Goal: Transaction & Acquisition: Purchase product/service

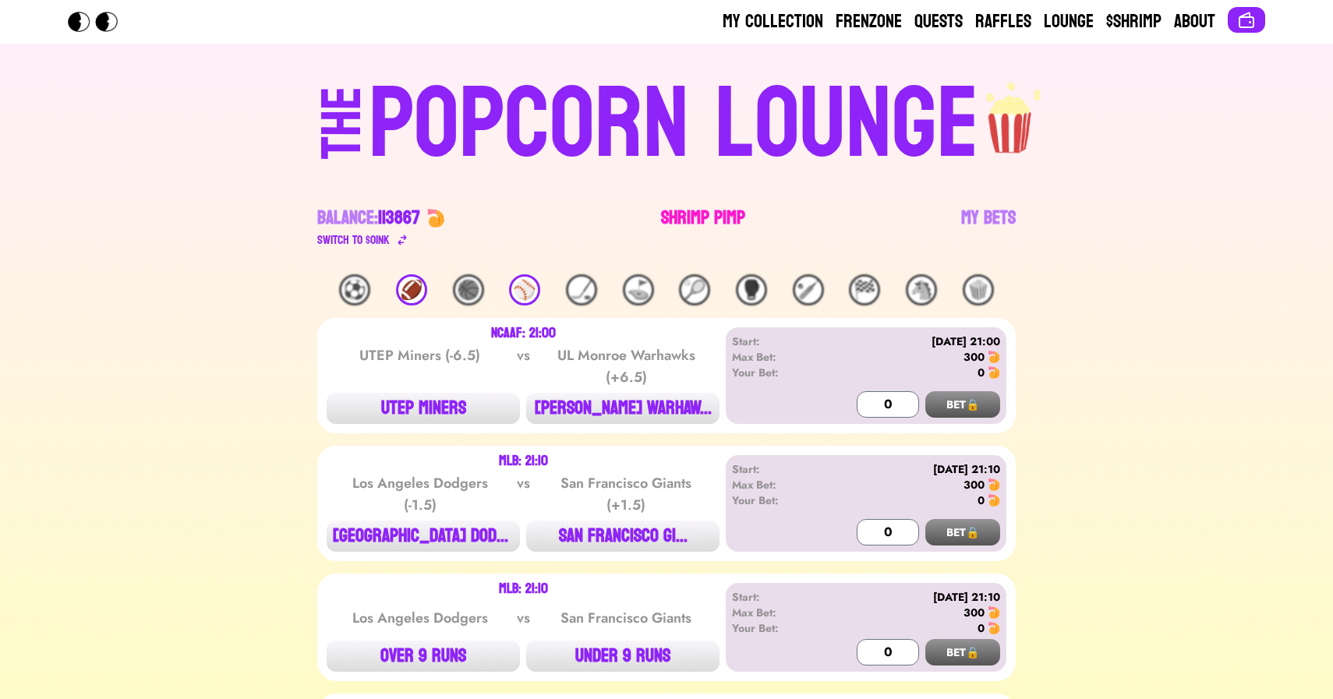
click at [688, 225] on link "Shrimp Pimp" at bounding box center [703, 228] width 84 height 44
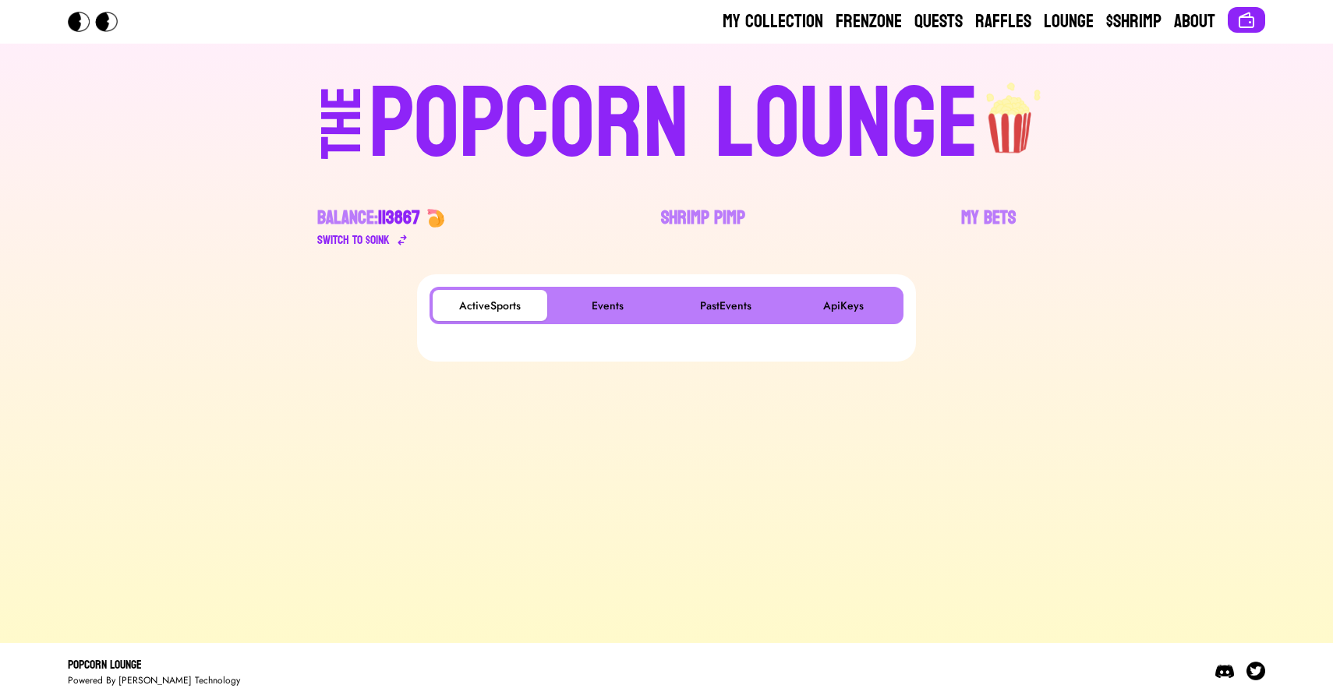
click at [621, 288] on div "ActiveSports Events PastEvents ApiKeys" at bounding box center [667, 305] width 474 height 37
click at [614, 297] on button "Events" at bounding box center [607, 305] width 115 height 31
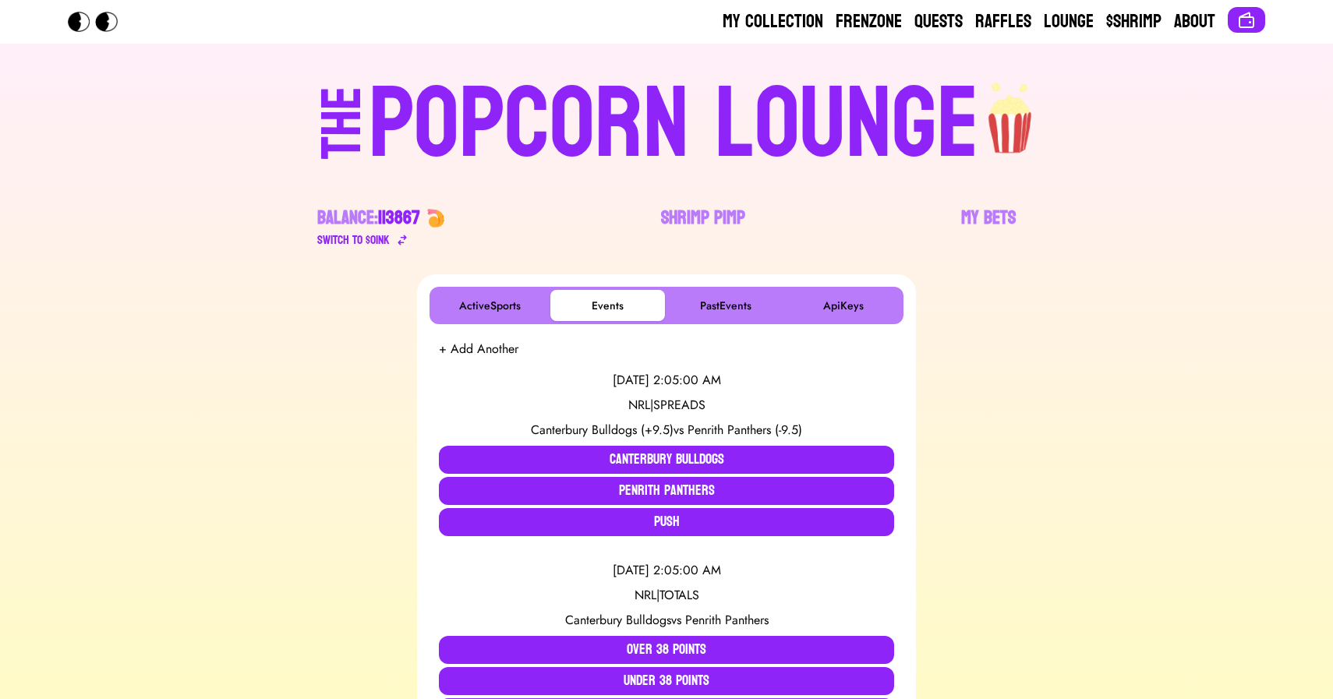
click at [575, 109] on div "POPCORN LOUNGE" at bounding box center [674, 125] width 610 height 100
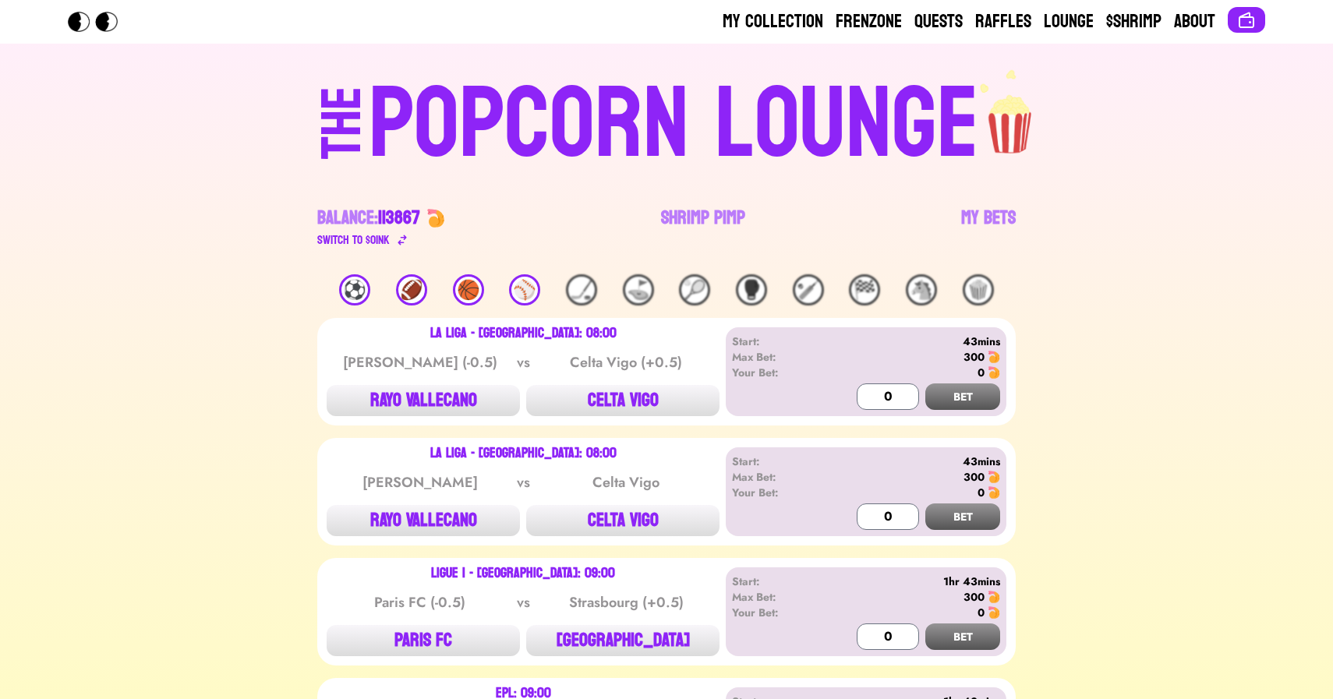
click at [349, 293] on div "⚽️" at bounding box center [354, 289] width 31 height 31
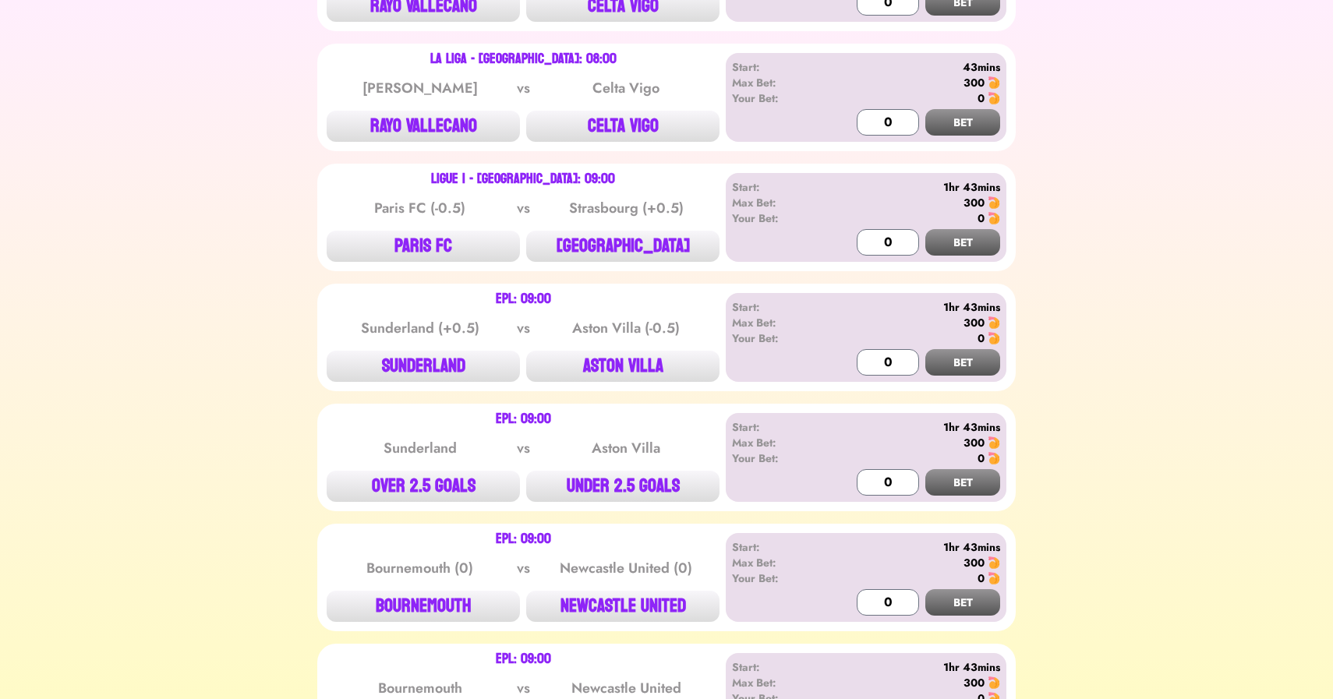
scroll to position [398, 0]
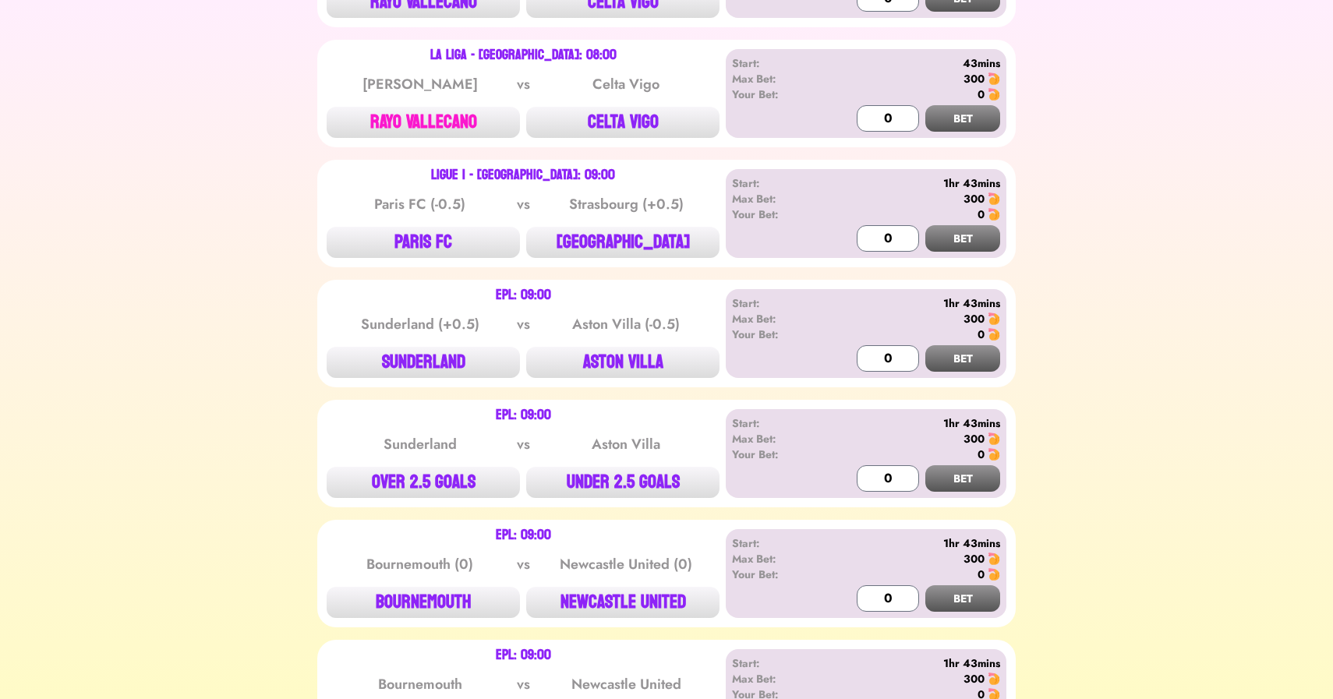
click at [421, 118] on button "RAYO VALLECANO" at bounding box center [423, 122] width 193 height 31
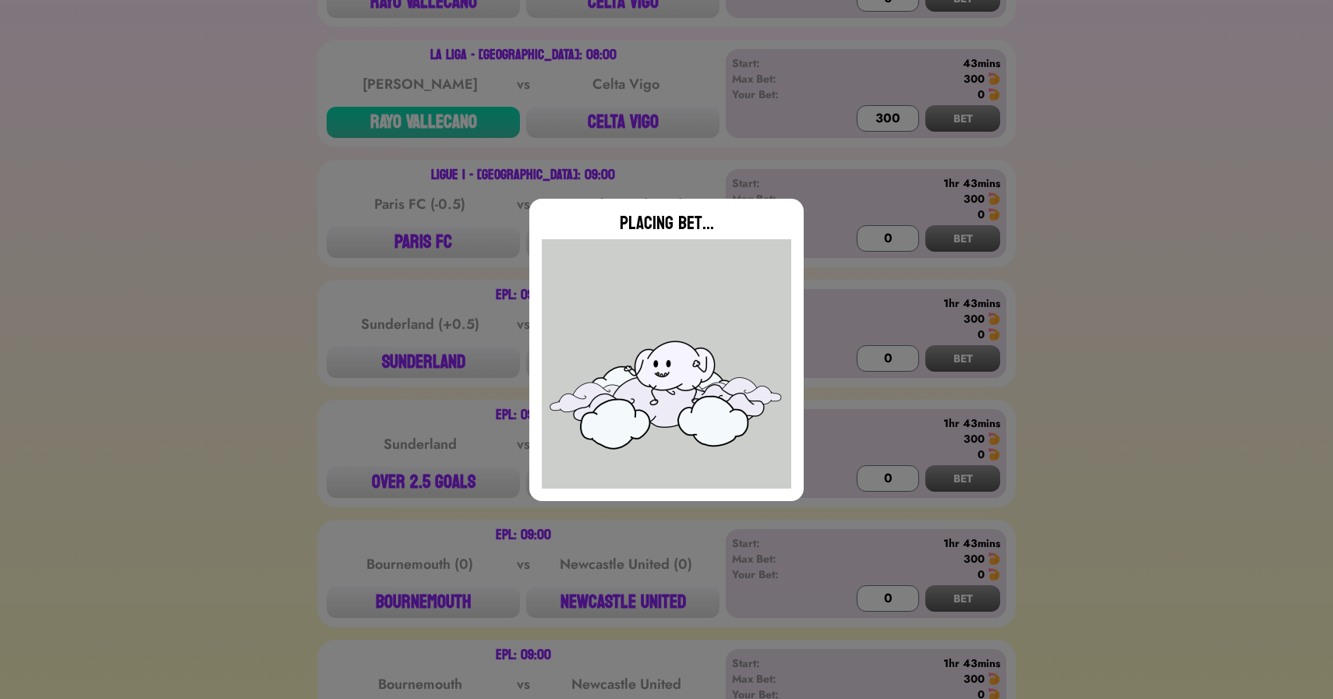
type input "0"
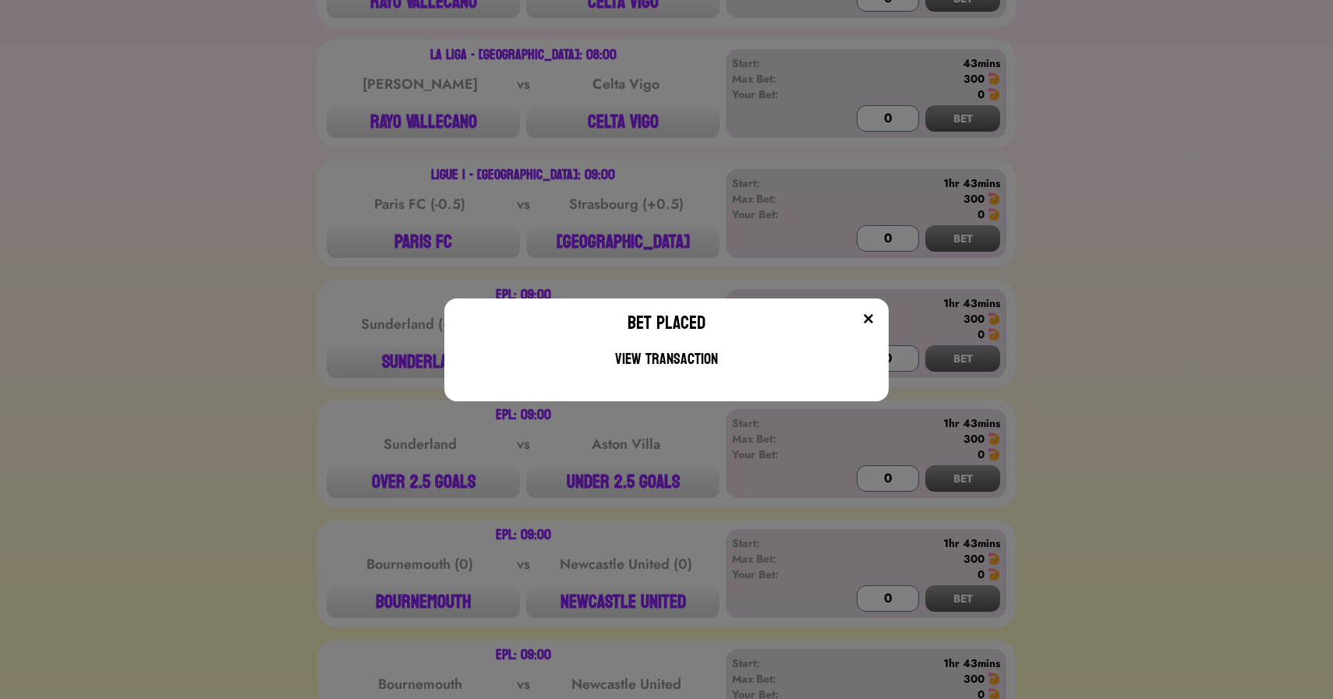
click at [275, 298] on div "Bet Placed View Transaction" at bounding box center [666, 349] width 1333 height 699
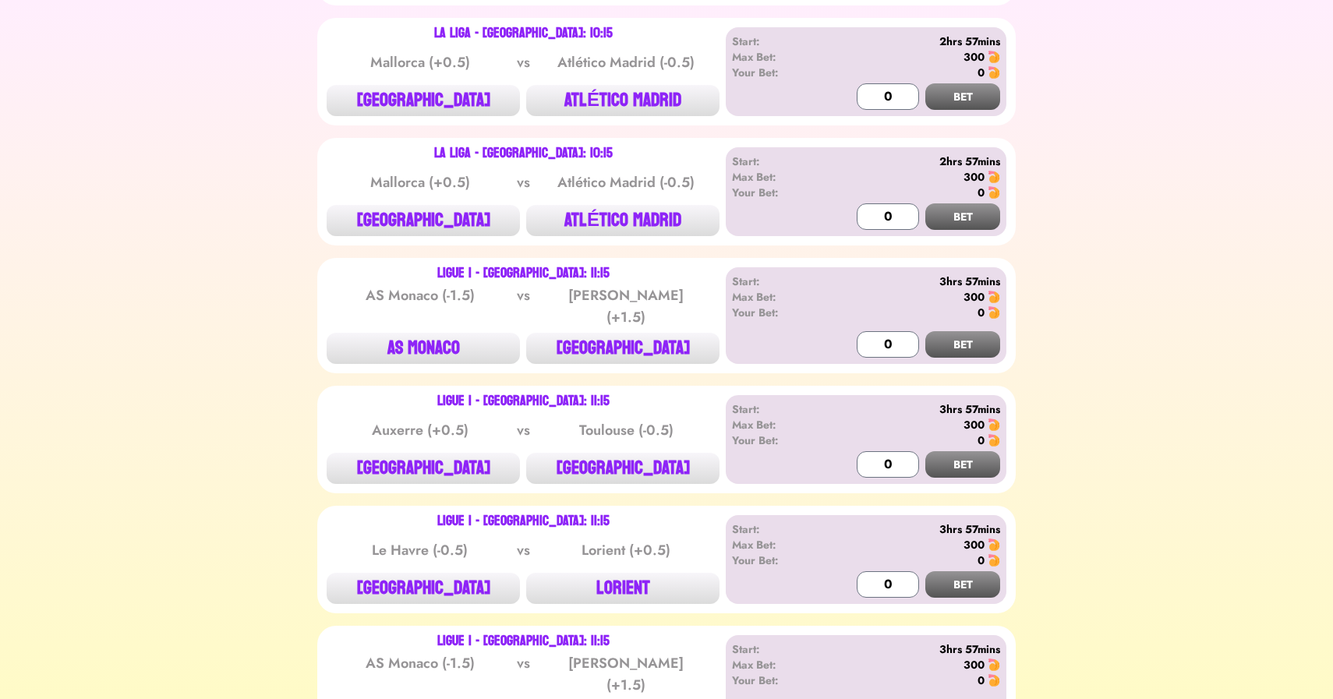
scroll to position [2466, 0]
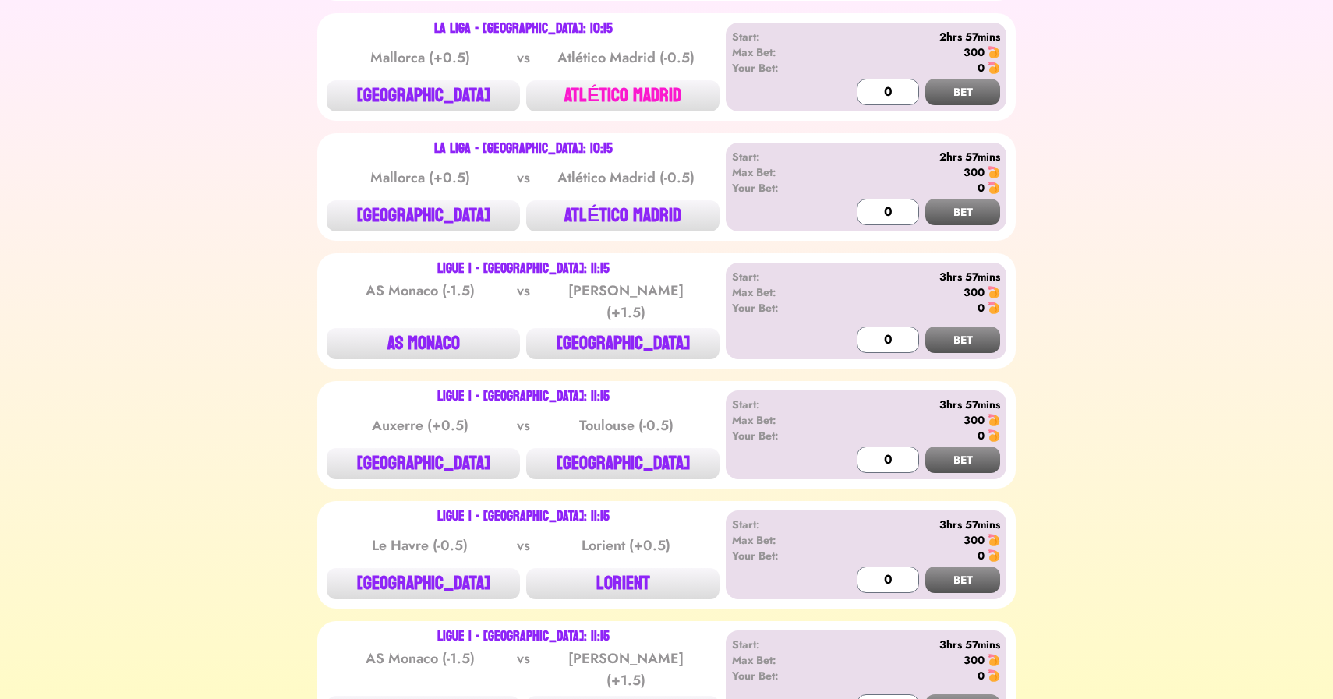
click at [624, 95] on button "ATLÉTICO MADRID" at bounding box center [622, 95] width 193 height 31
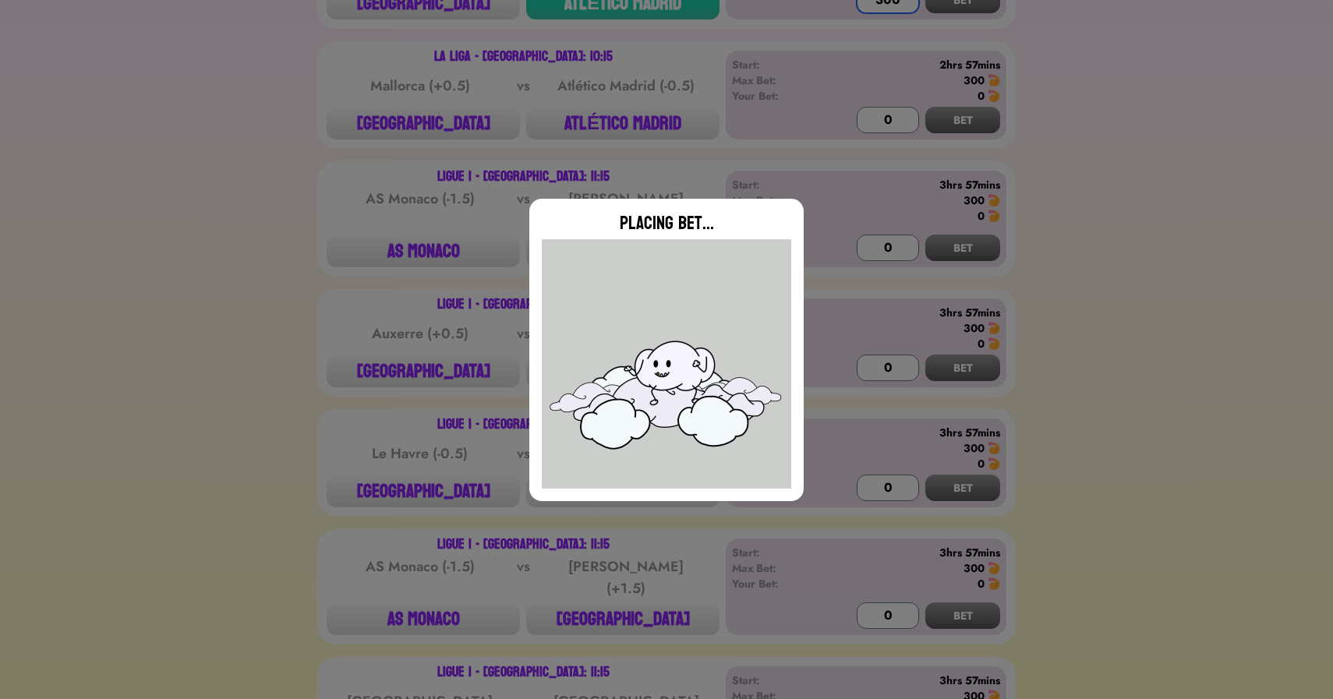
scroll to position [2589, 0]
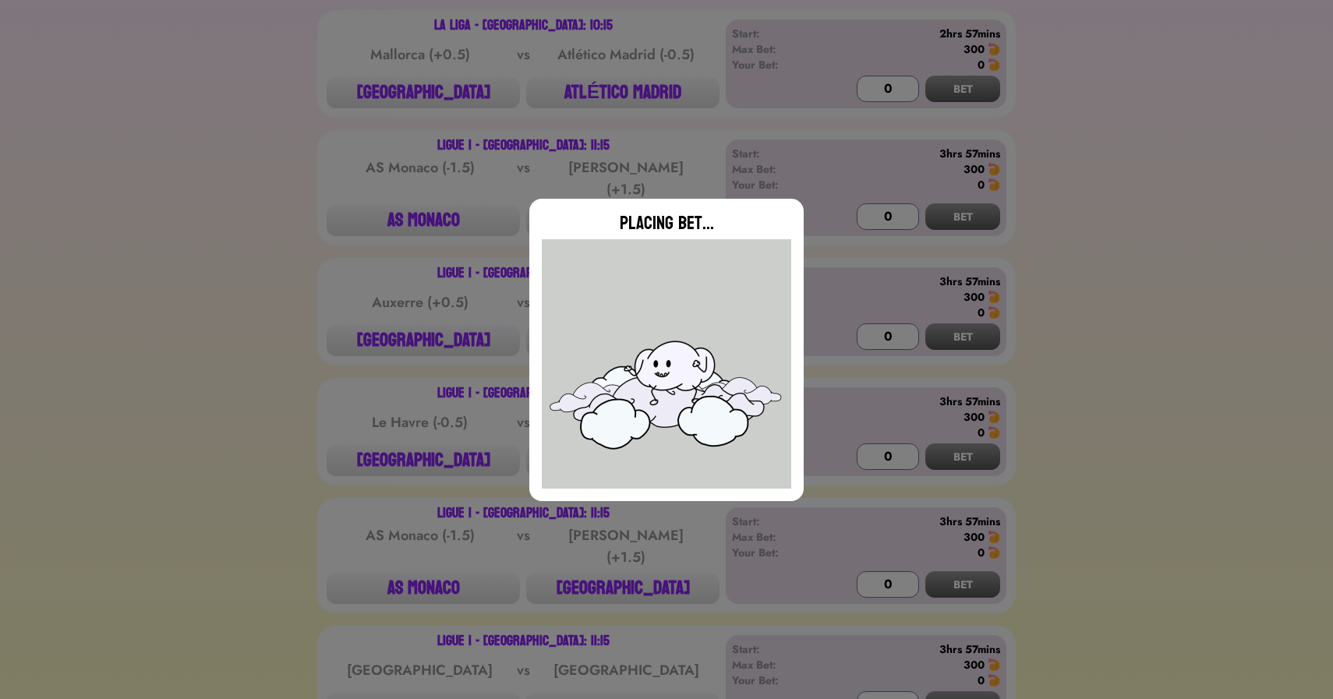
type input "0"
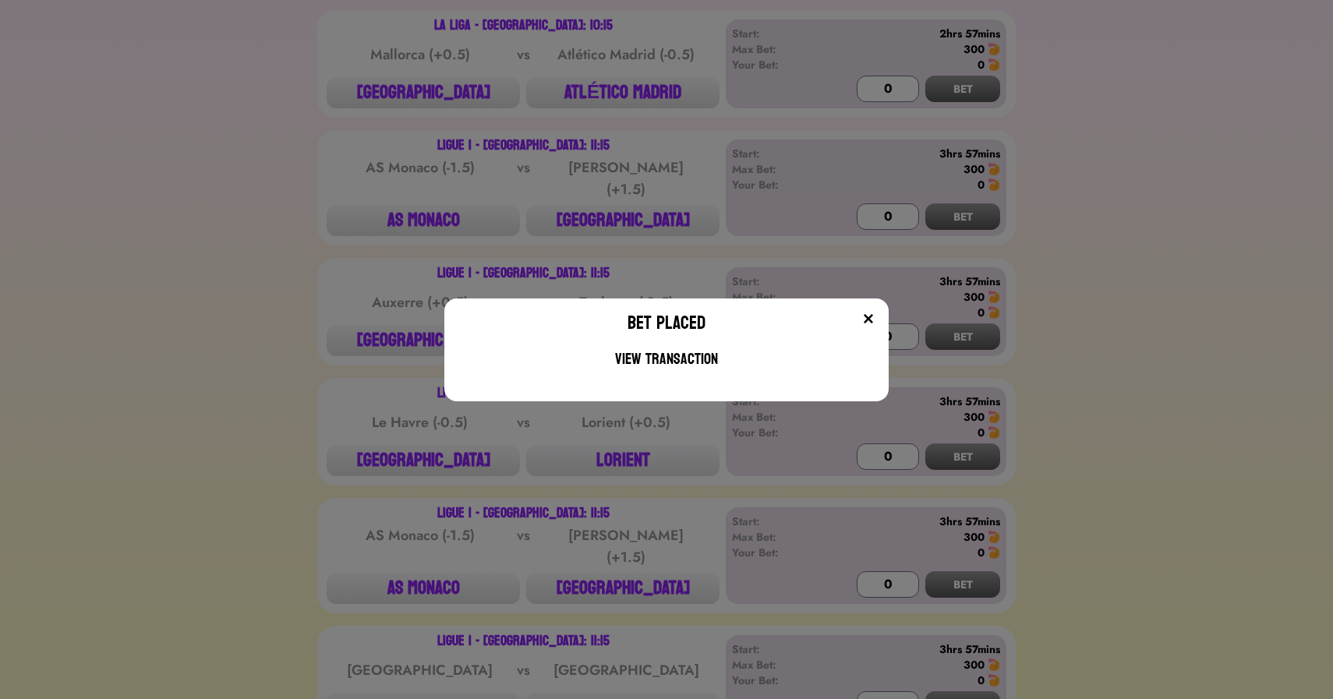
click at [627, 94] on div "Bet Placed View Transaction" at bounding box center [666, 349] width 1333 height 699
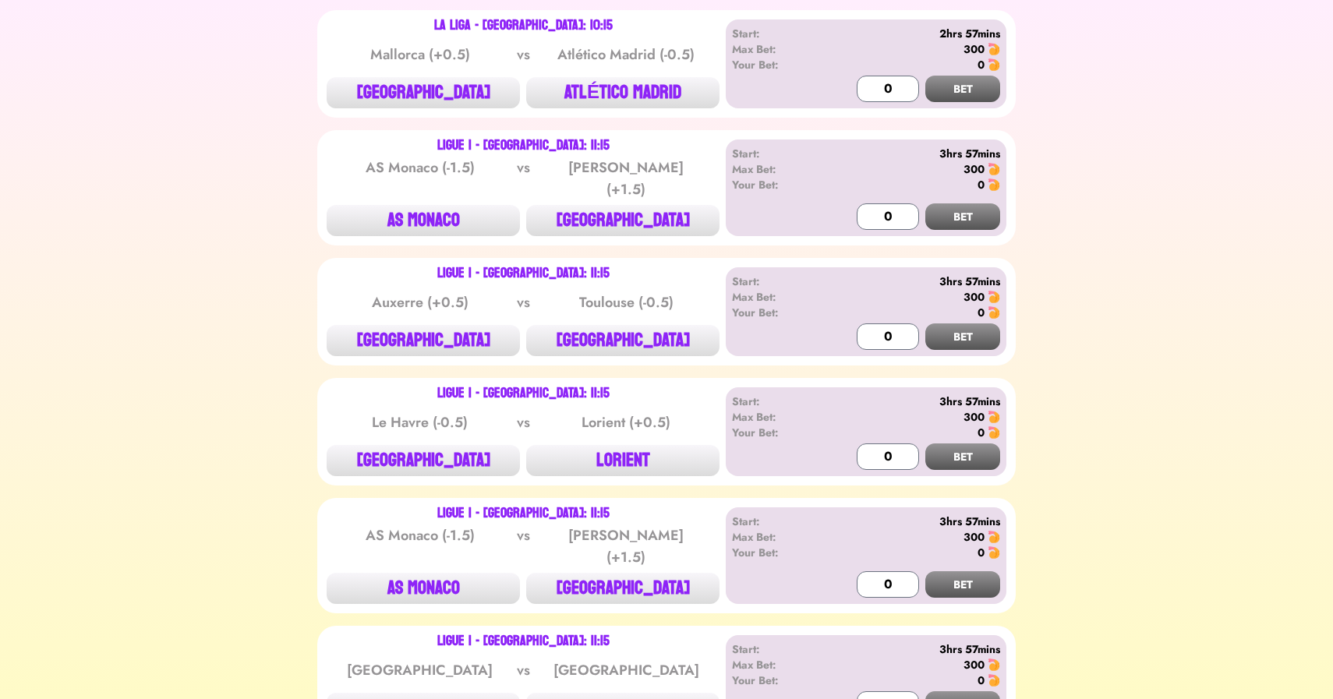
click at [627, 94] on button "ATLÉTICO MADRID" at bounding box center [622, 92] width 193 height 31
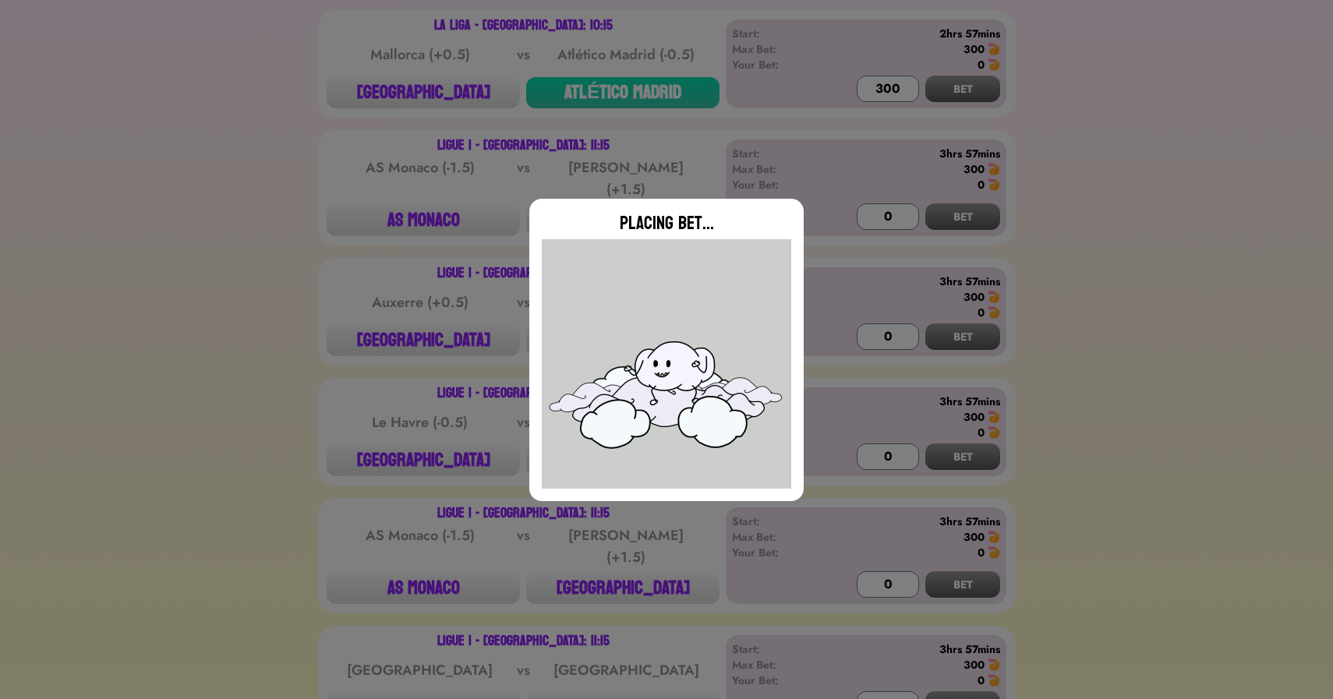
type input "0"
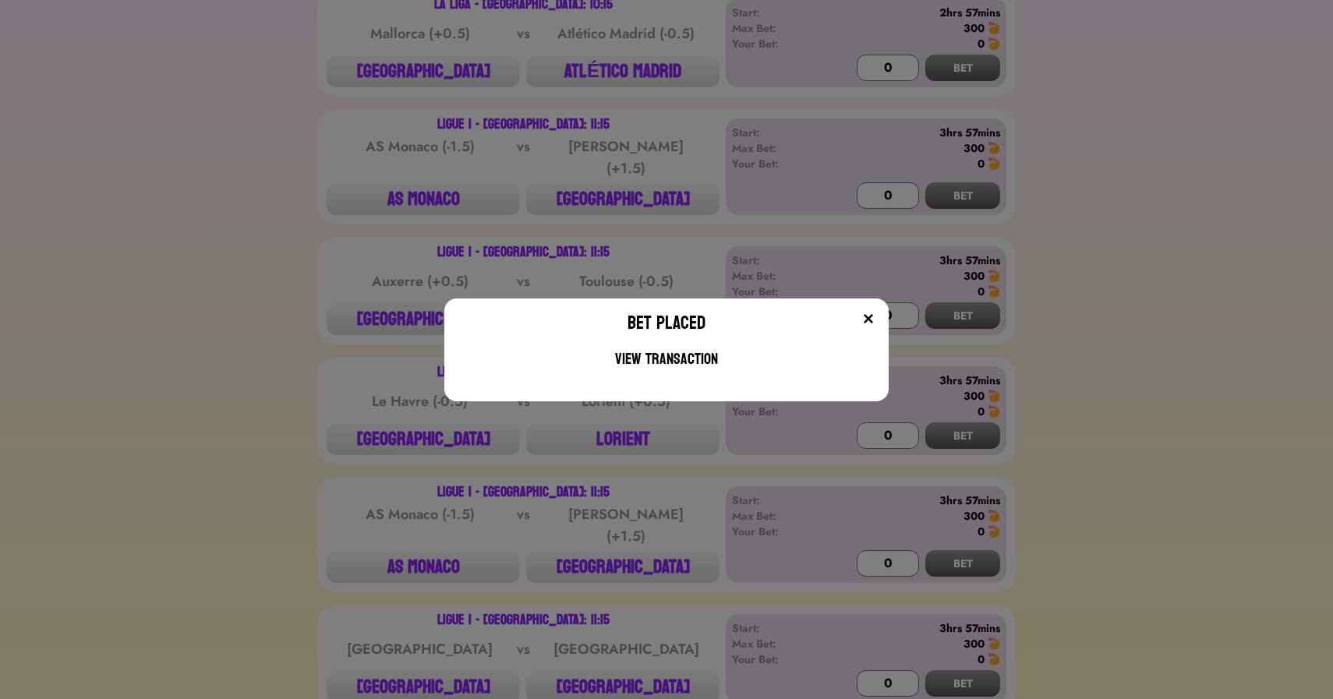
click at [500, 136] on div "Bet Placed View Transaction" at bounding box center [666, 349] width 1333 height 699
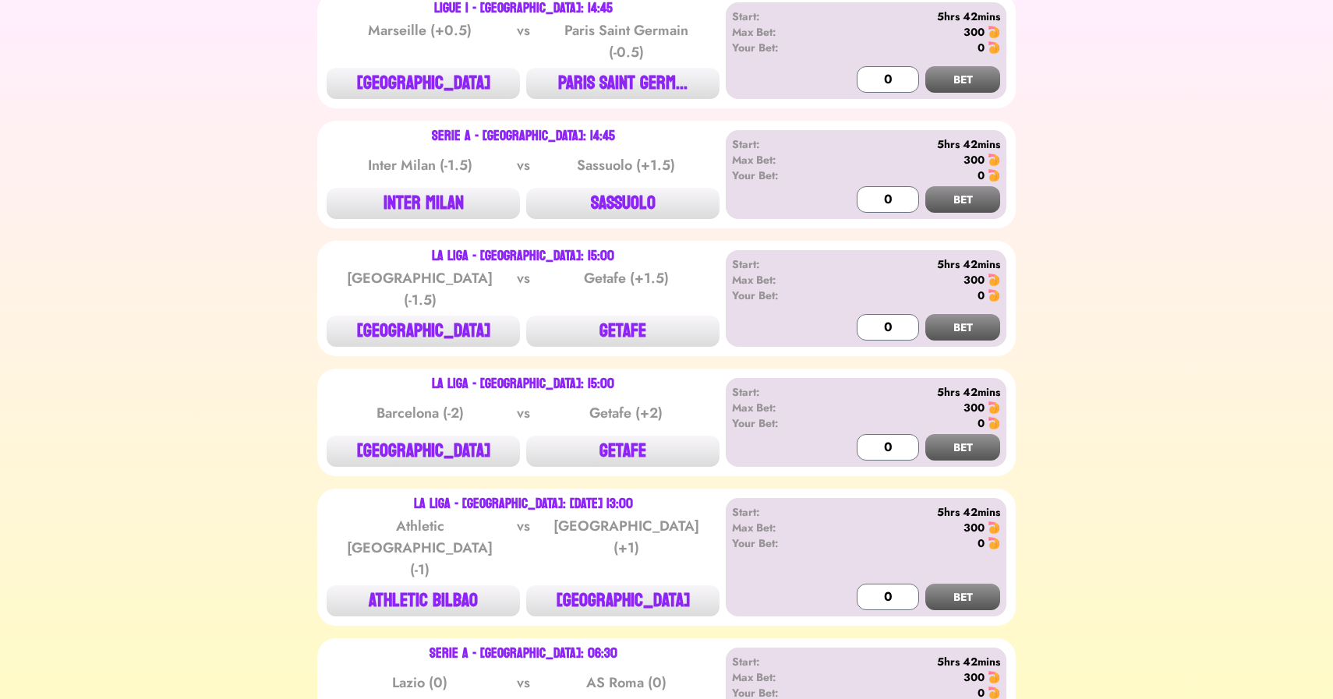
scroll to position [5228, 0]
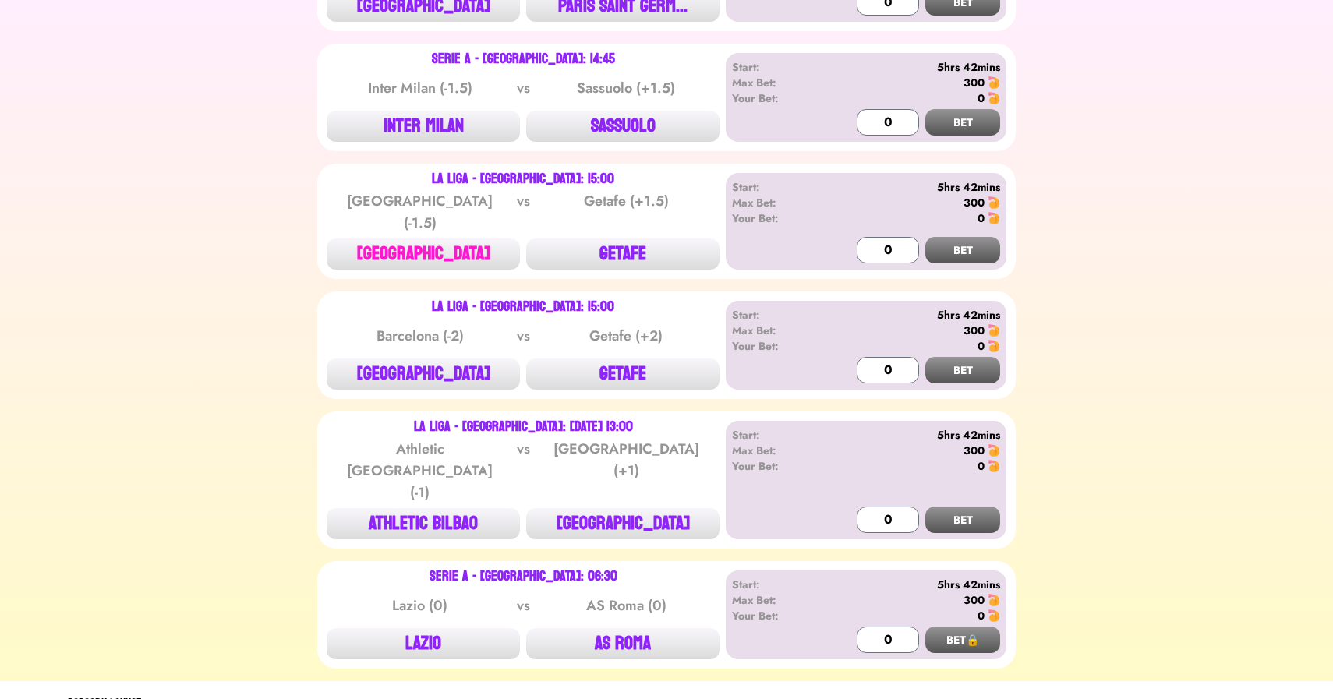
click at [431, 251] on button "[GEOGRAPHIC_DATA]" at bounding box center [423, 254] width 193 height 31
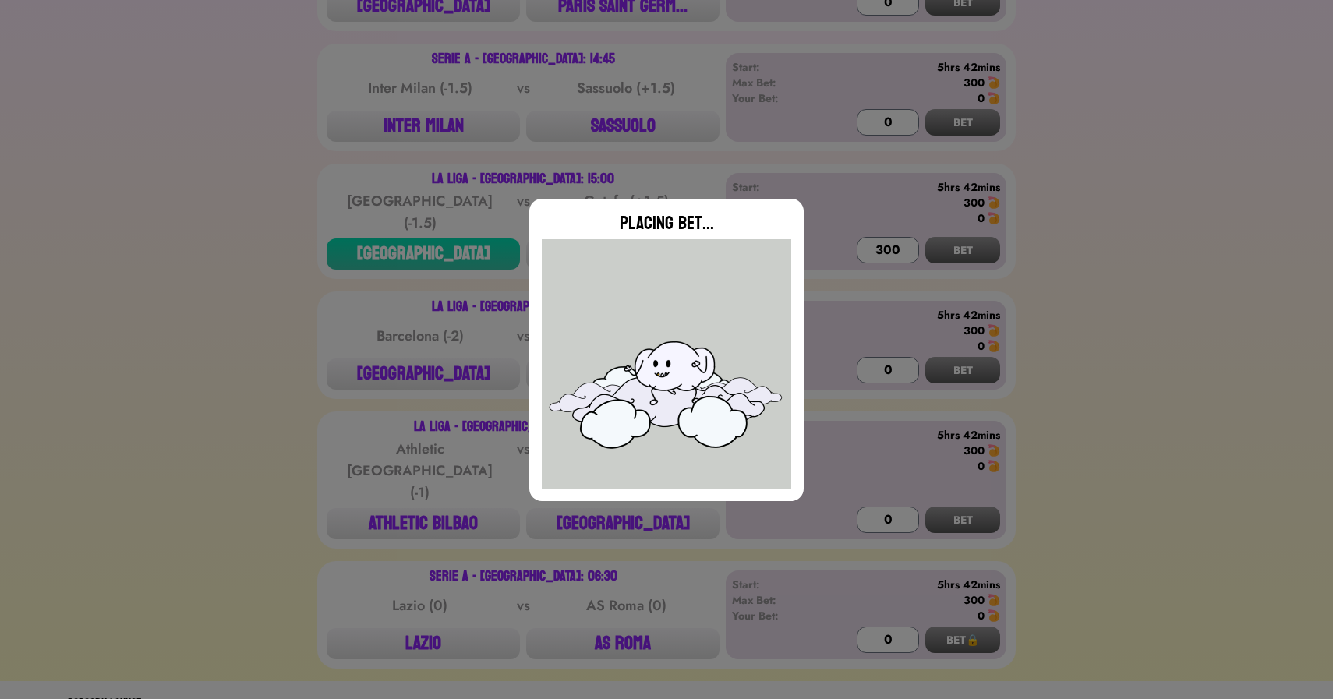
type input "0"
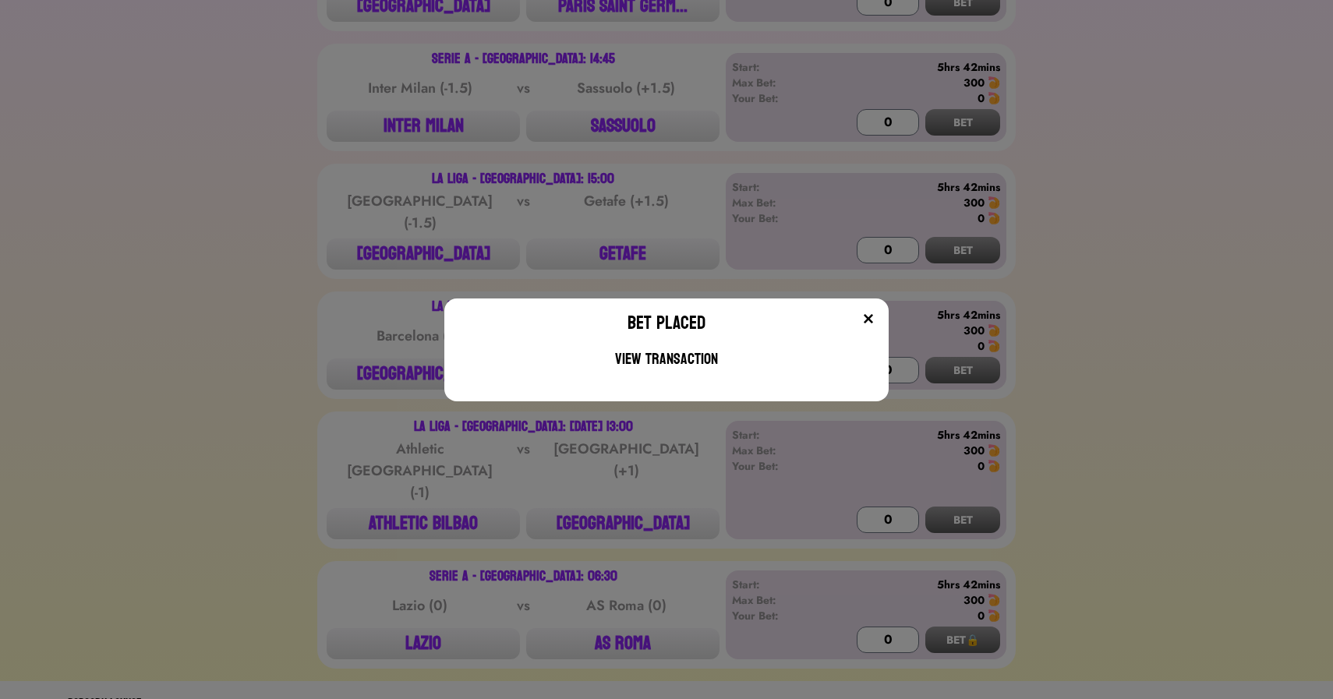
click at [425, 340] on div "Bet Placed View Transaction" at bounding box center [666, 349] width 1333 height 699
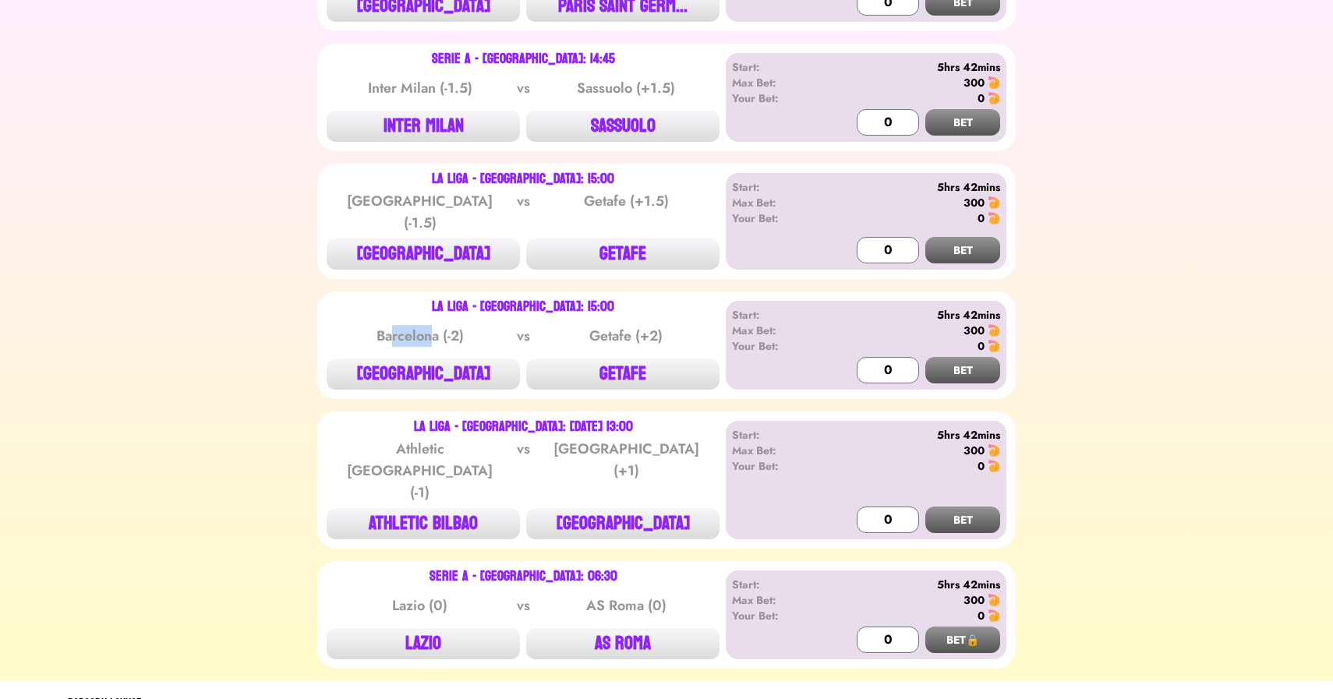
drag, startPoint x: 391, startPoint y: 324, endPoint x: 432, endPoint y: 321, distance: 41.4
click at [432, 325] on div "Barcelona (-2)" at bounding box center [419, 336] width 157 height 22
click at [621, 362] on button "GETAFE" at bounding box center [622, 374] width 193 height 31
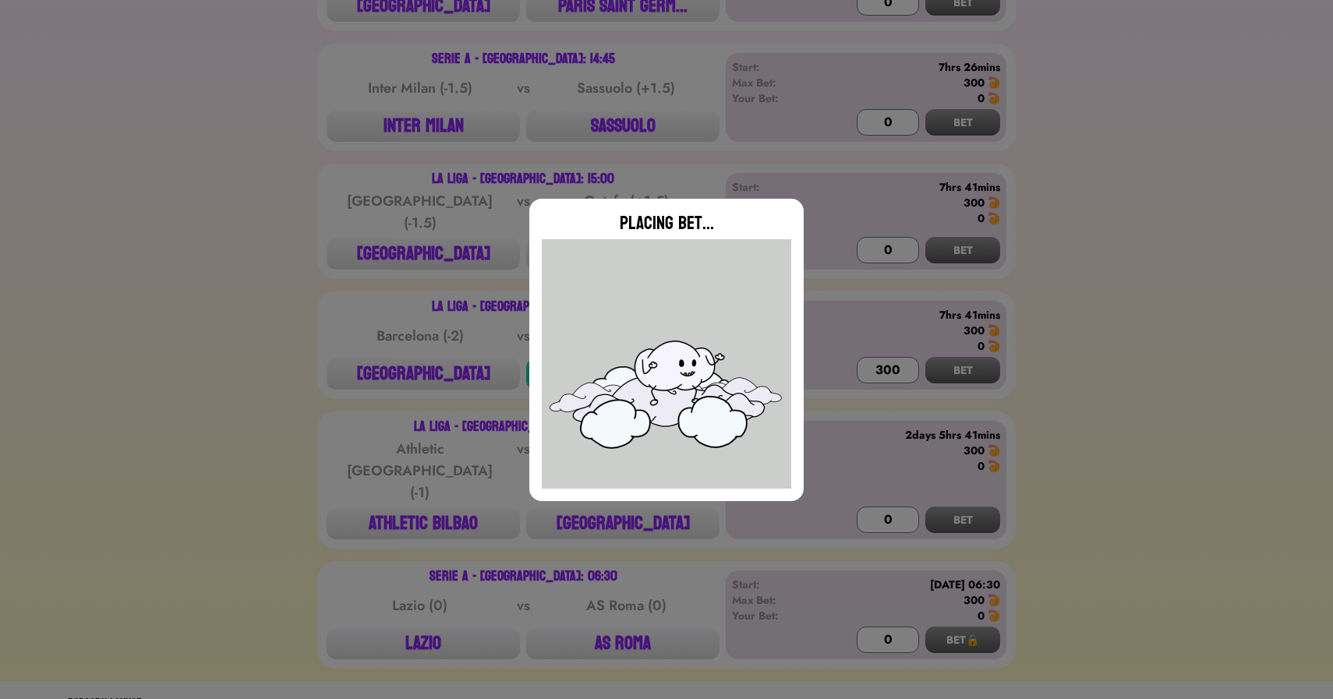
type input "0"
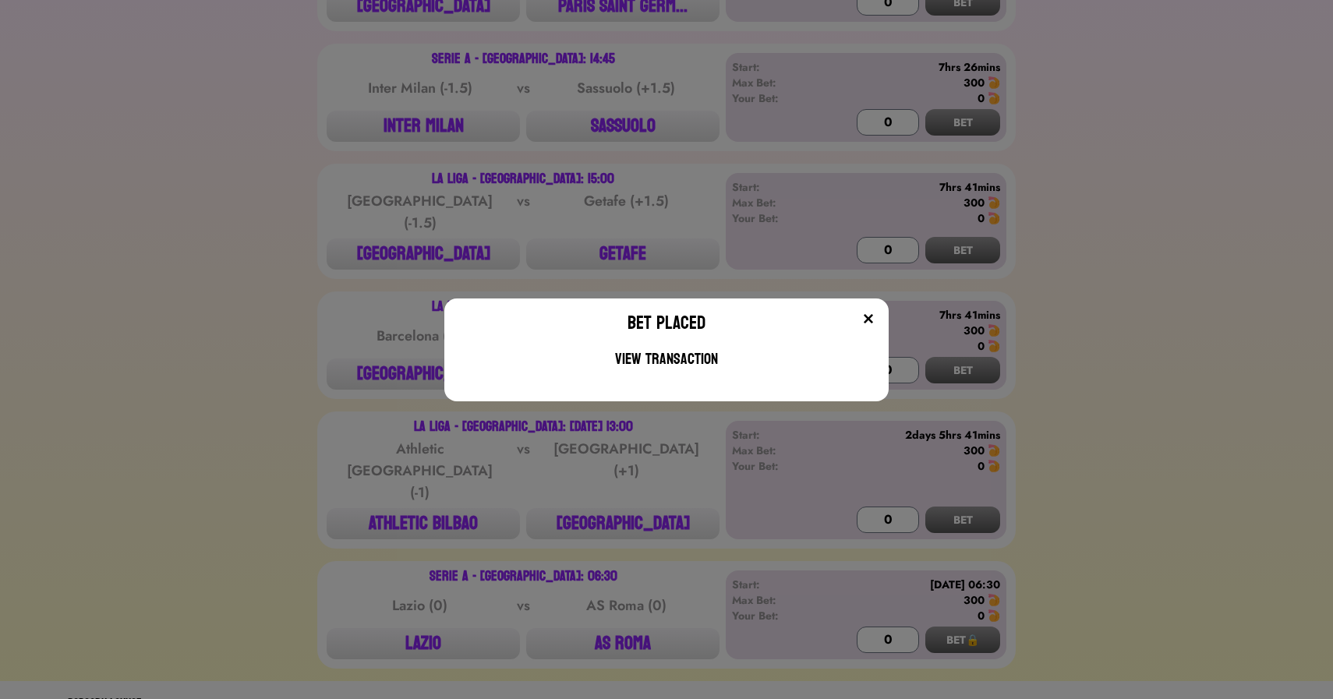
click at [278, 371] on div "Bet Placed View Transaction" at bounding box center [666, 349] width 1333 height 699
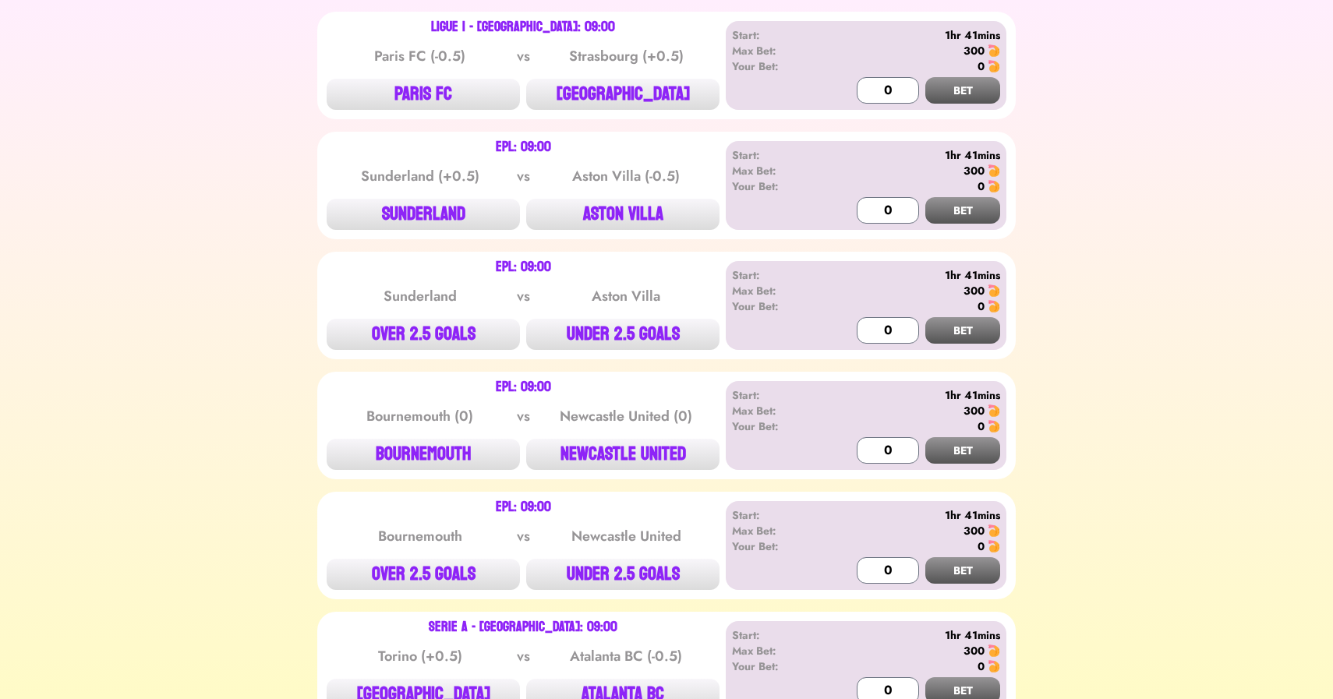
scroll to position [519, 0]
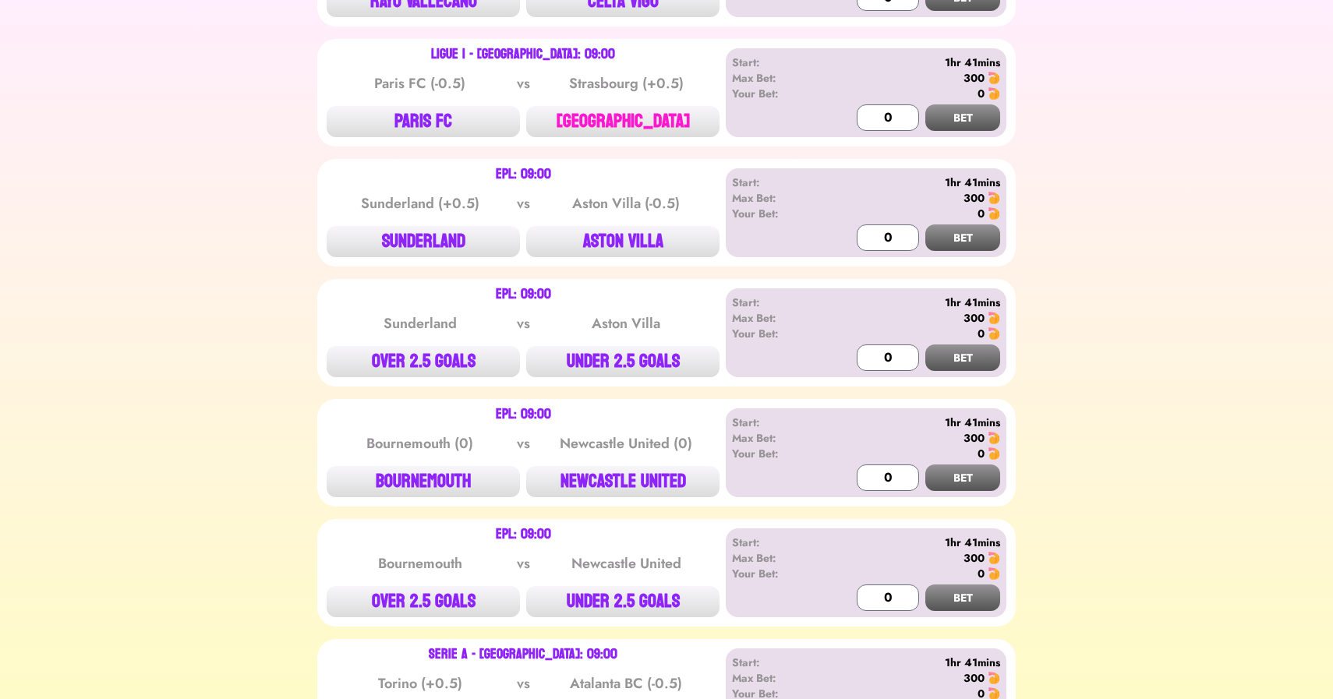
click at [625, 113] on button "[GEOGRAPHIC_DATA]" at bounding box center [622, 121] width 193 height 31
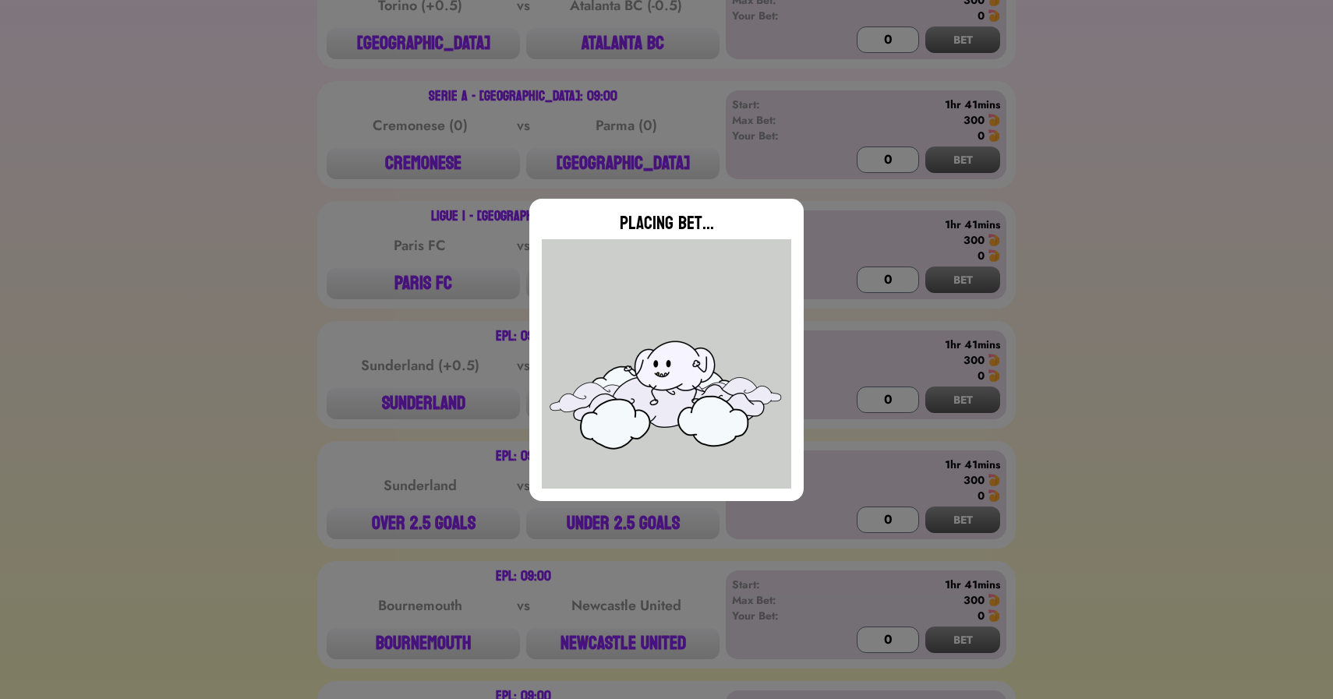
type input "0"
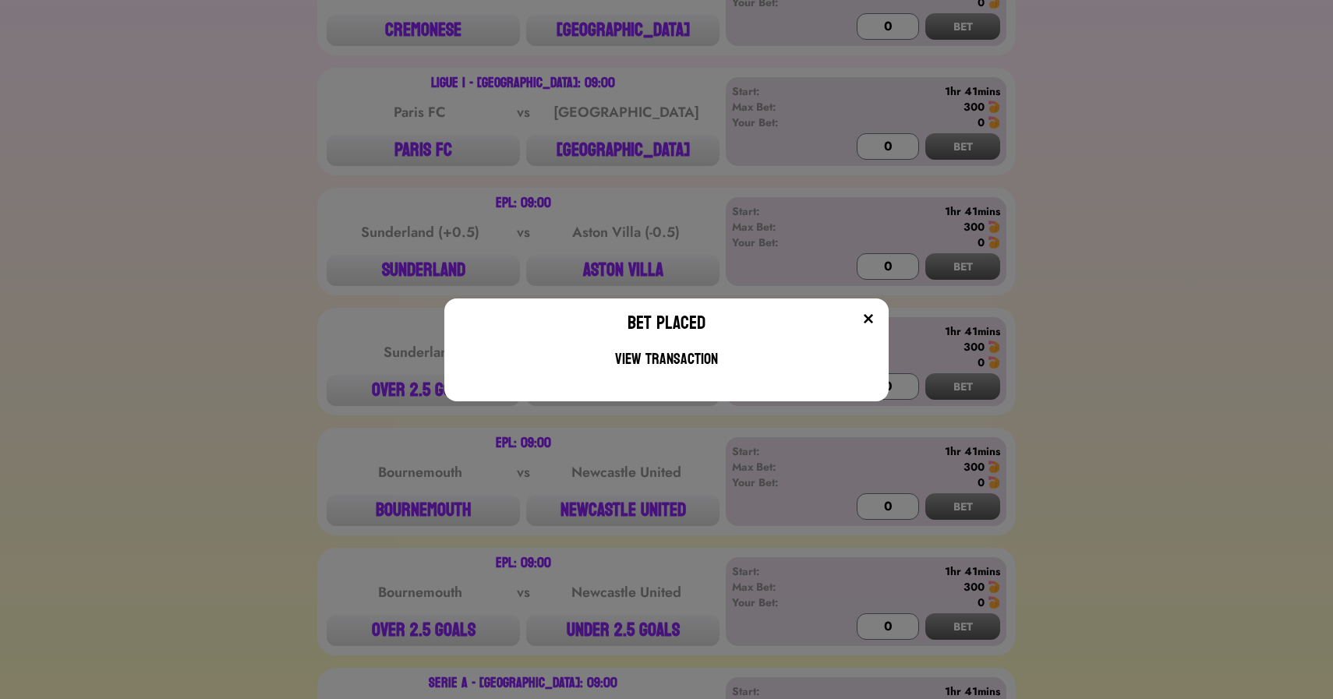
scroll to position [1343, 0]
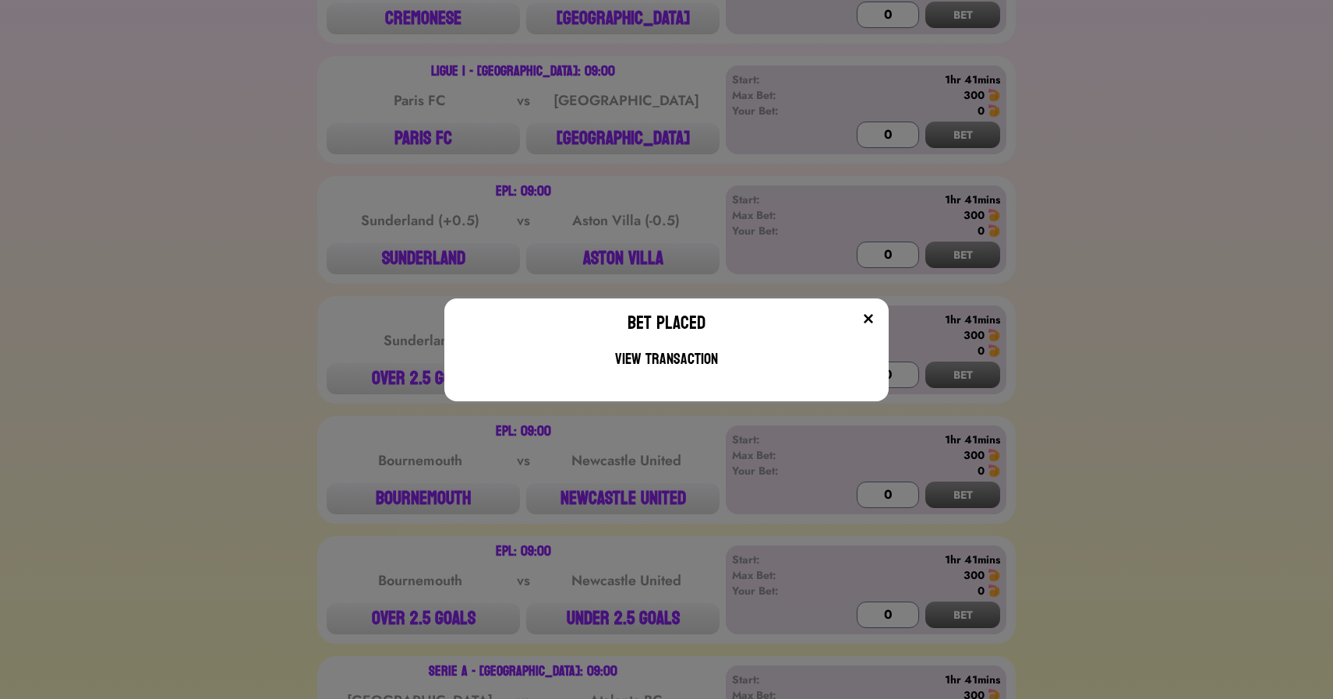
click at [376, 221] on div "Bet Placed View Transaction" at bounding box center [666, 349] width 1333 height 699
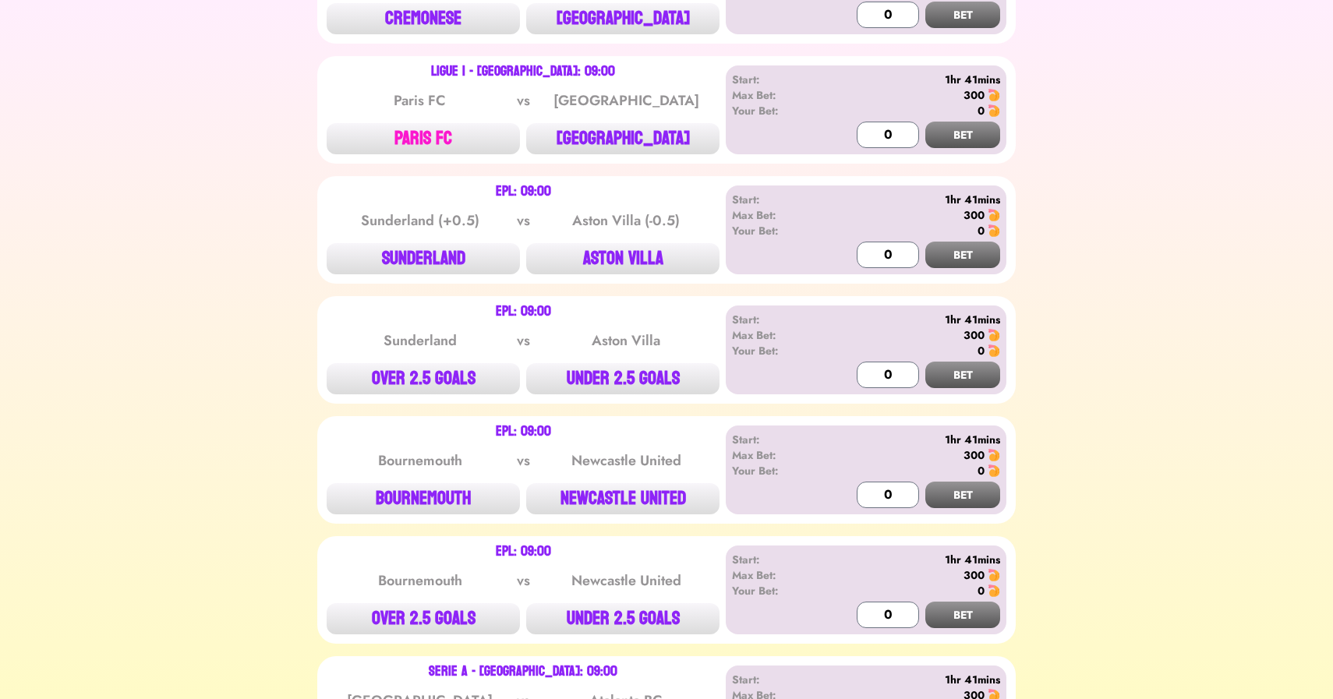
click at [409, 133] on button "PARIS FC" at bounding box center [423, 138] width 193 height 31
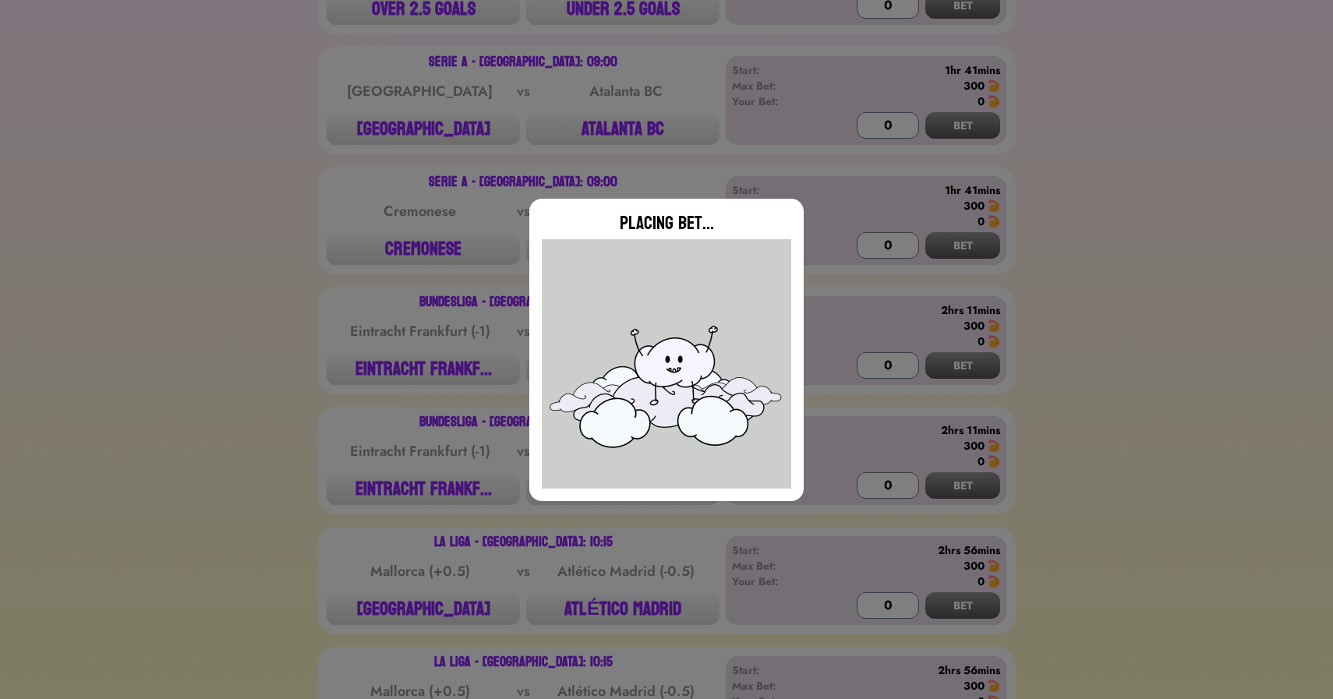
type input "0"
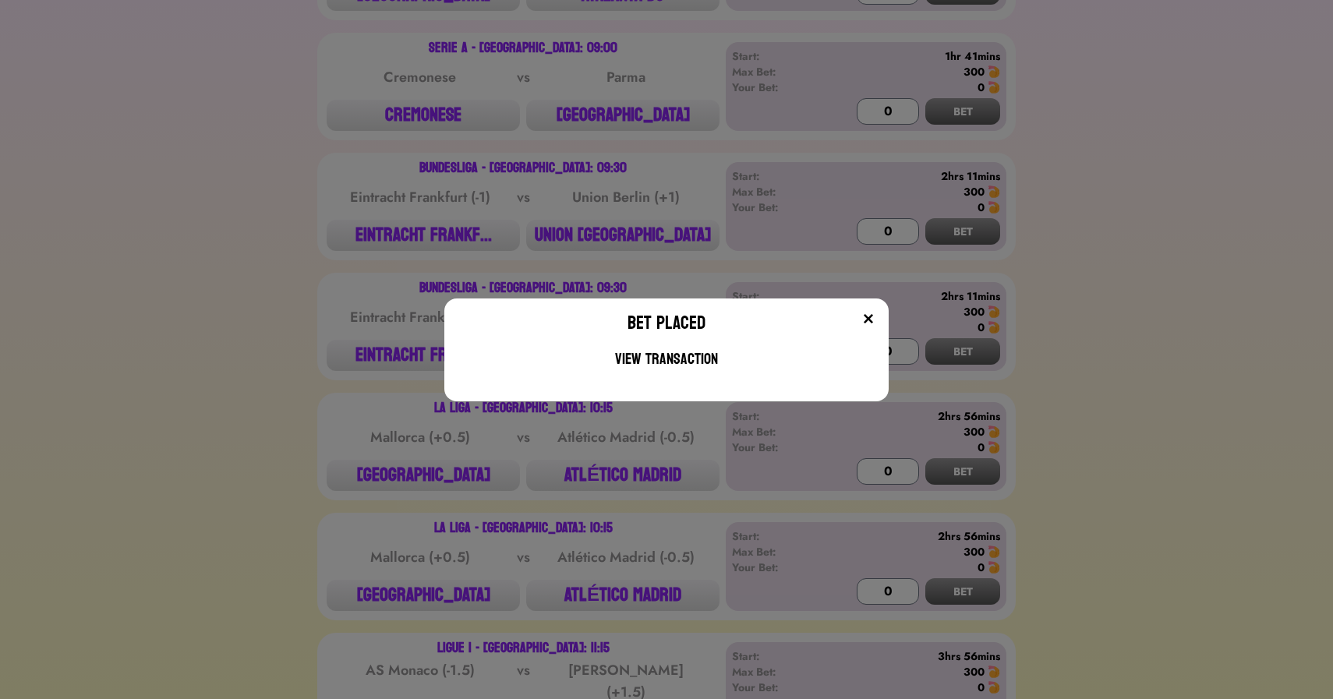
click at [300, 191] on div "Bet Placed View Transaction" at bounding box center [666, 349] width 1333 height 699
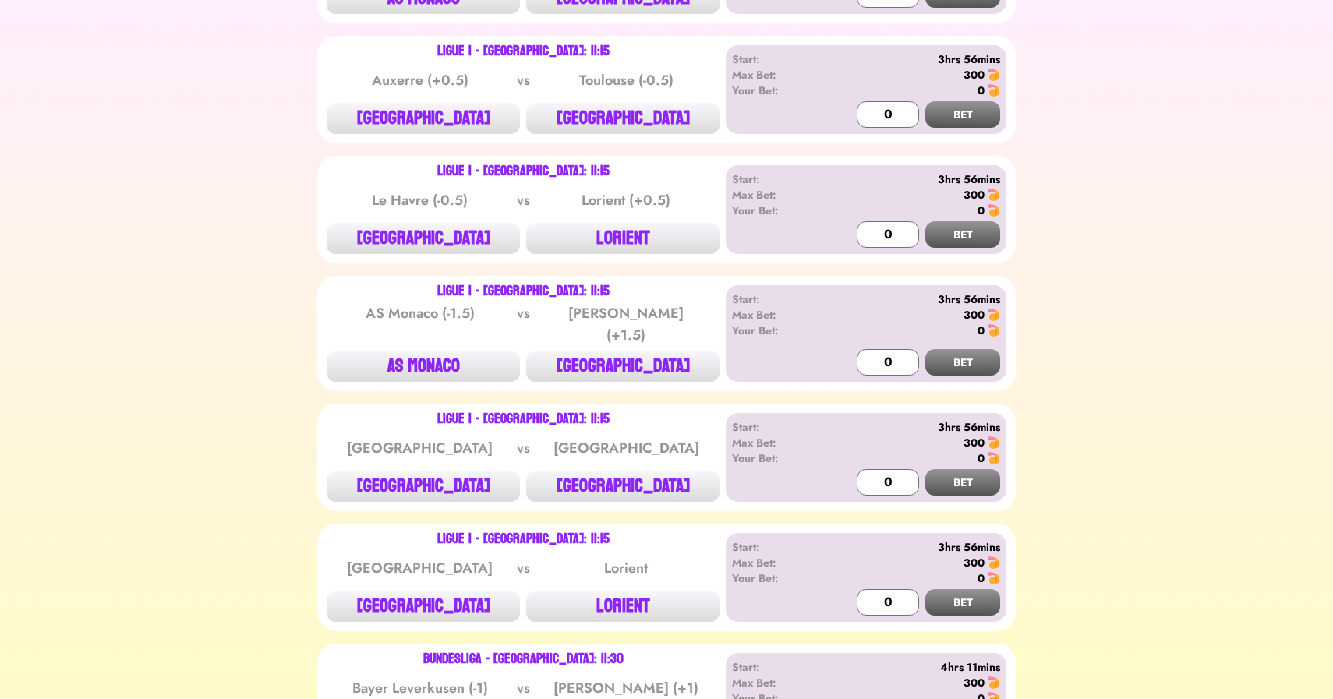
scroll to position [2815, 0]
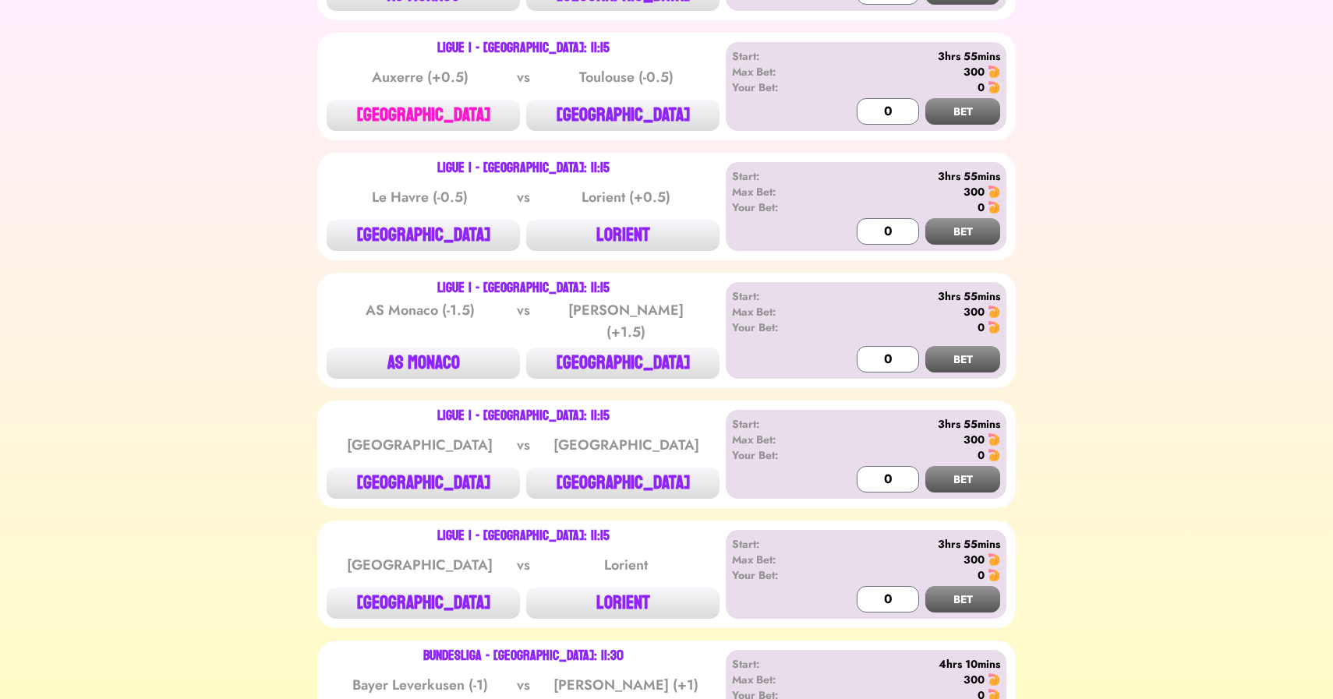
click at [411, 108] on button "[GEOGRAPHIC_DATA]" at bounding box center [423, 115] width 193 height 31
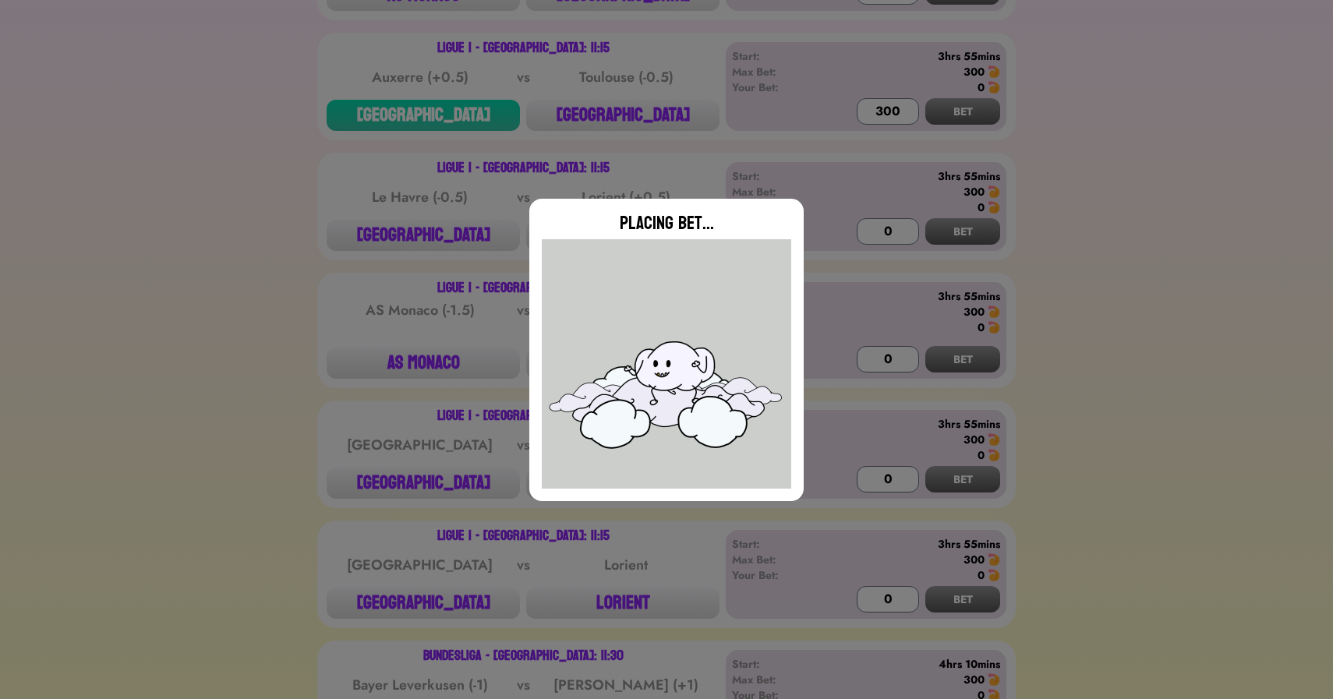
type input "0"
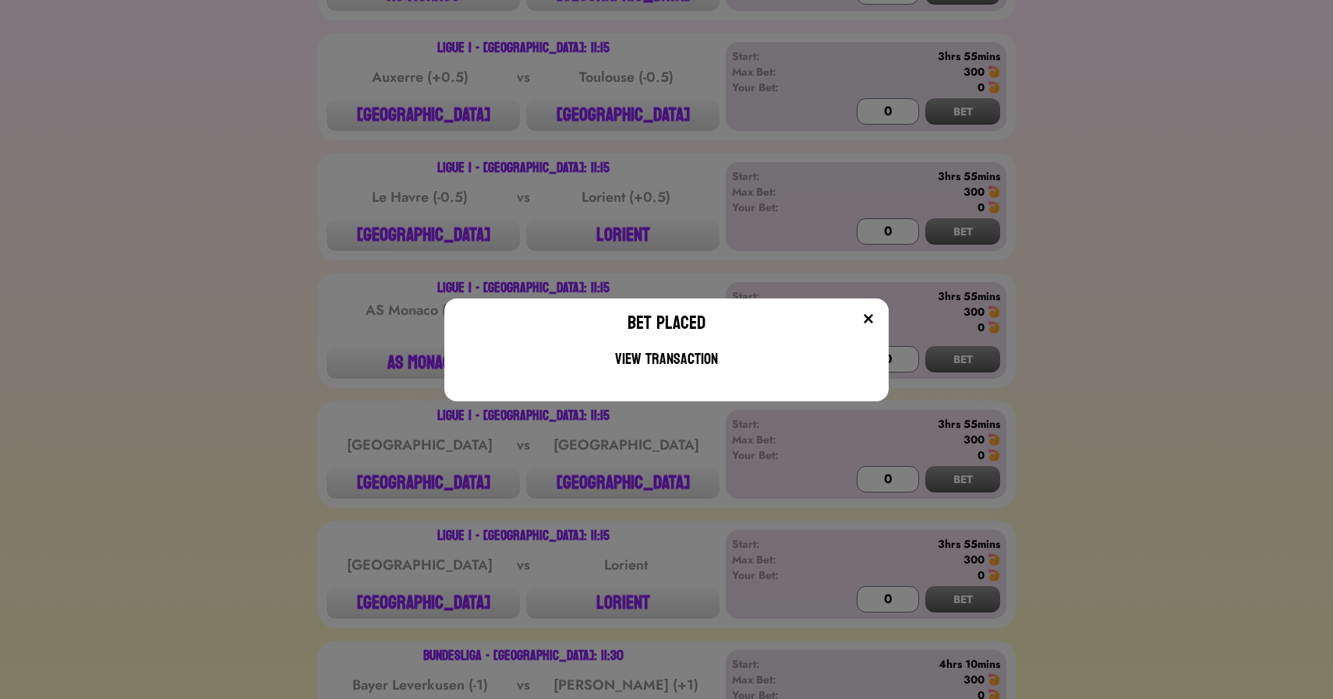
click at [610, 235] on div "Bet Placed View Transaction" at bounding box center [666, 349] width 1333 height 699
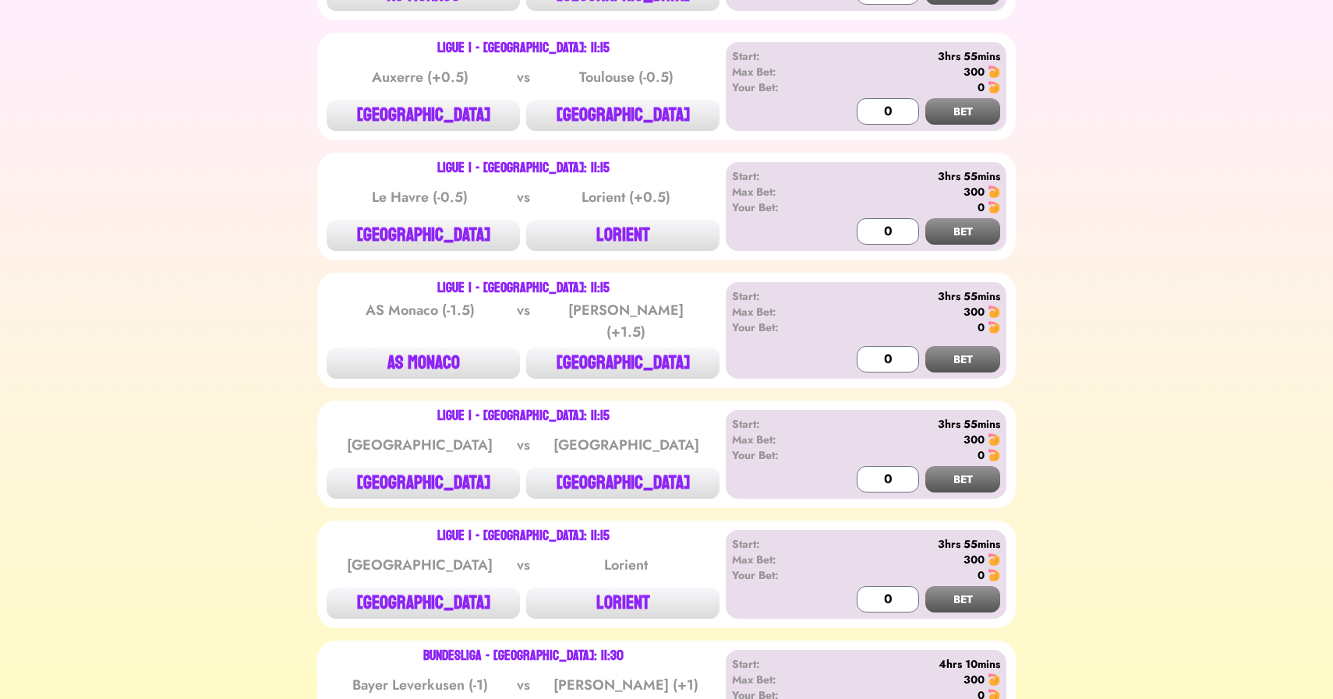
click at [610, 235] on button "LORIENT" at bounding box center [622, 235] width 193 height 31
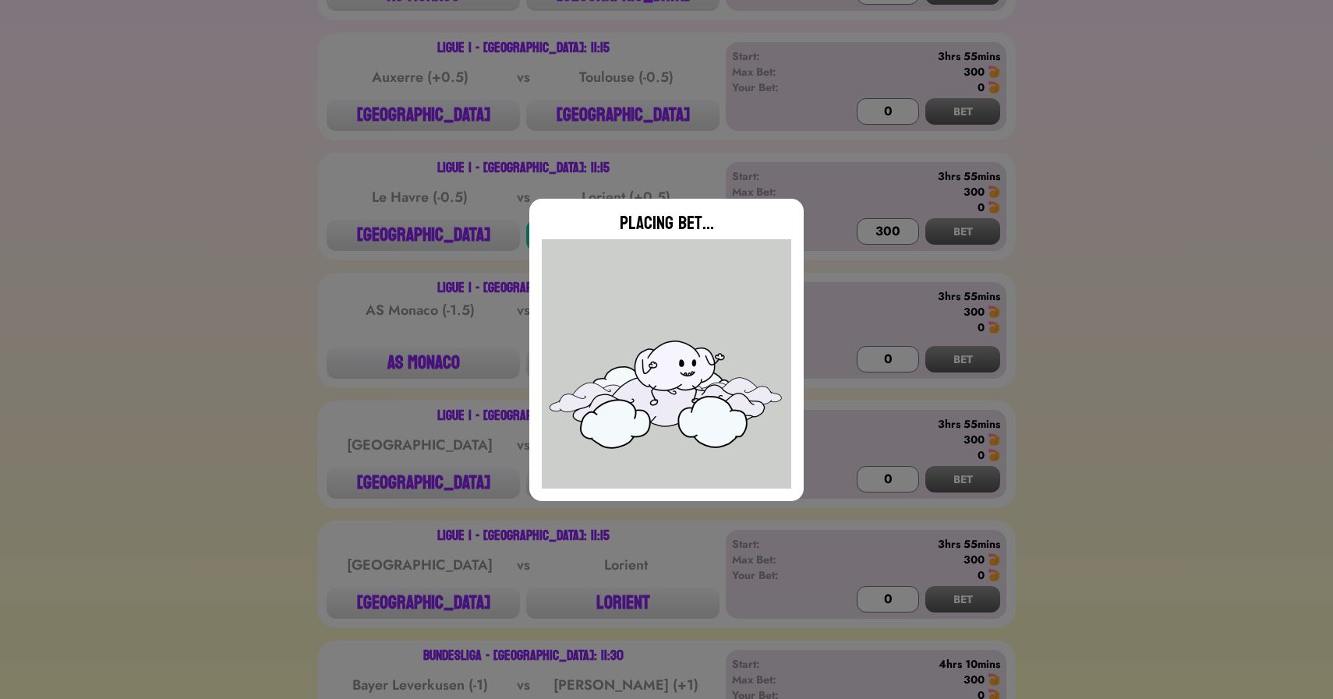
type input "0"
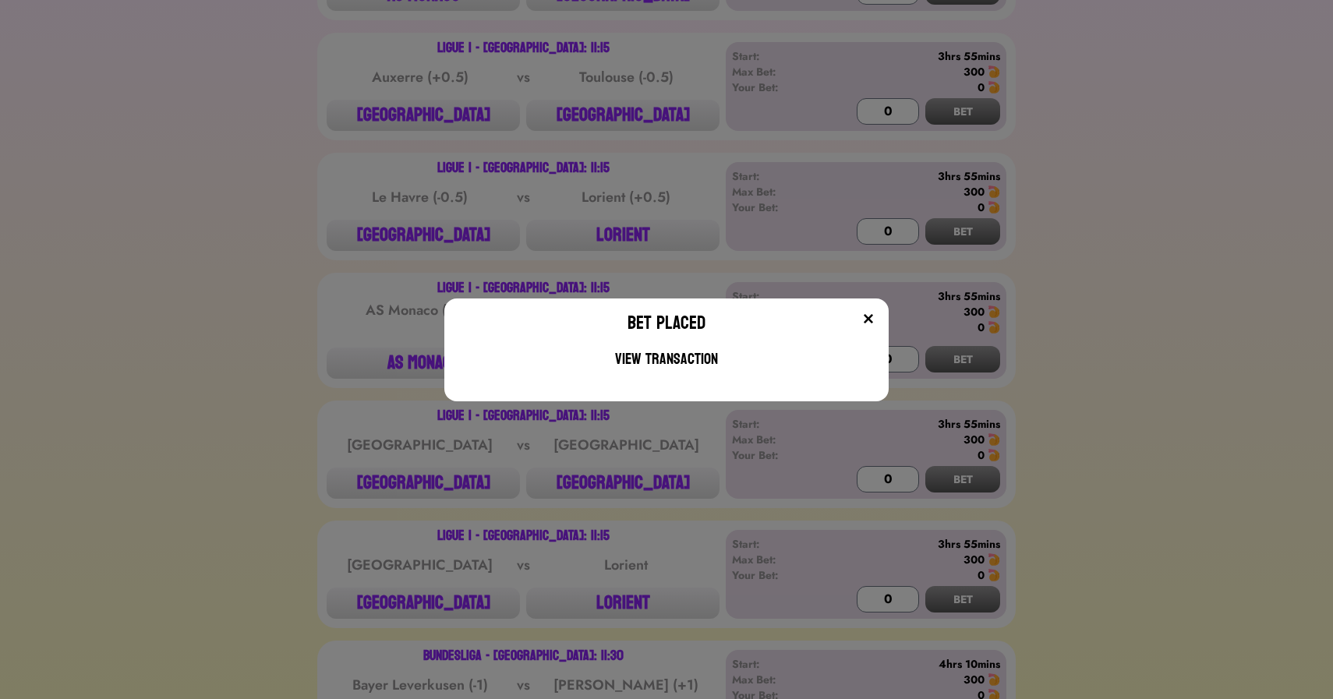
click at [314, 287] on div "Bet Placed View Transaction" at bounding box center [666, 349] width 1333 height 699
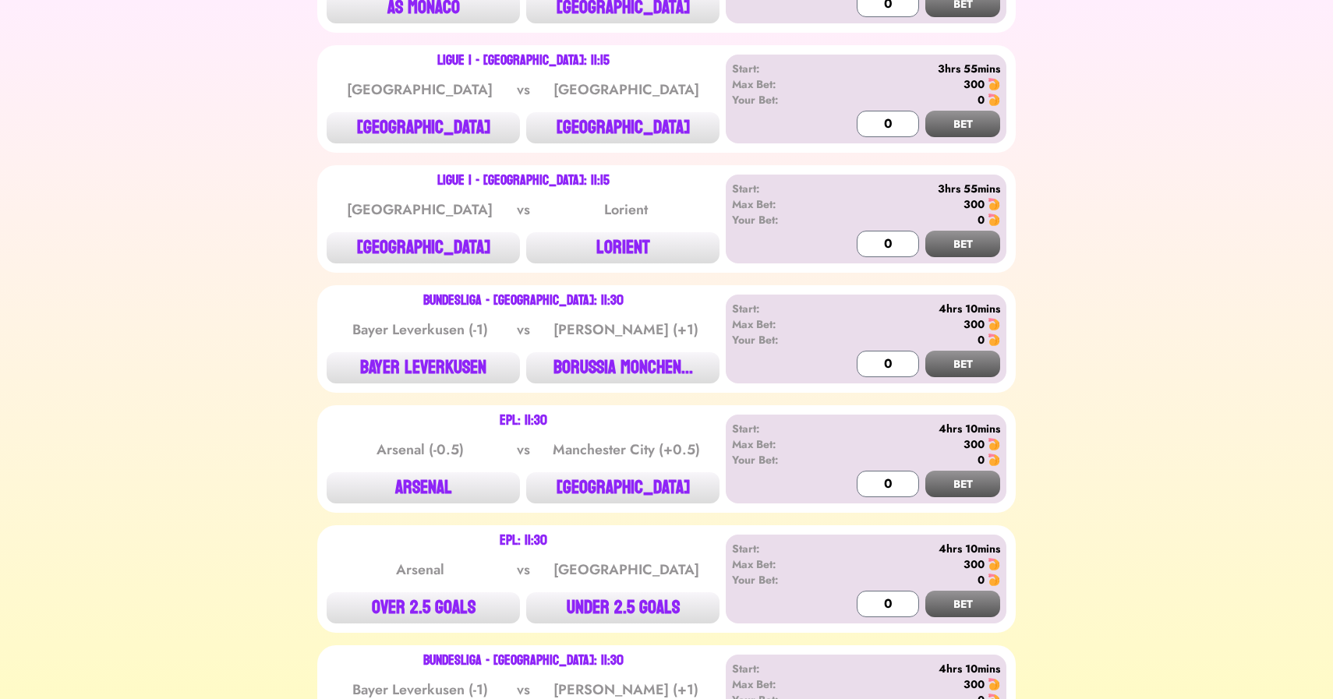
scroll to position [3171, 0]
click at [620, 119] on button "[GEOGRAPHIC_DATA]" at bounding box center [622, 126] width 193 height 31
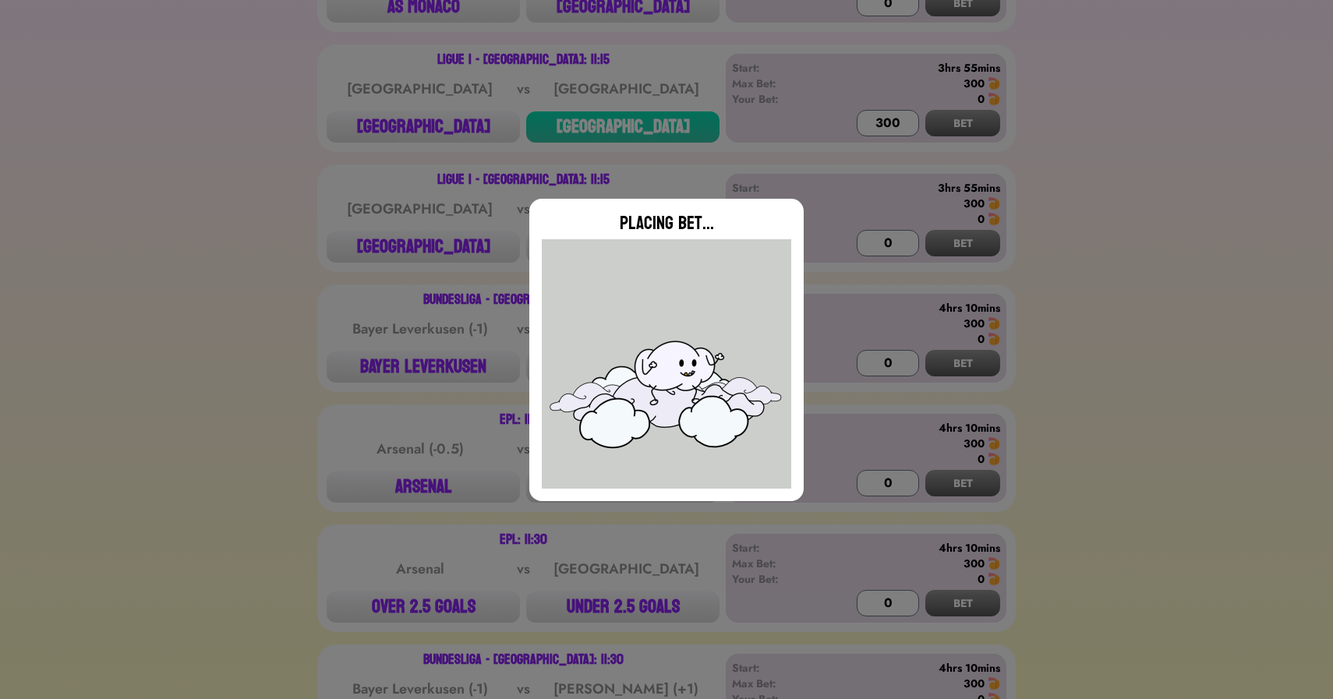
type input "0"
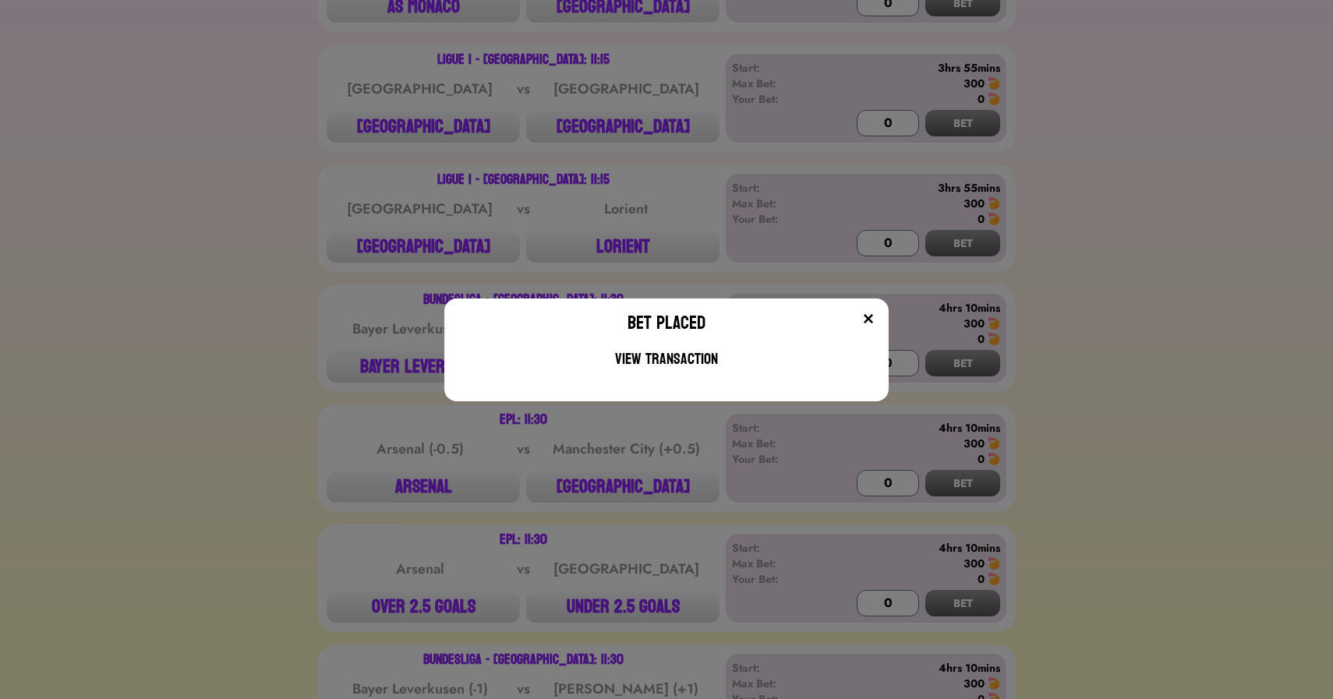
click at [398, 246] on div "Bet Placed View Transaction" at bounding box center [666, 349] width 1333 height 699
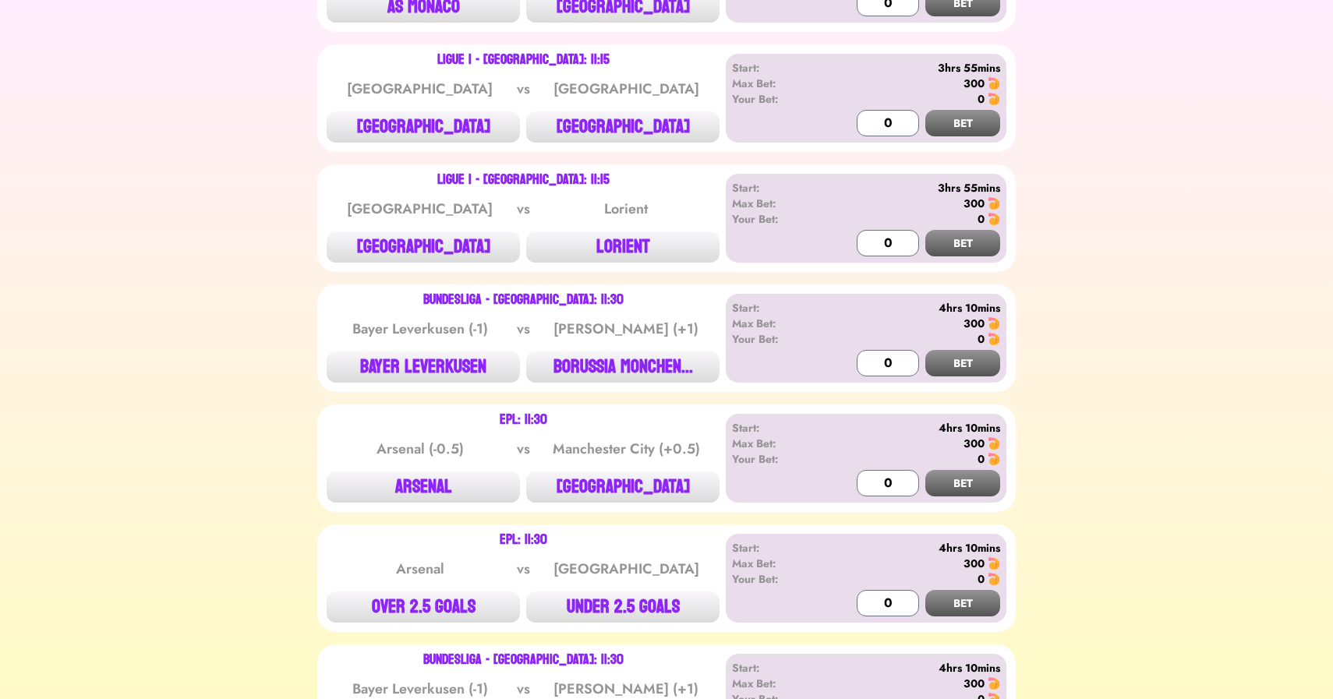
click at [398, 246] on button "[GEOGRAPHIC_DATA]" at bounding box center [423, 247] width 193 height 31
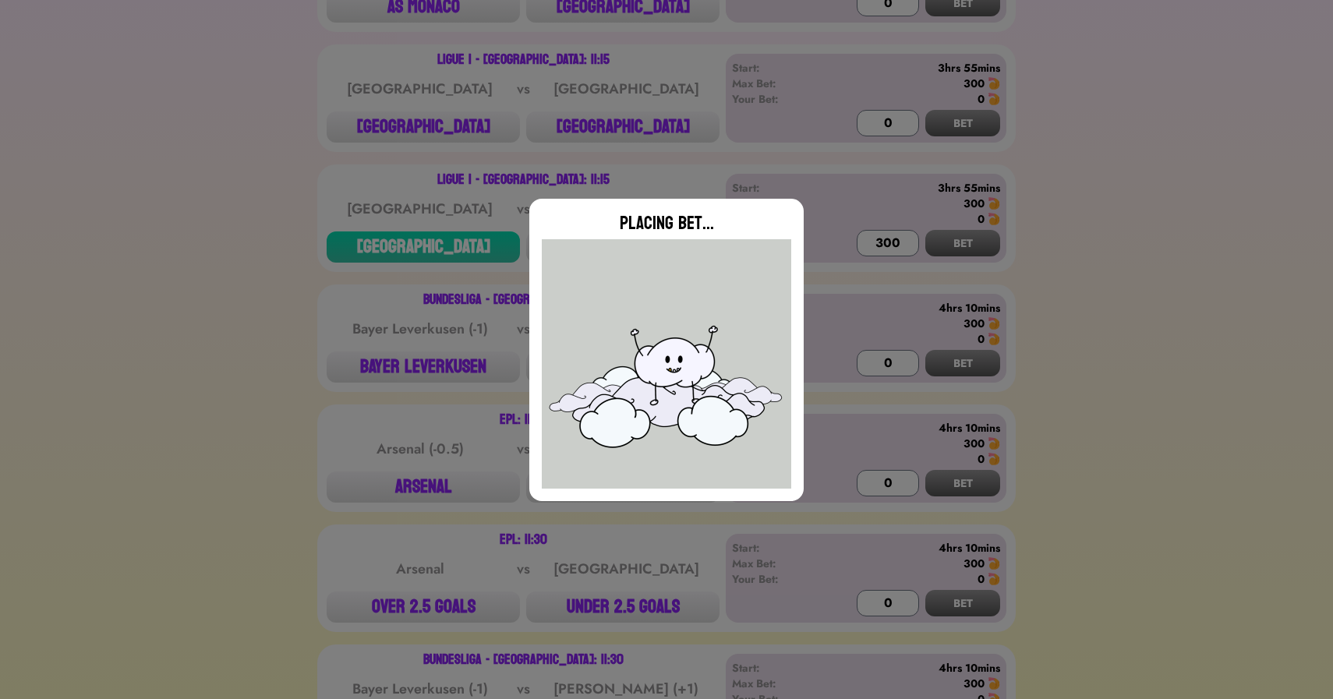
type input "0"
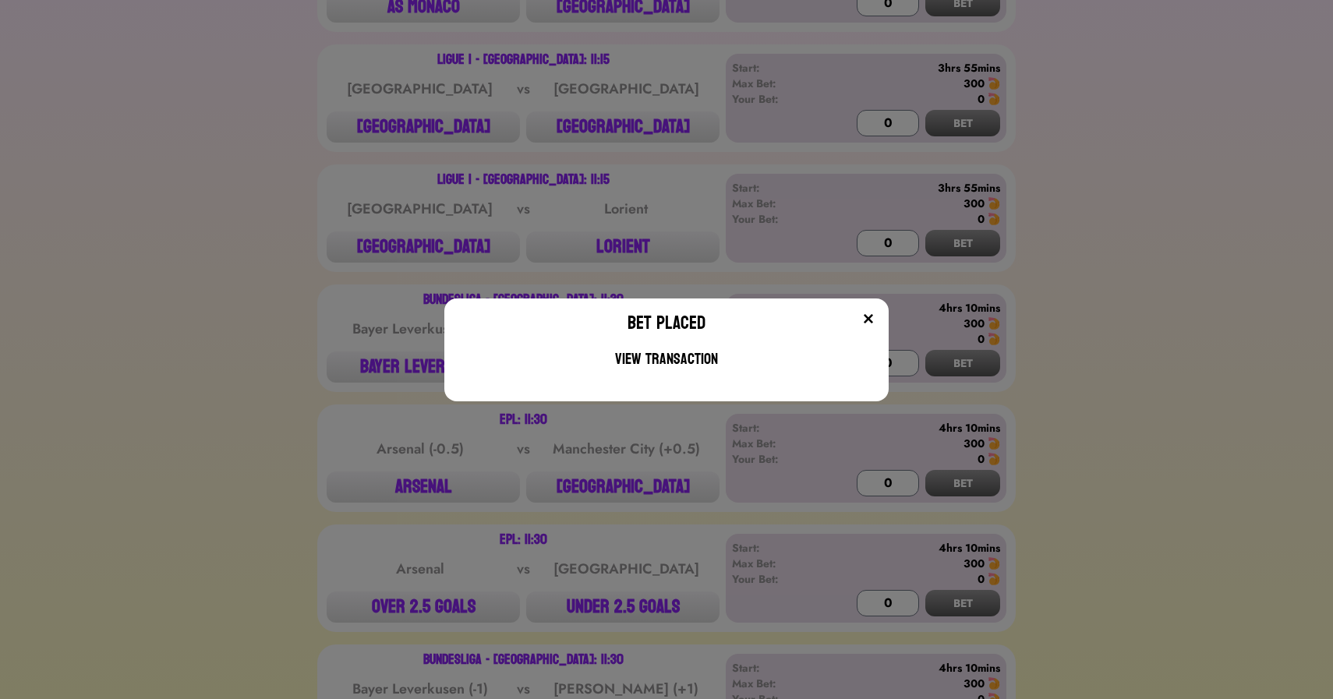
click at [278, 310] on div "Bet Placed View Transaction" at bounding box center [666, 349] width 1333 height 699
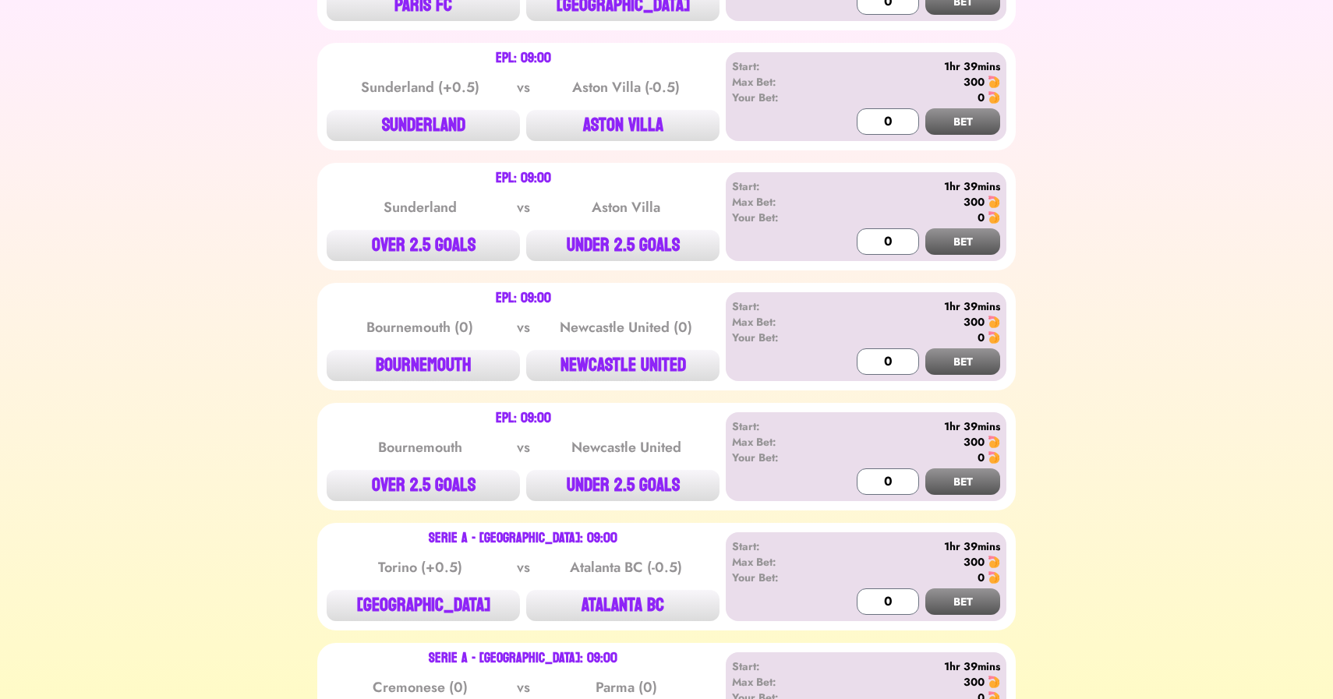
scroll to position [636, 0]
click at [423, 116] on button "SUNDERLAND" at bounding box center [423, 124] width 193 height 31
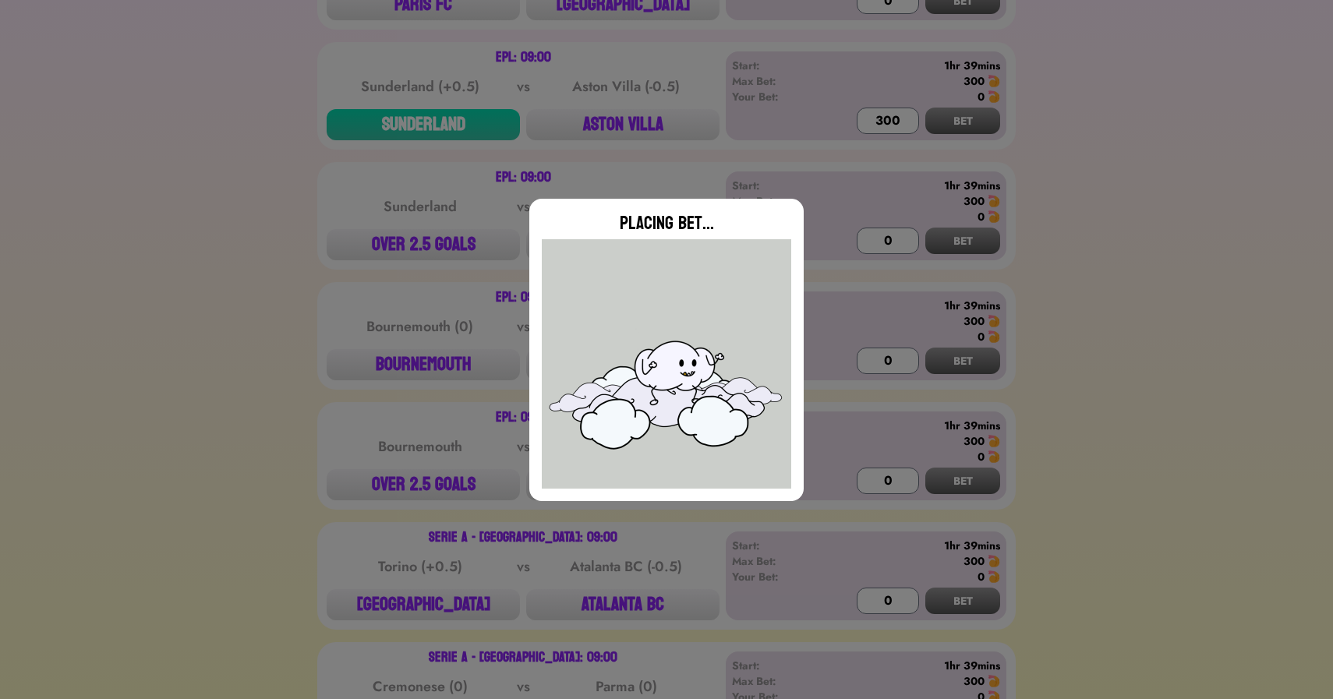
type input "0"
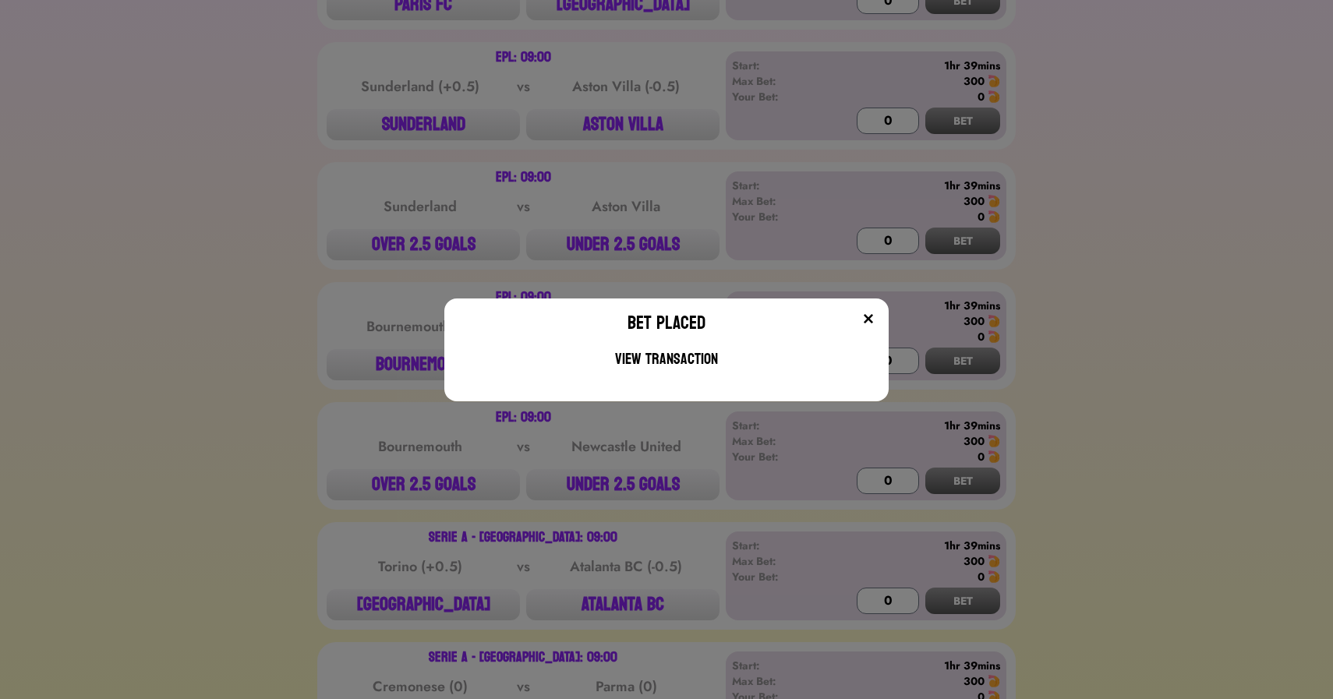
click at [273, 313] on div "Bet Placed View Transaction" at bounding box center [666, 349] width 1333 height 699
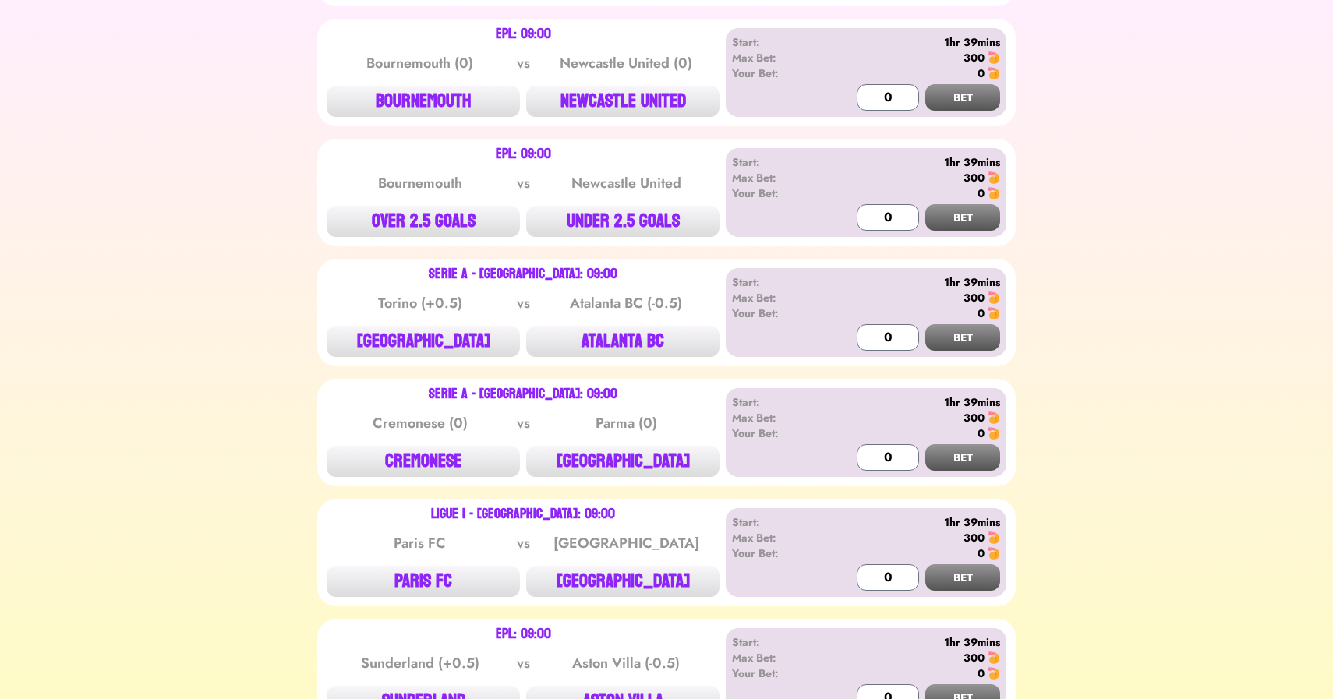
scroll to position [901, 0]
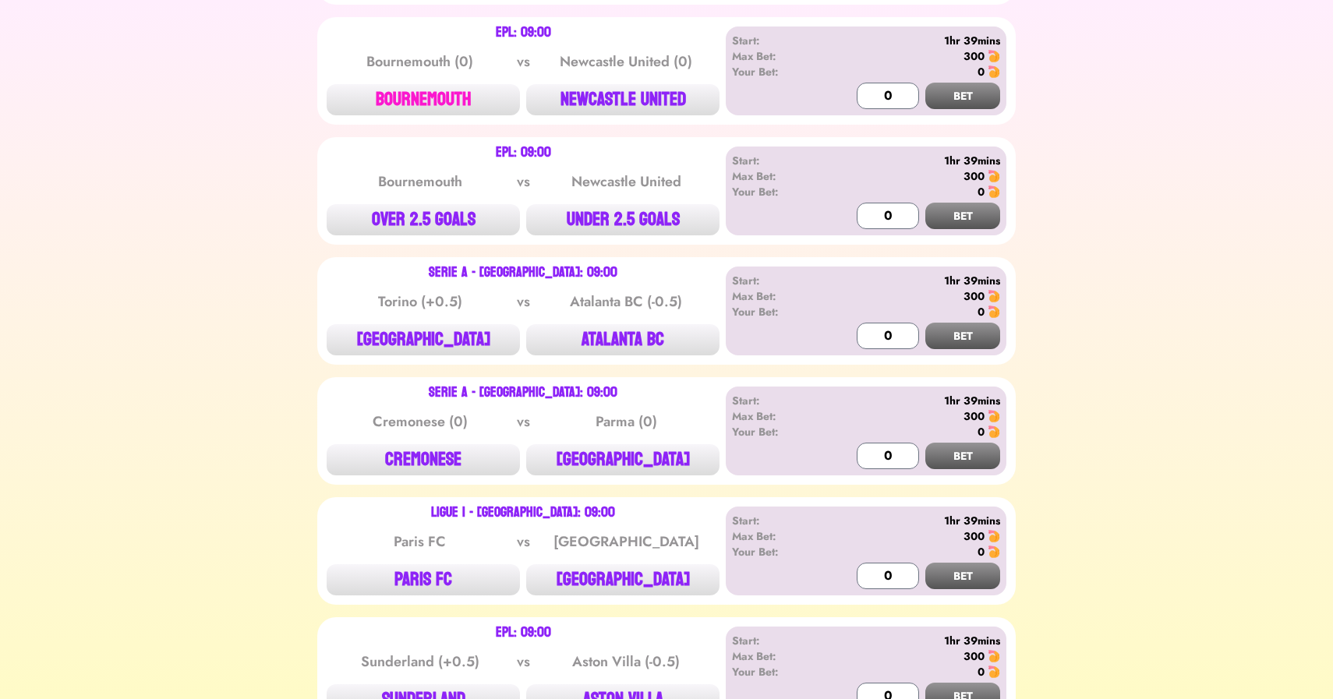
click at [407, 102] on button "BOURNEMOUTH" at bounding box center [423, 99] width 193 height 31
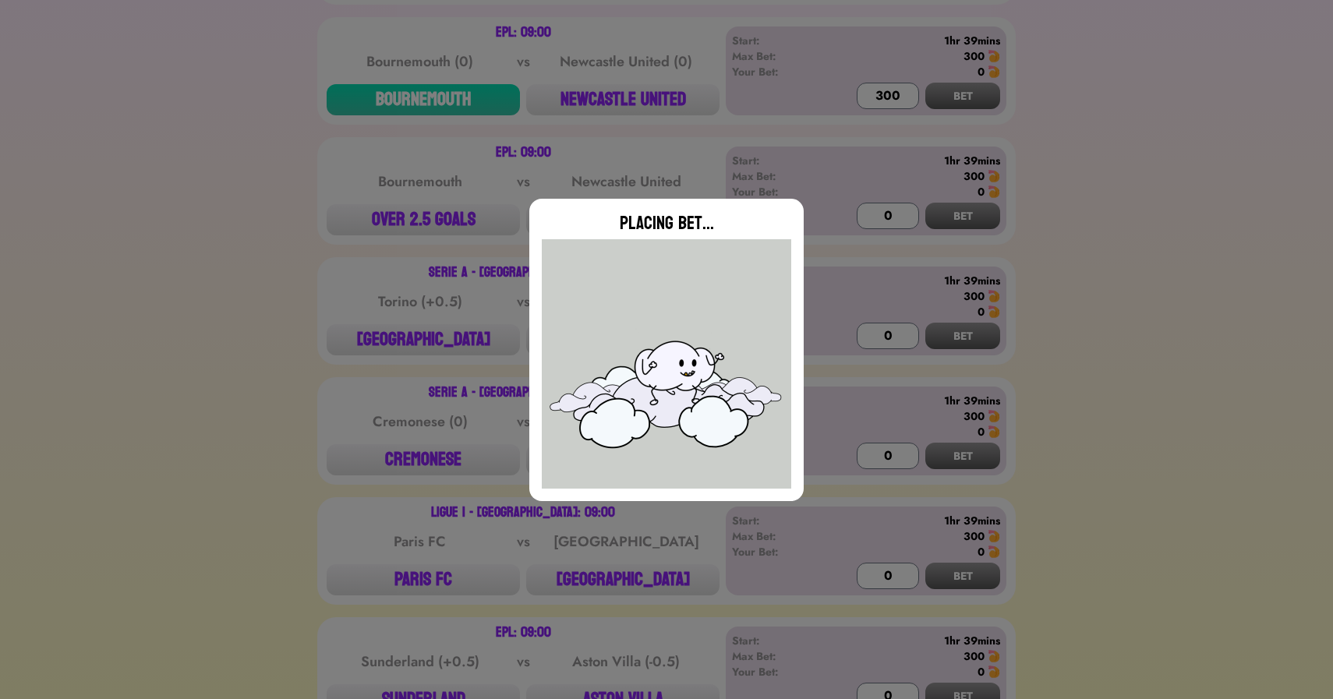
type input "0"
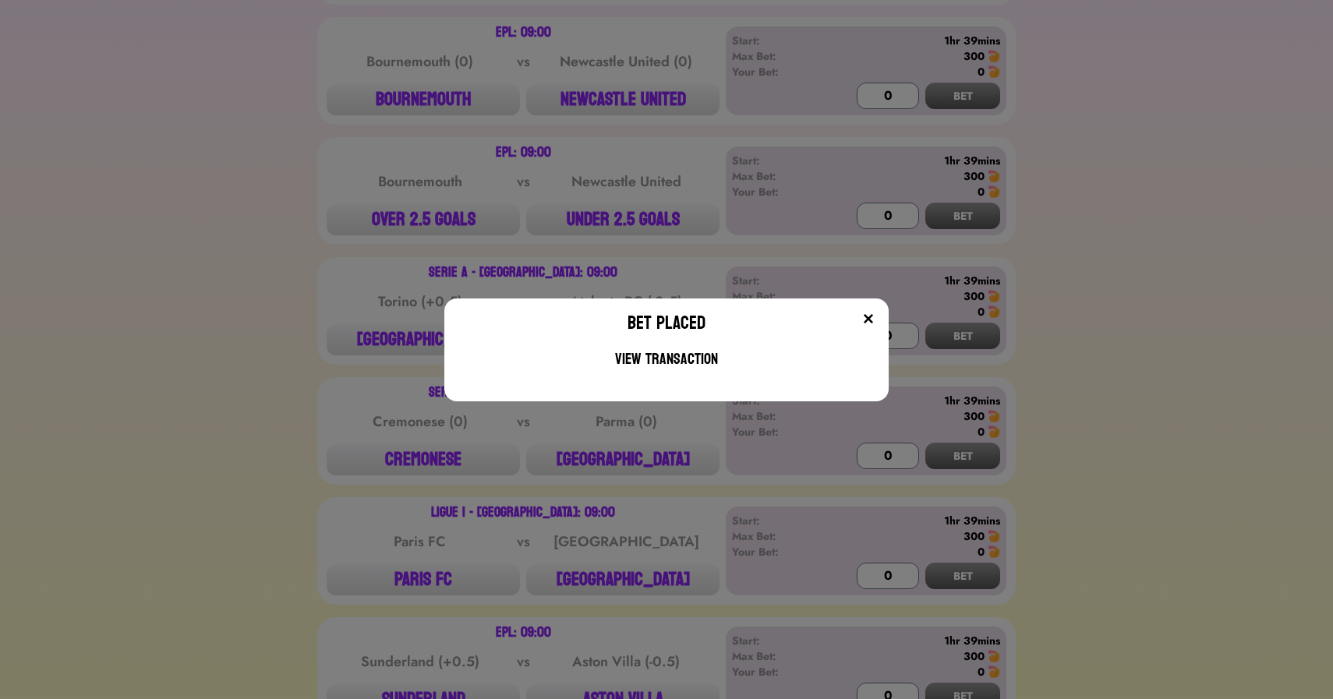
click at [281, 419] on div "Bet Placed View Transaction" at bounding box center [666, 349] width 1333 height 699
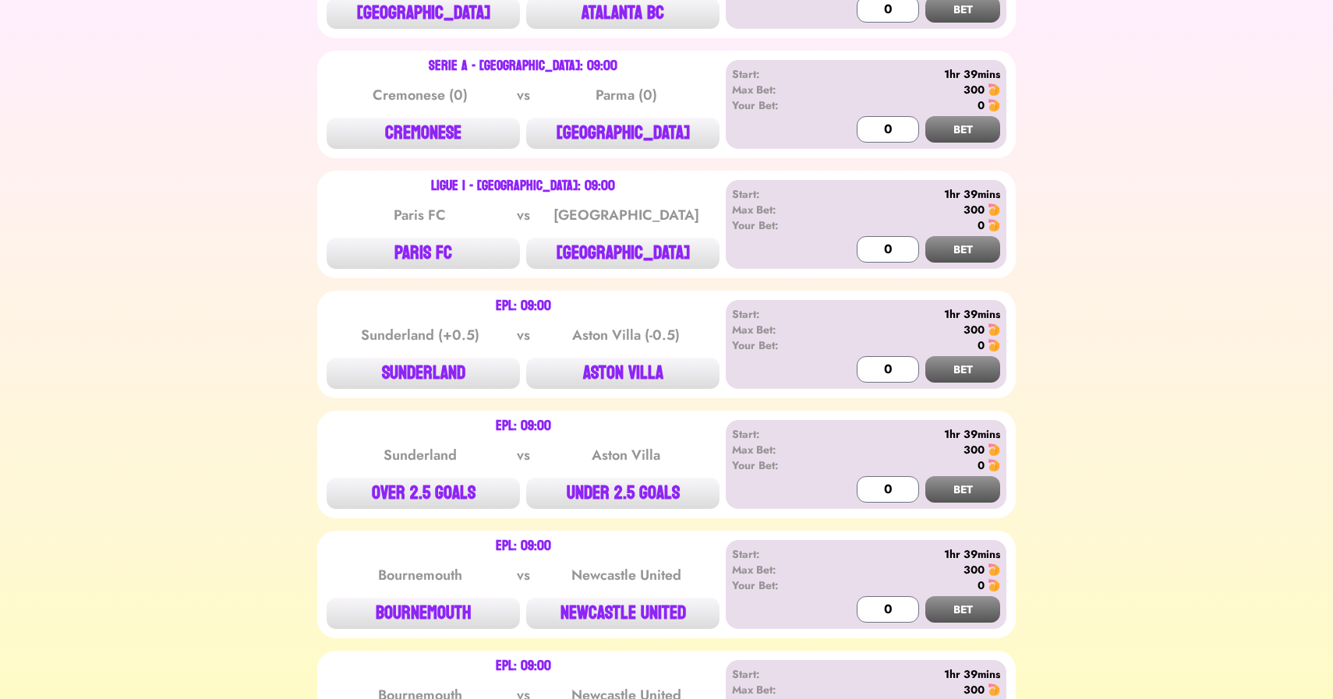
scroll to position [1254, 0]
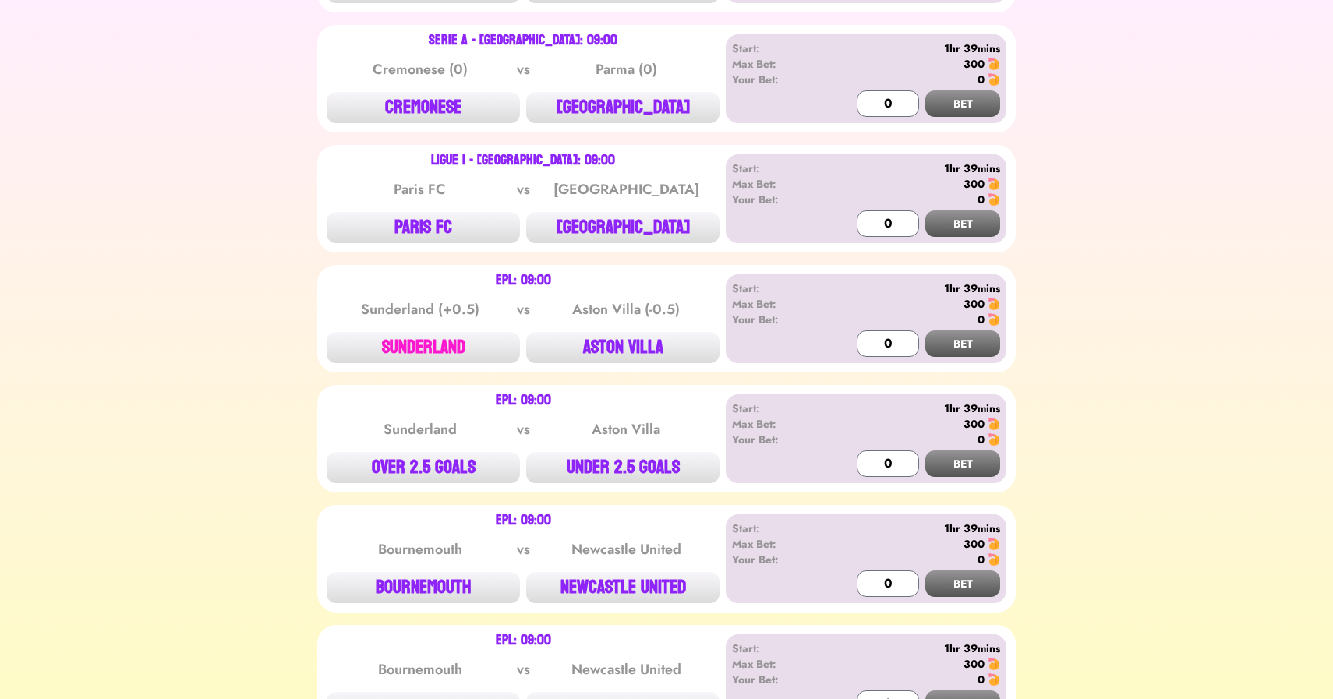
click at [405, 334] on button "SUNDERLAND" at bounding box center [423, 347] width 193 height 31
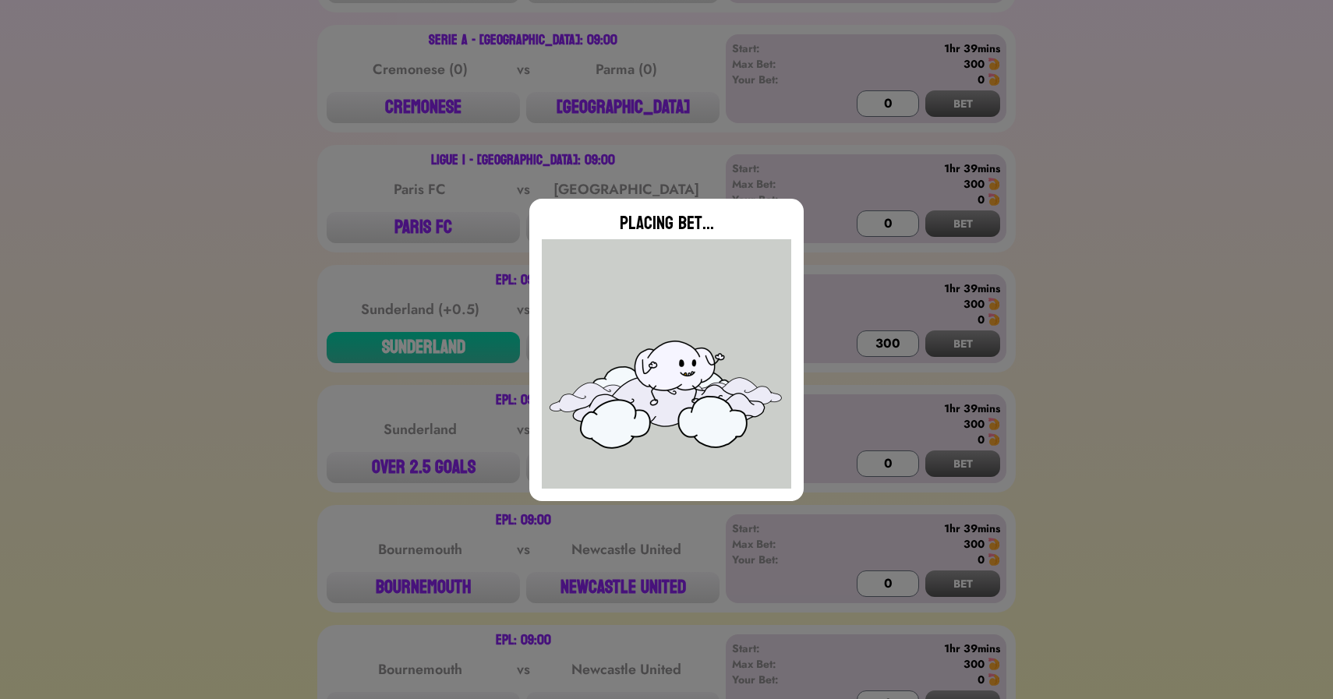
type input "0"
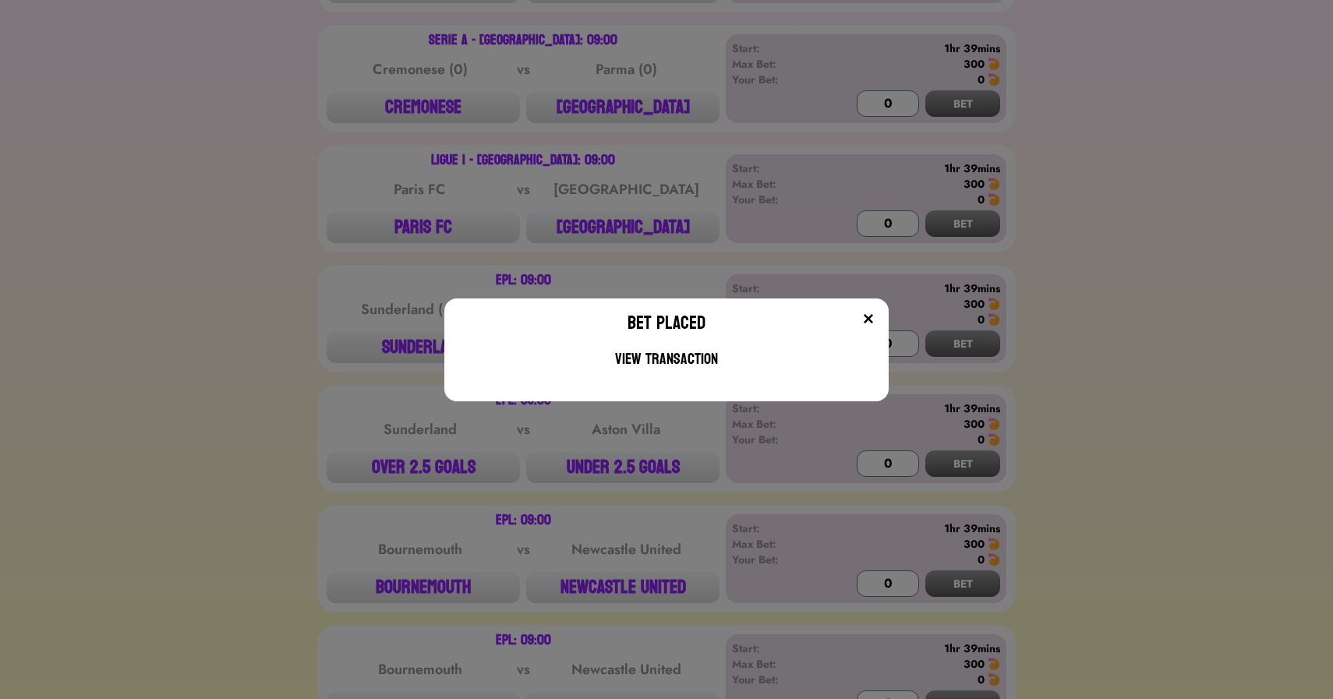
click at [252, 338] on div "Bet Placed View Transaction" at bounding box center [666, 349] width 1333 height 699
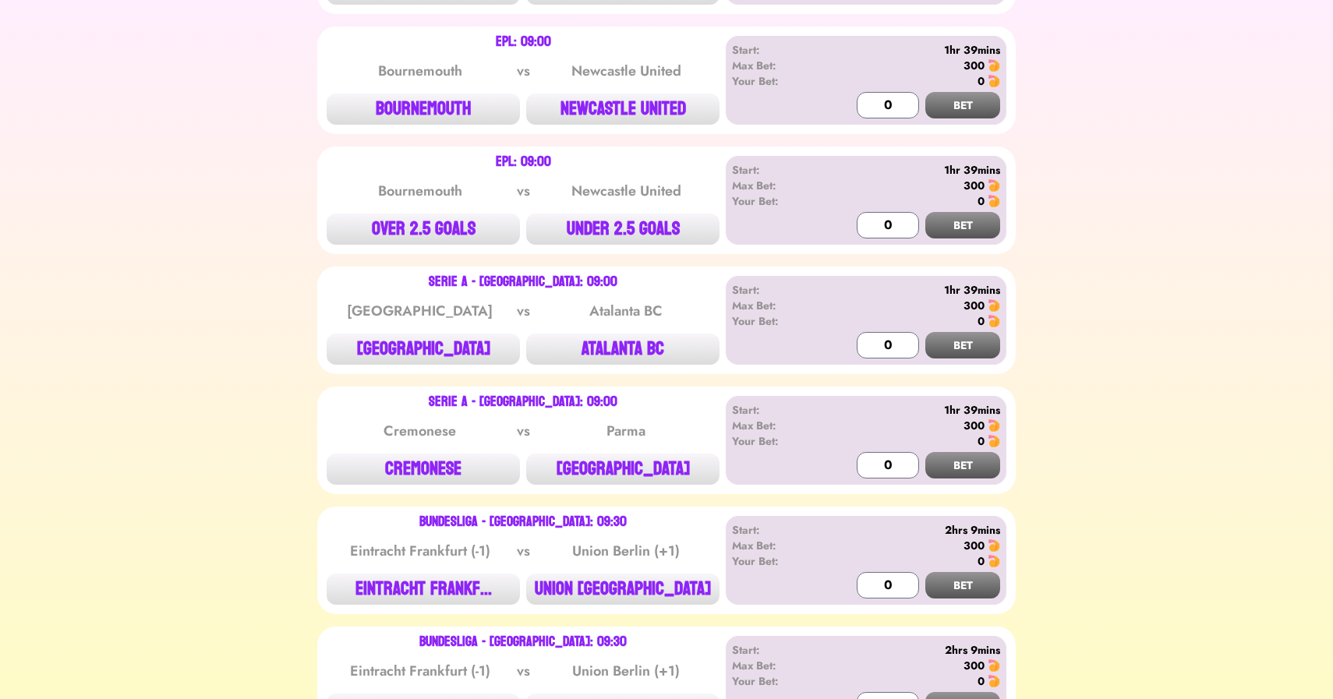
scroll to position [1736, 0]
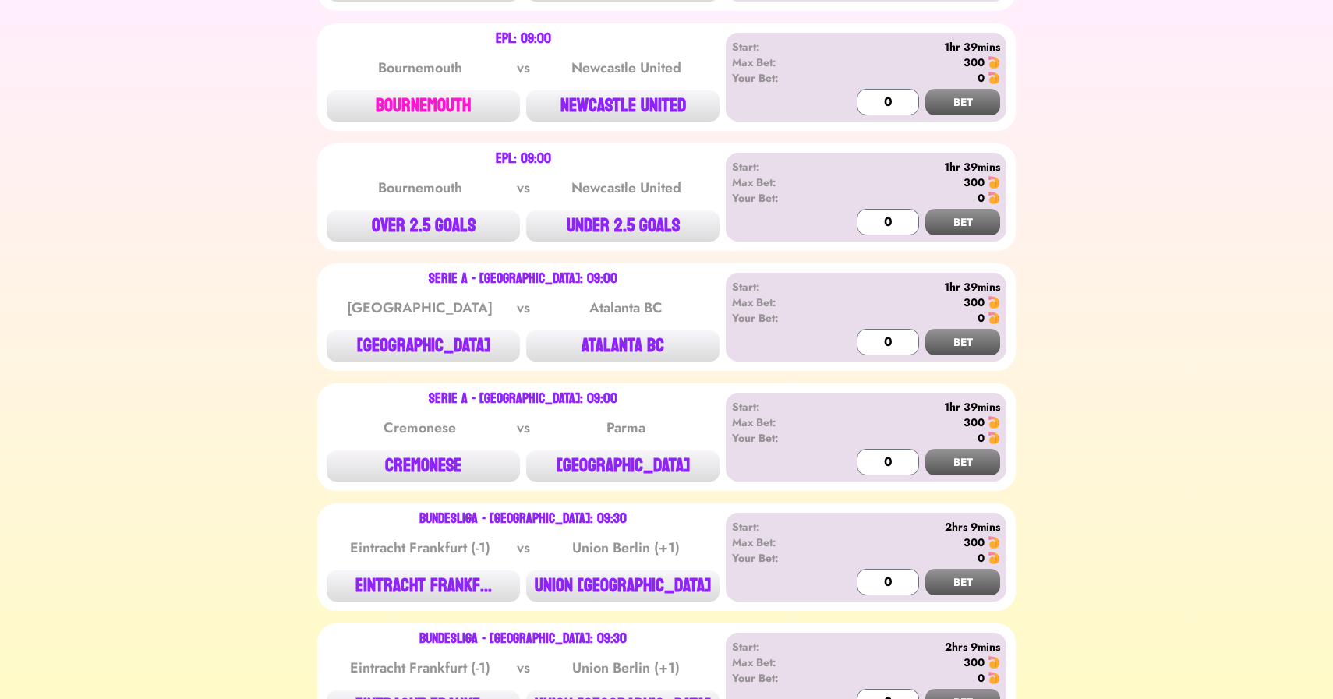
click at [419, 105] on button "BOURNEMOUTH" at bounding box center [423, 105] width 193 height 31
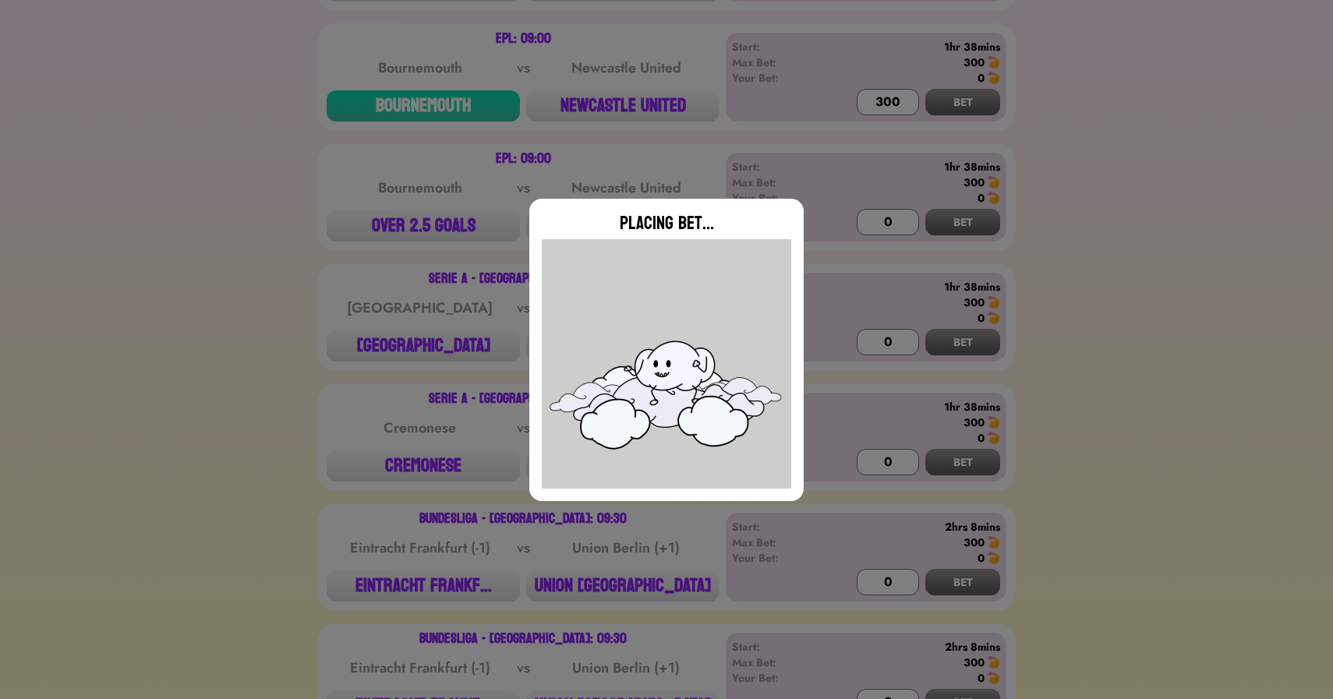
type input "0"
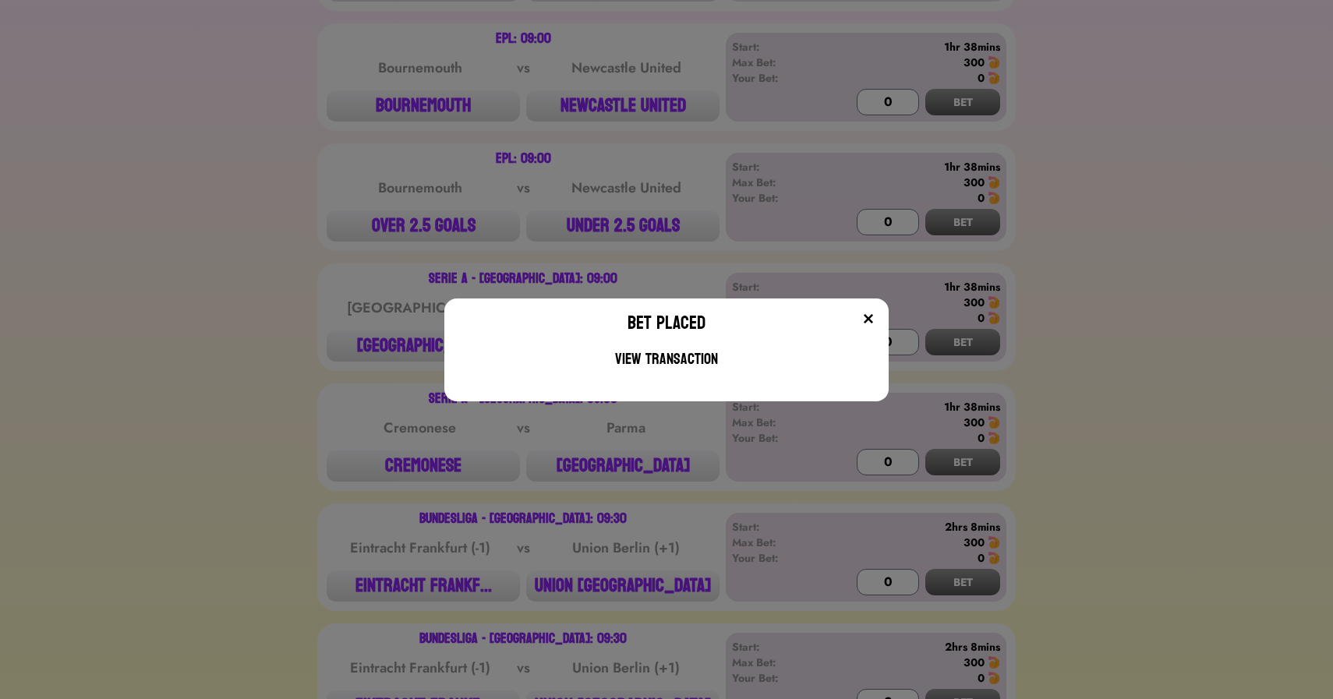
click at [249, 317] on div "Bet Placed View Transaction" at bounding box center [666, 349] width 1333 height 699
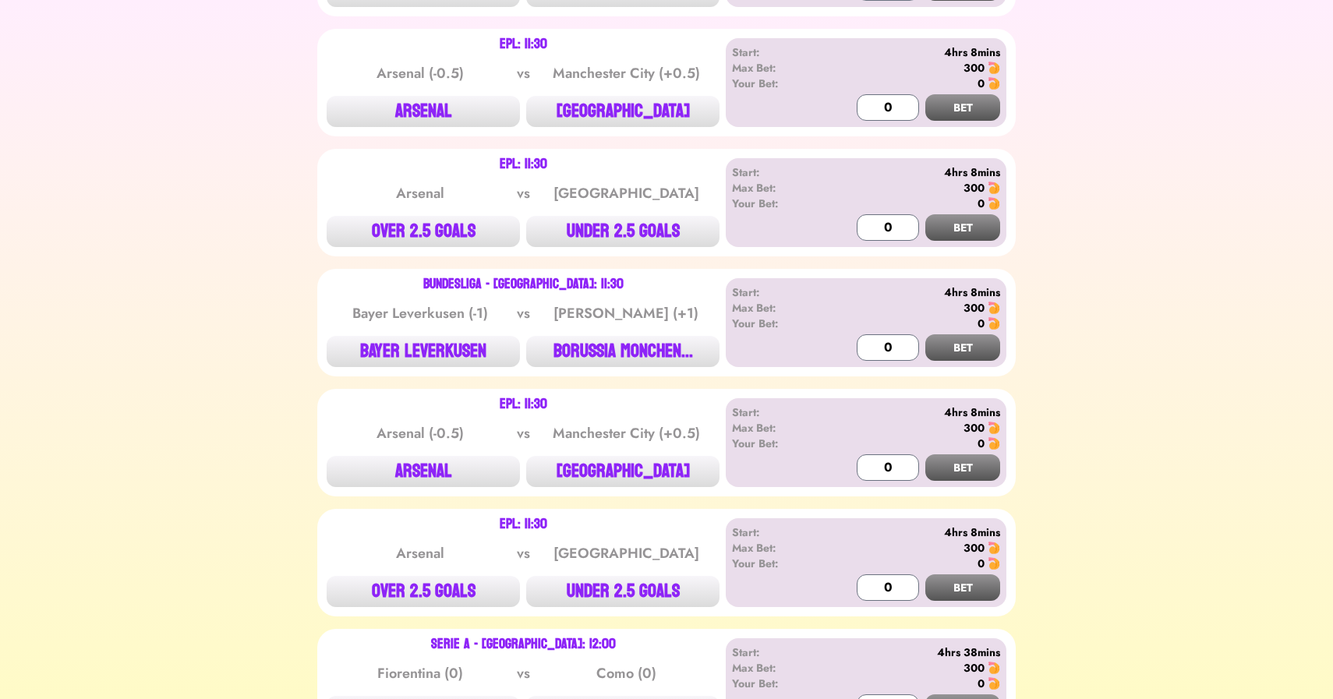
scroll to position [3549, 0]
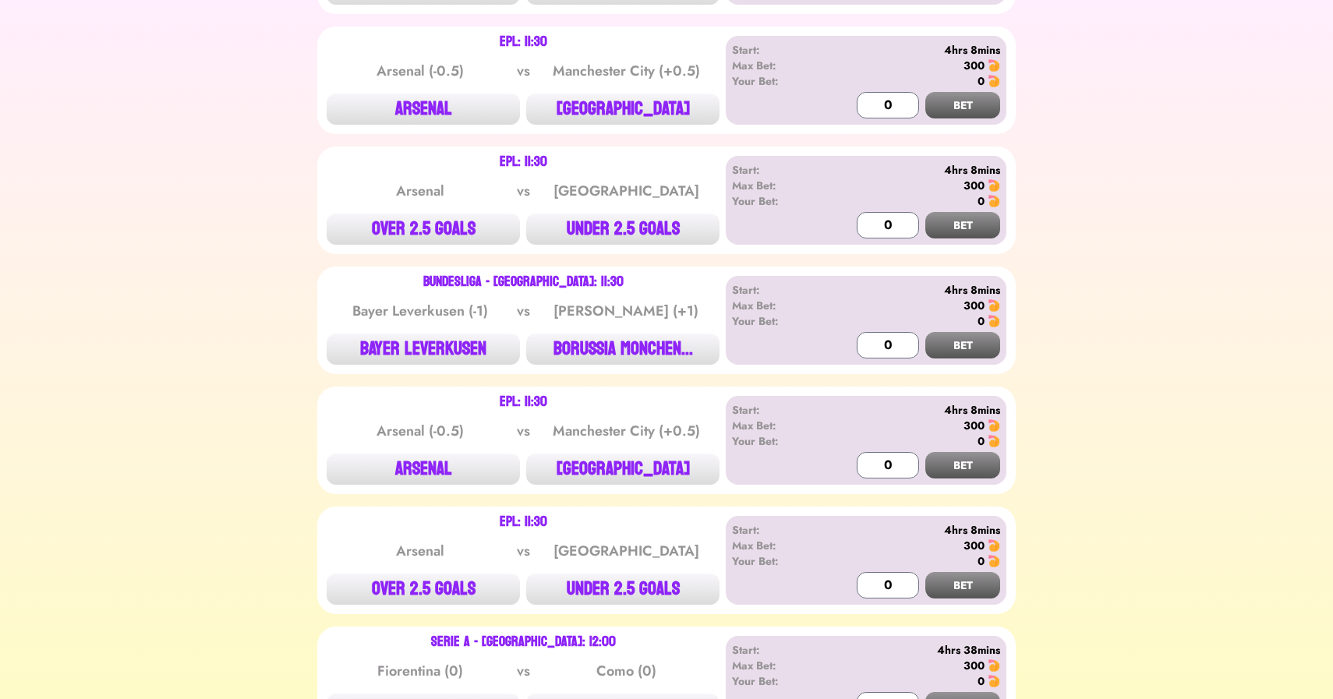
click at [410, 238] on div "EPL: 11:30 Arsenal vs Manchester City OVER 2.5 GOALS UNDER 2.5 GOALS Start: 4hr…" at bounding box center [666, 201] width 699 height 108
click at [430, 222] on button "OVER 2.5 GOALS" at bounding box center [423, 229] width 193 height 31
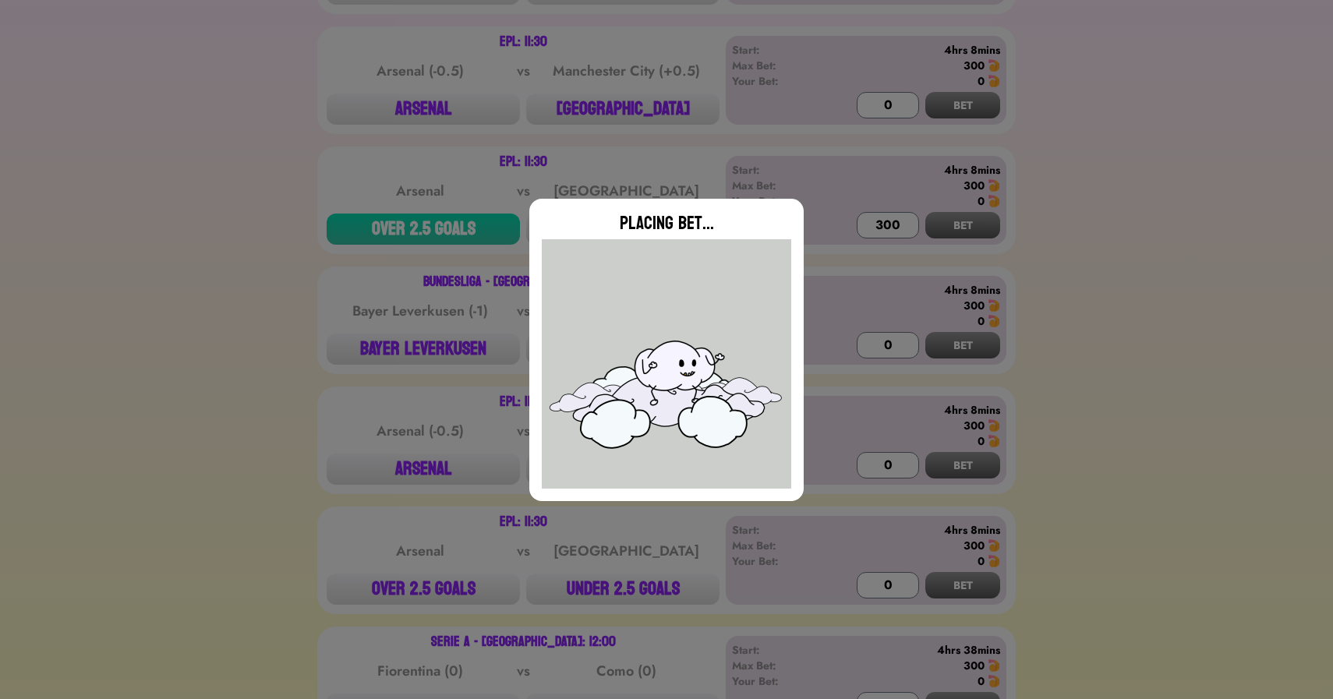
type input "0"
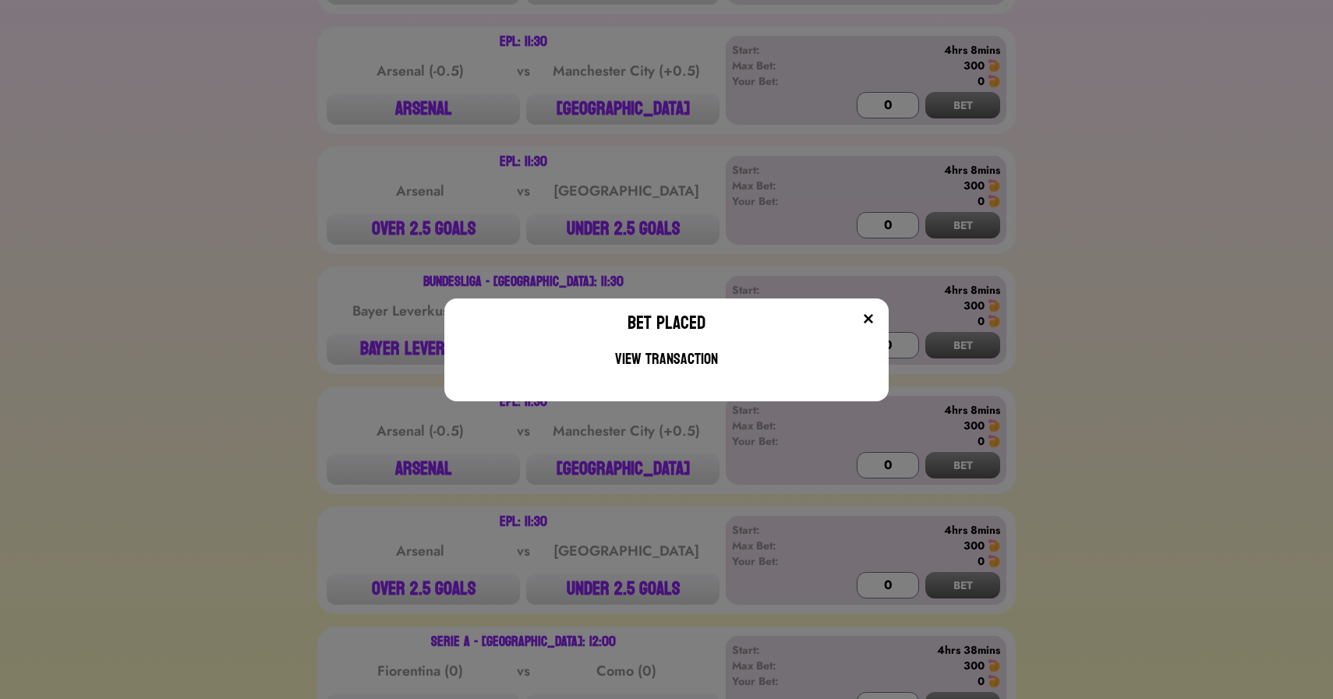
click at [423, 592] on div "Bet Placed View Transaction" at bounding box center [666, 349] width 1333 height 699
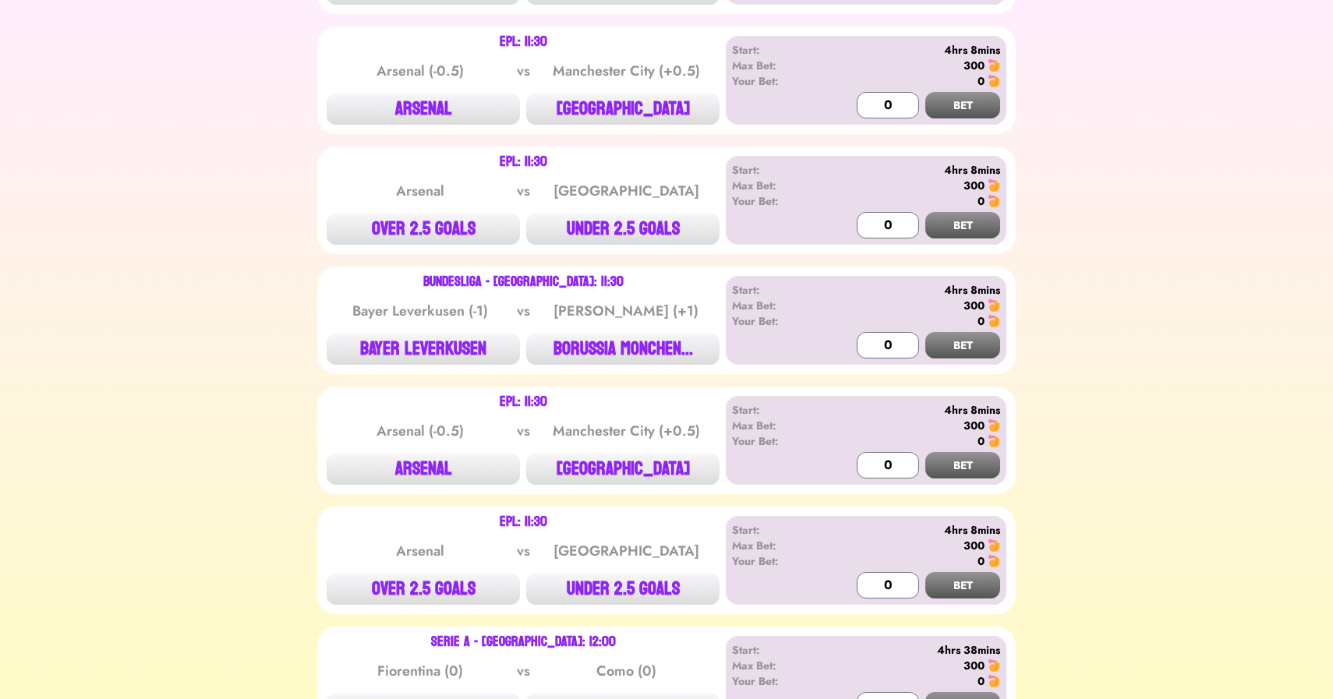
click at [423, 592] on button "OVER 2.5 GOALS" at bounding box center [423, 589] width 193 height 31
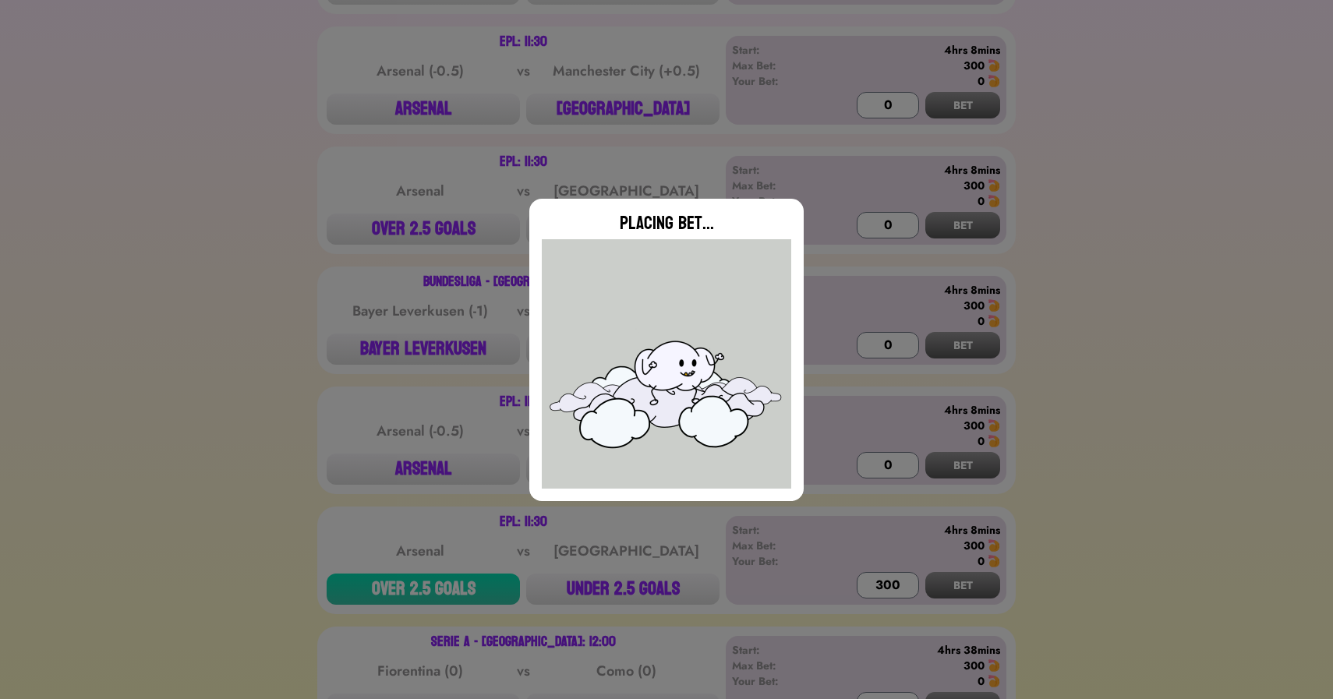
type input "0"
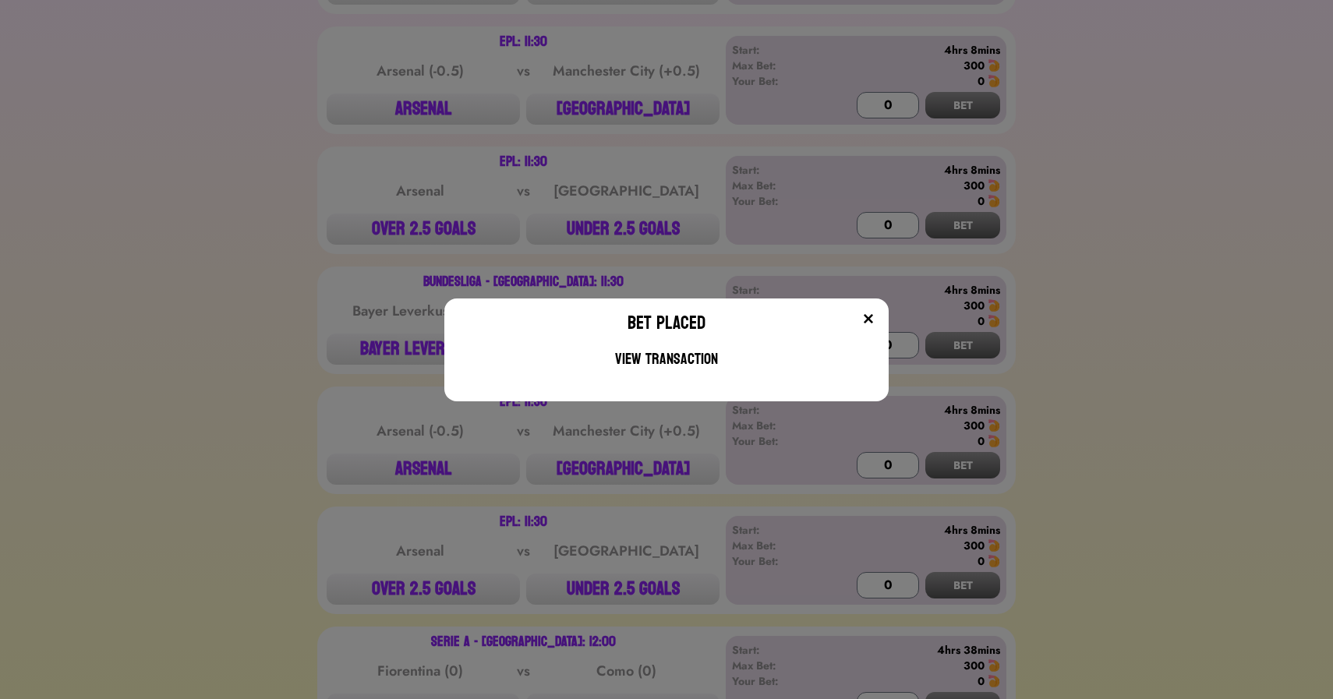
click at [276, 406] on div "Bet Placed View Transaction" at bounding box center [666, 349] width 1333 height 699
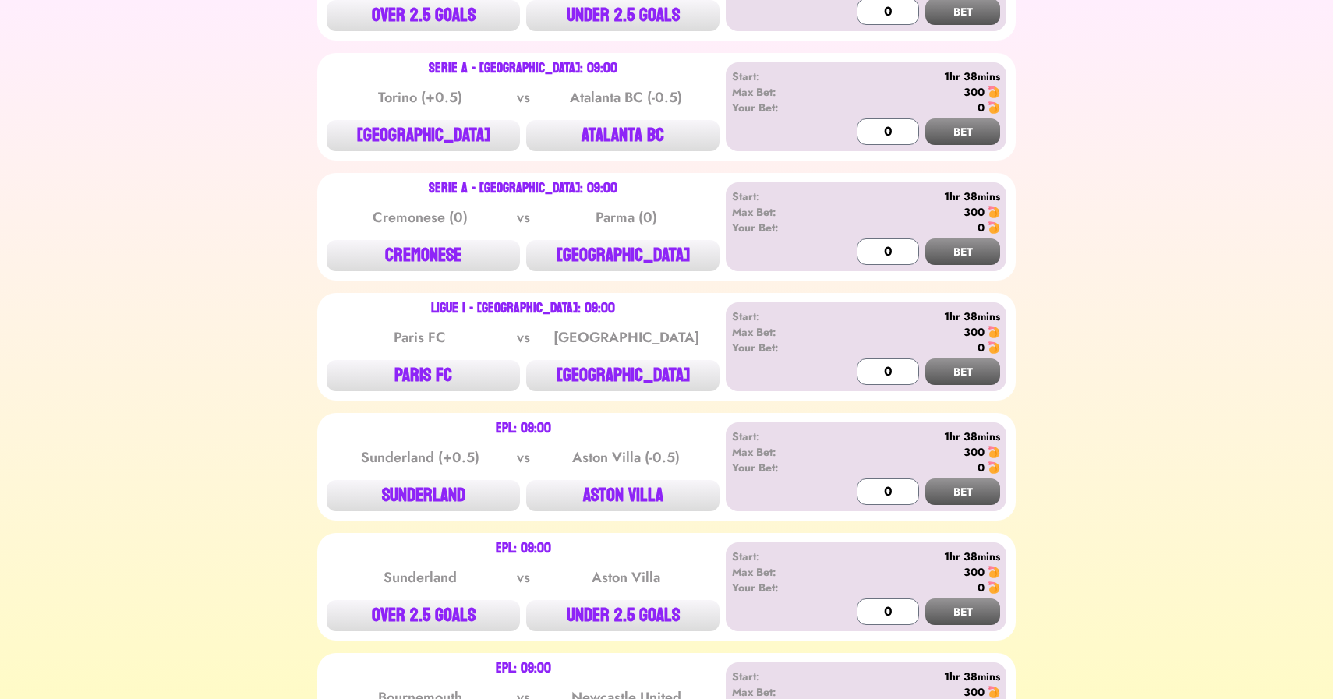
scroll to position [1128, 0]
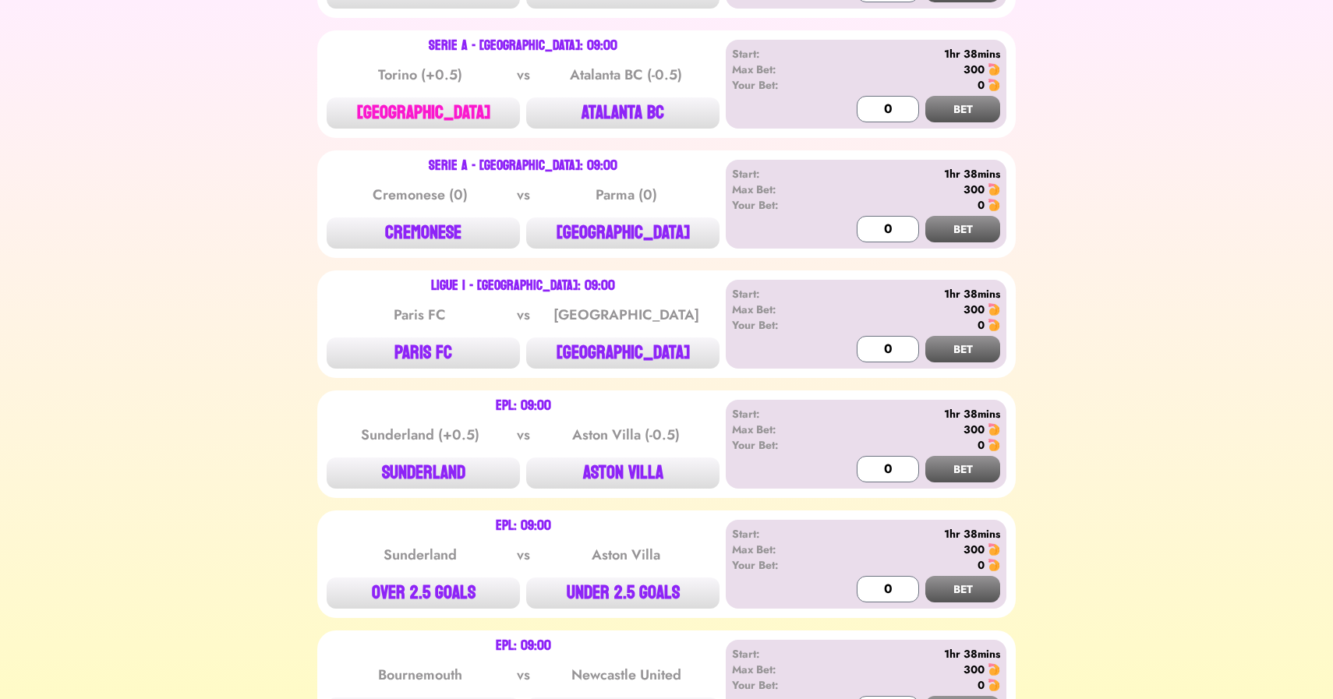
click at [409, 113] on button "[GEOGRAPHIC_DATA]" at bounding box center [423, 112] width 193 height 31
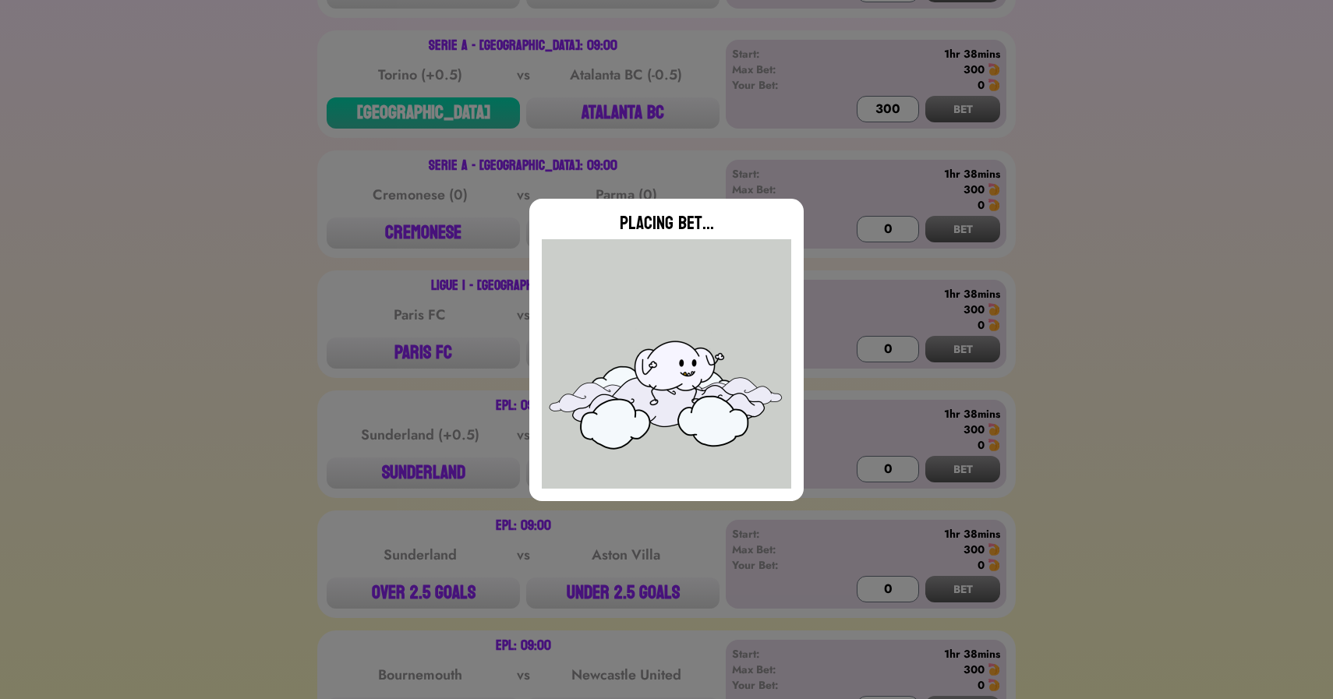
type input "0"
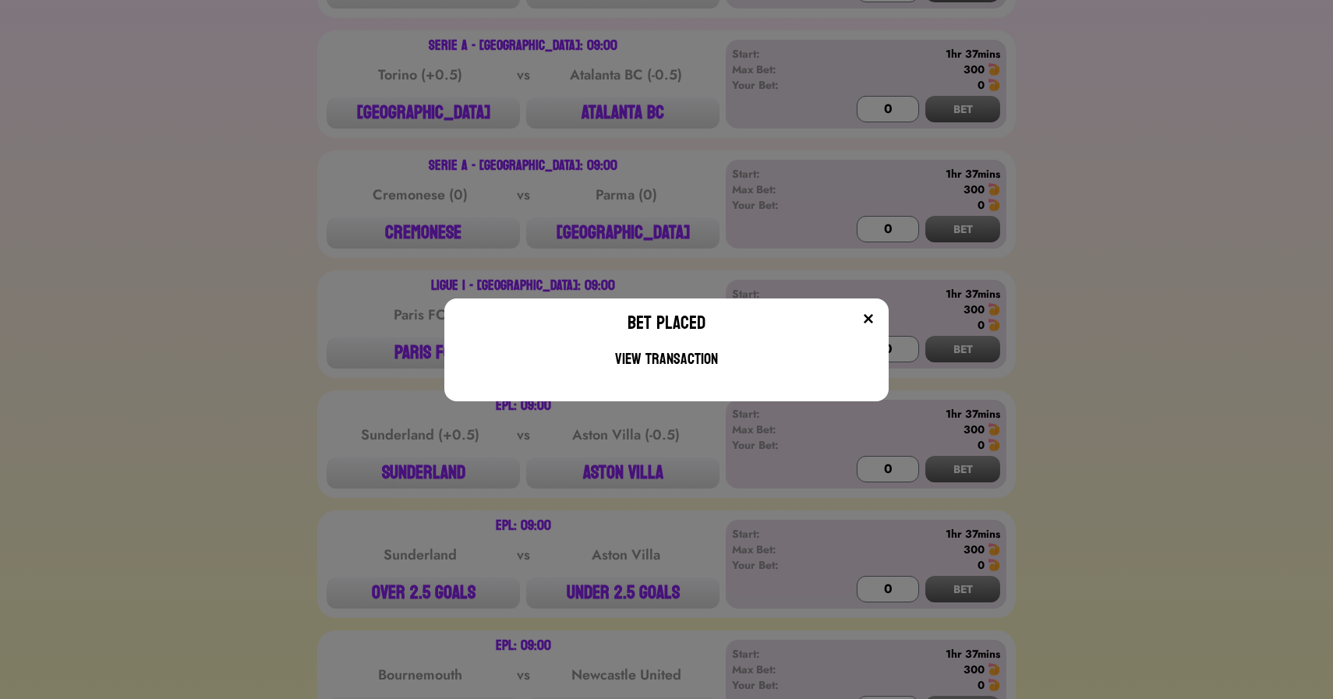
click at [590, 182] on div "Bet Placed View Transaction" at bounding box center [666, 349] width 1333 height 699
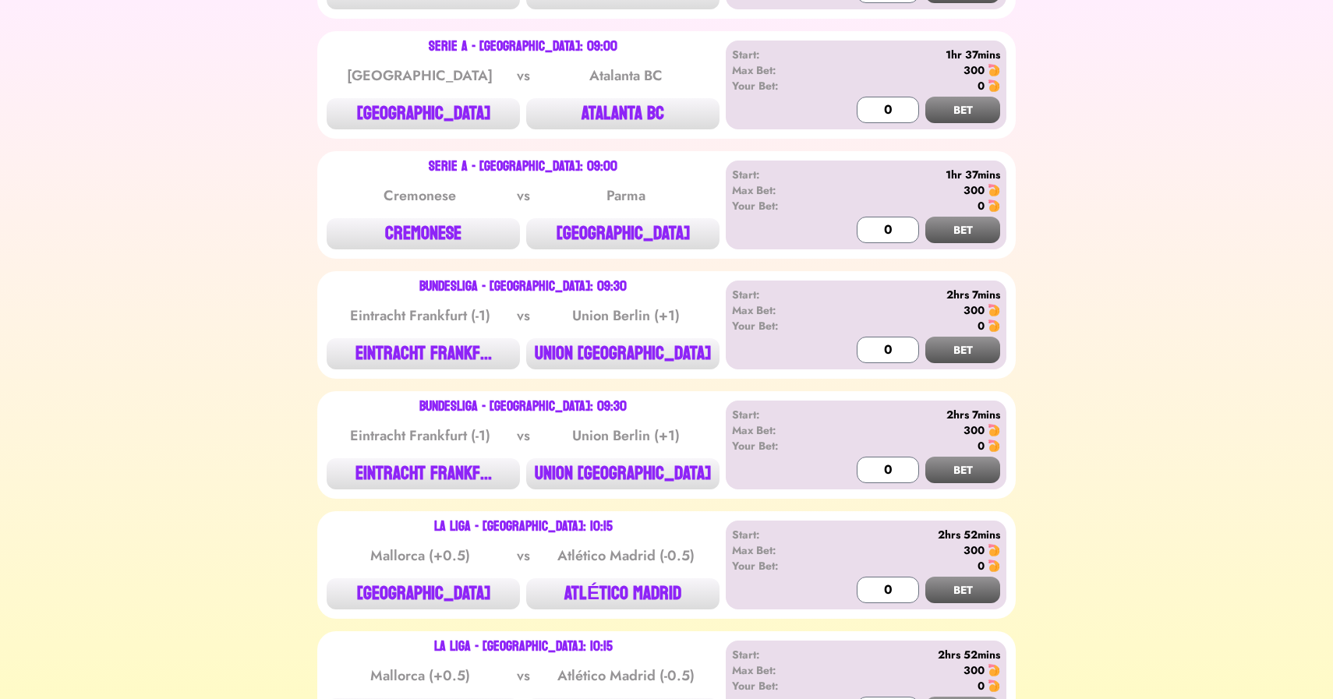
scroll to position [1970, 0]
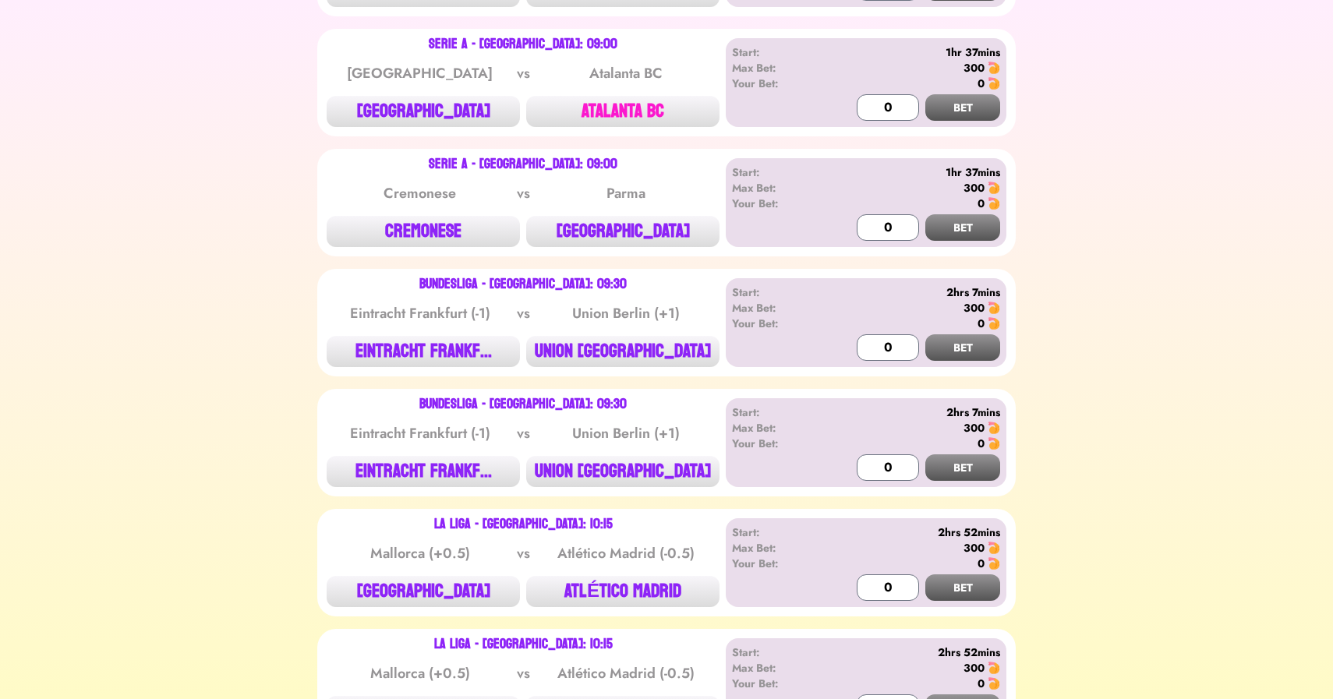
click at [638, 103] on button "ATALANTA BC" at bounding box center [622, 111] width 193 height 31
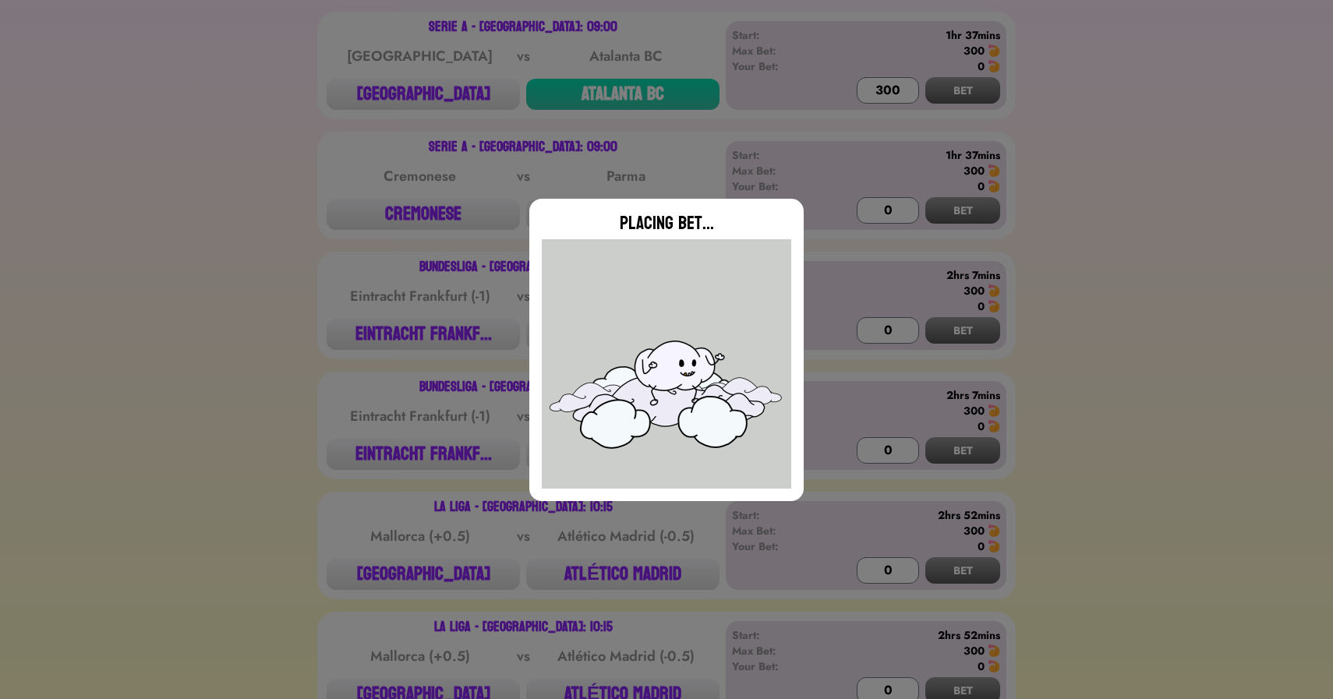
type input "0"
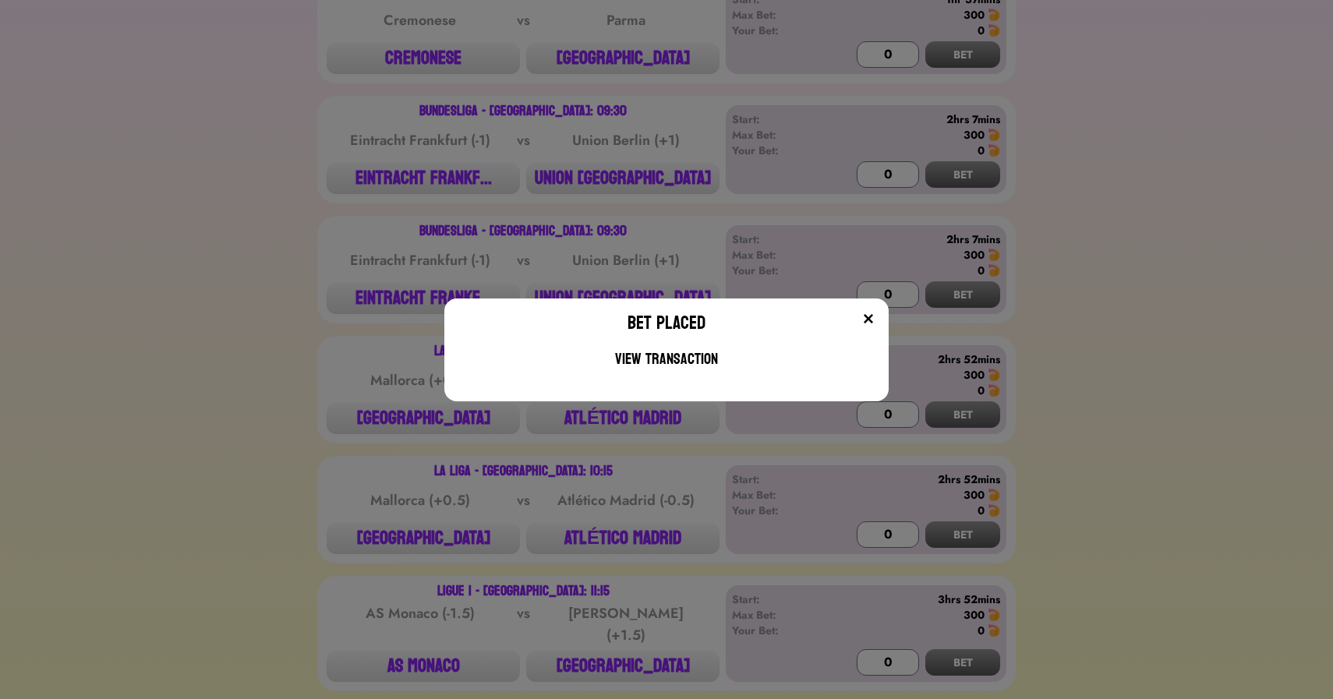
click at [362, 251] on div "Bet Placed View Transaction" at bounding box center [666, 349] width 1333 height 699
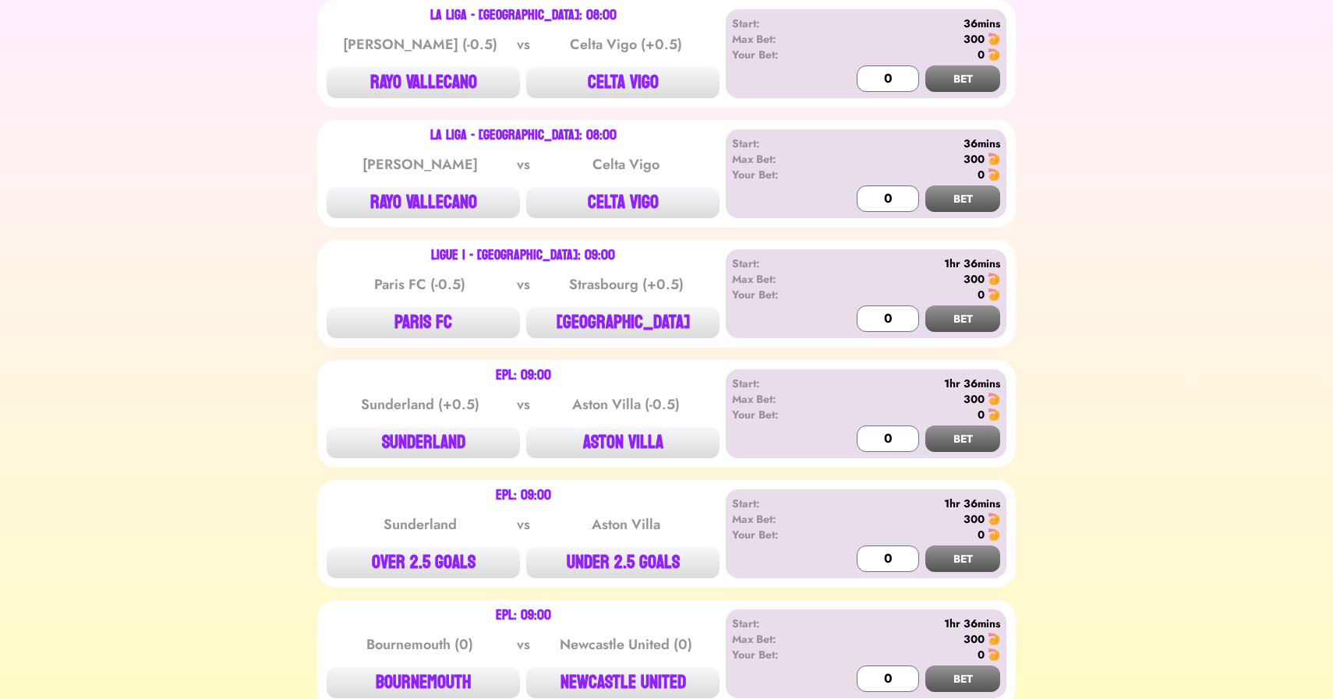
scroll to position [0, 0]
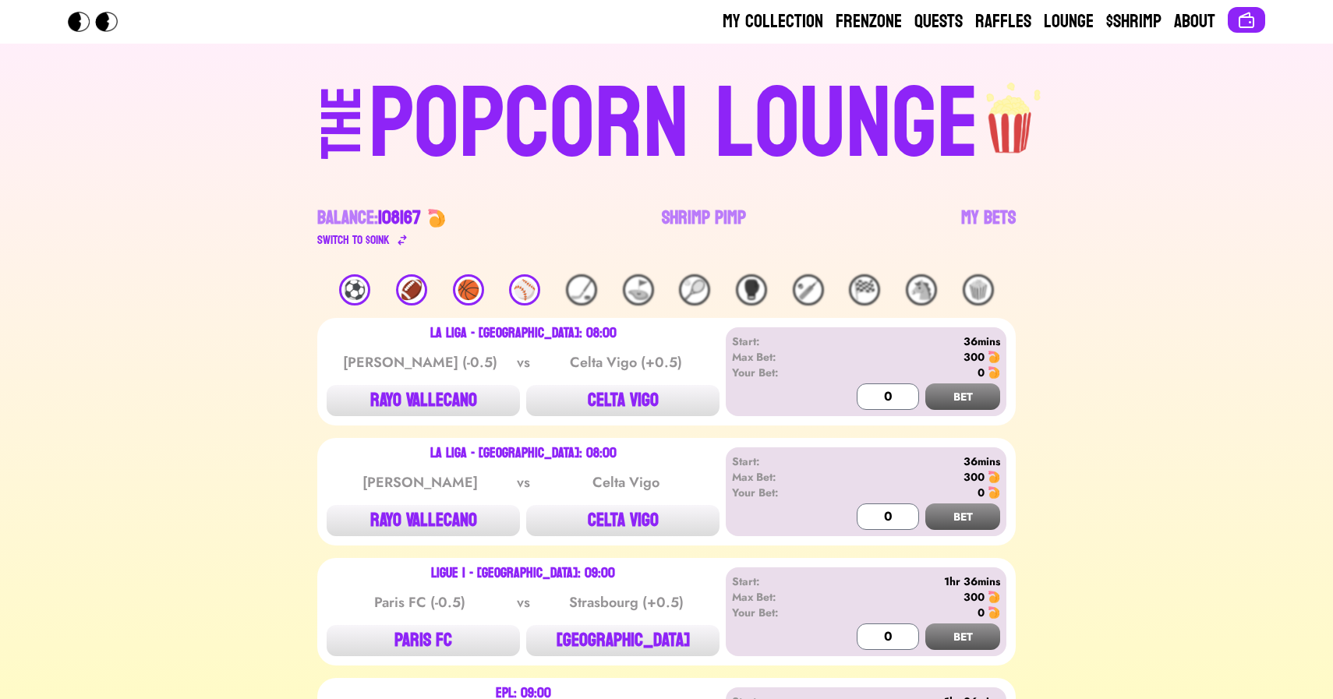
click at [533, 301] on div "⚾️" at bounding box center [524, 289] width 31 height 31
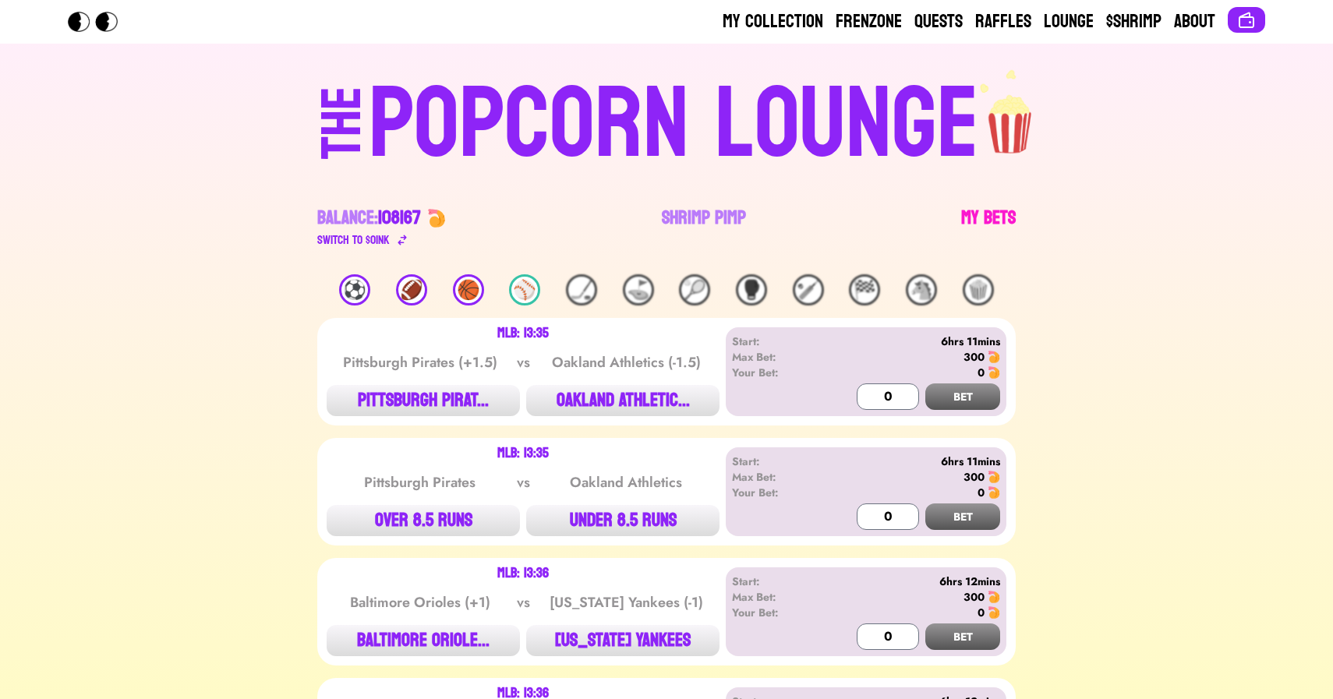
click at [984, 213] on link "My Bets" at bounding box center [988, 228] width 55 height 44
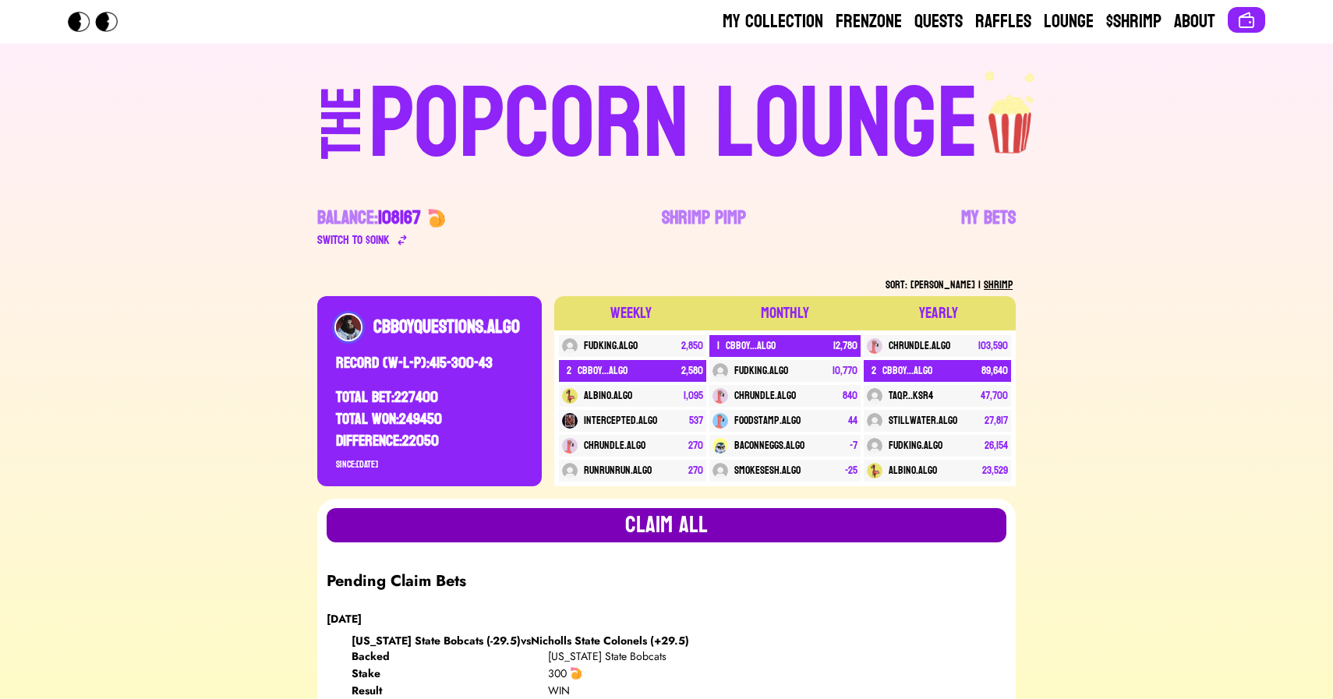
click at [699, 511] on button "Claim all" at bounding box center [667, 525] width 680 height 34
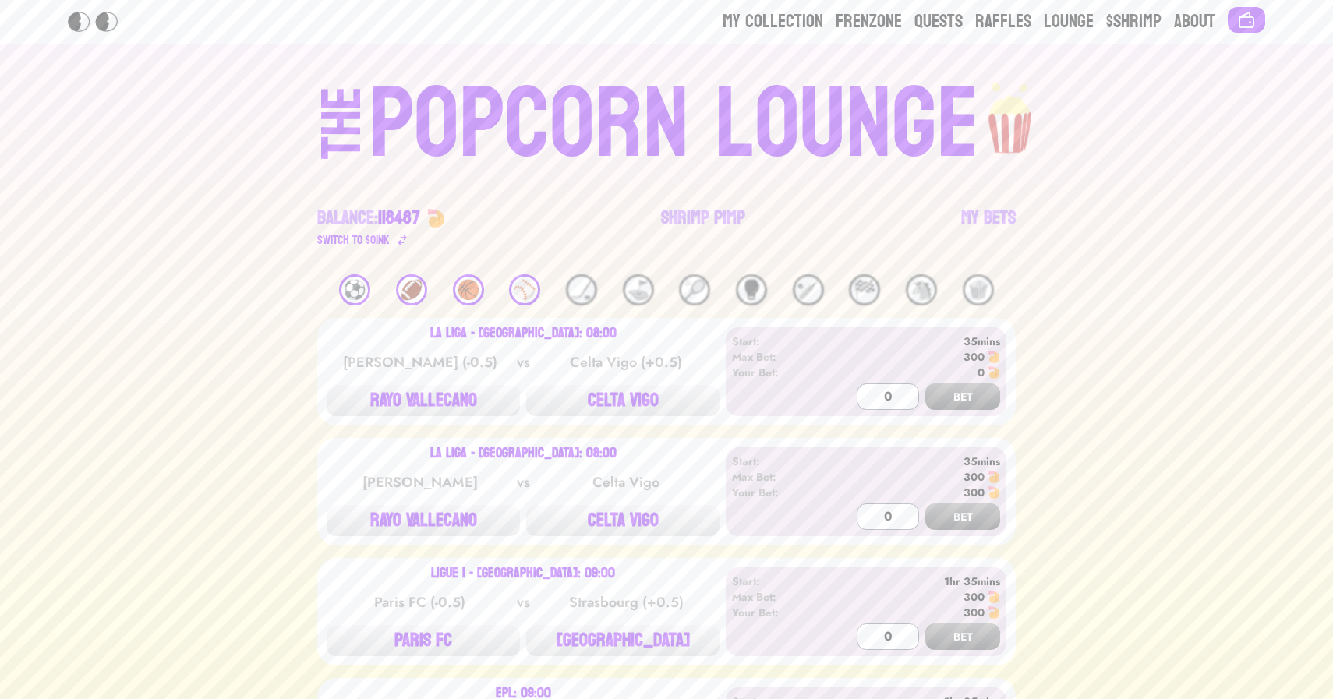
click at [512, 285] on div "⚾️" at bounding box center [524, 289] width 31 height 31
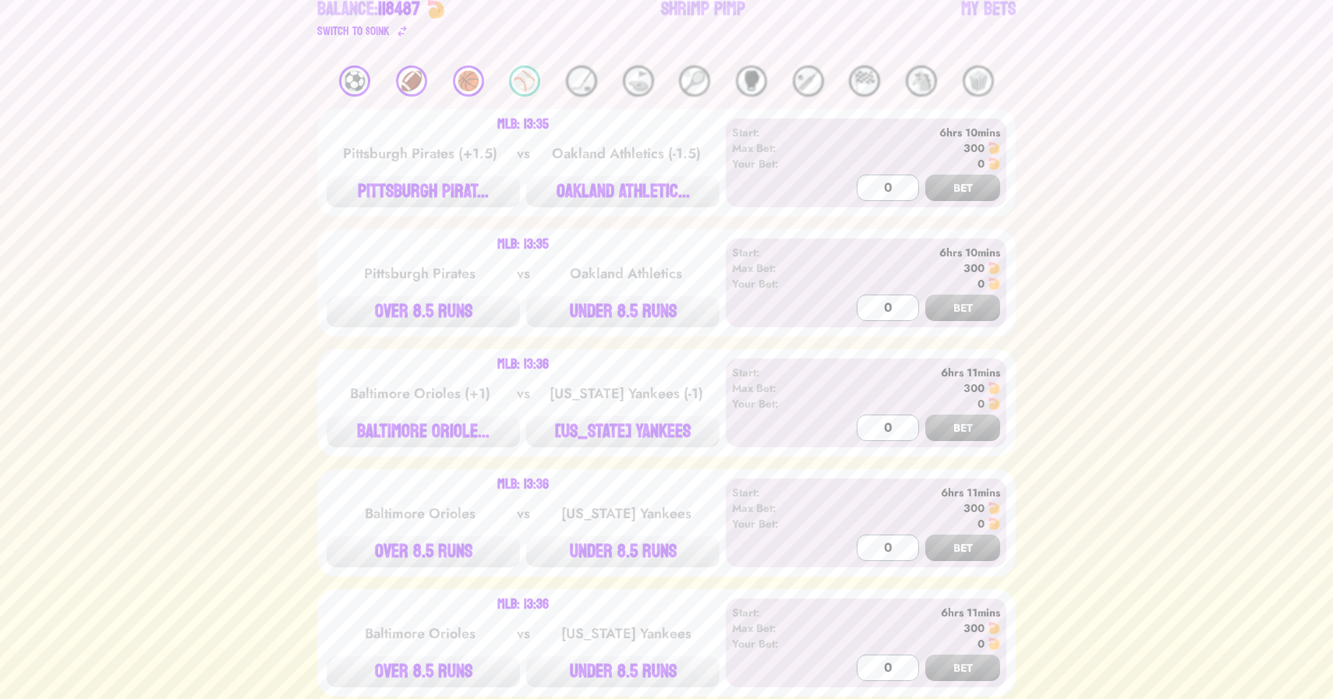
scroll to position [212, 0]
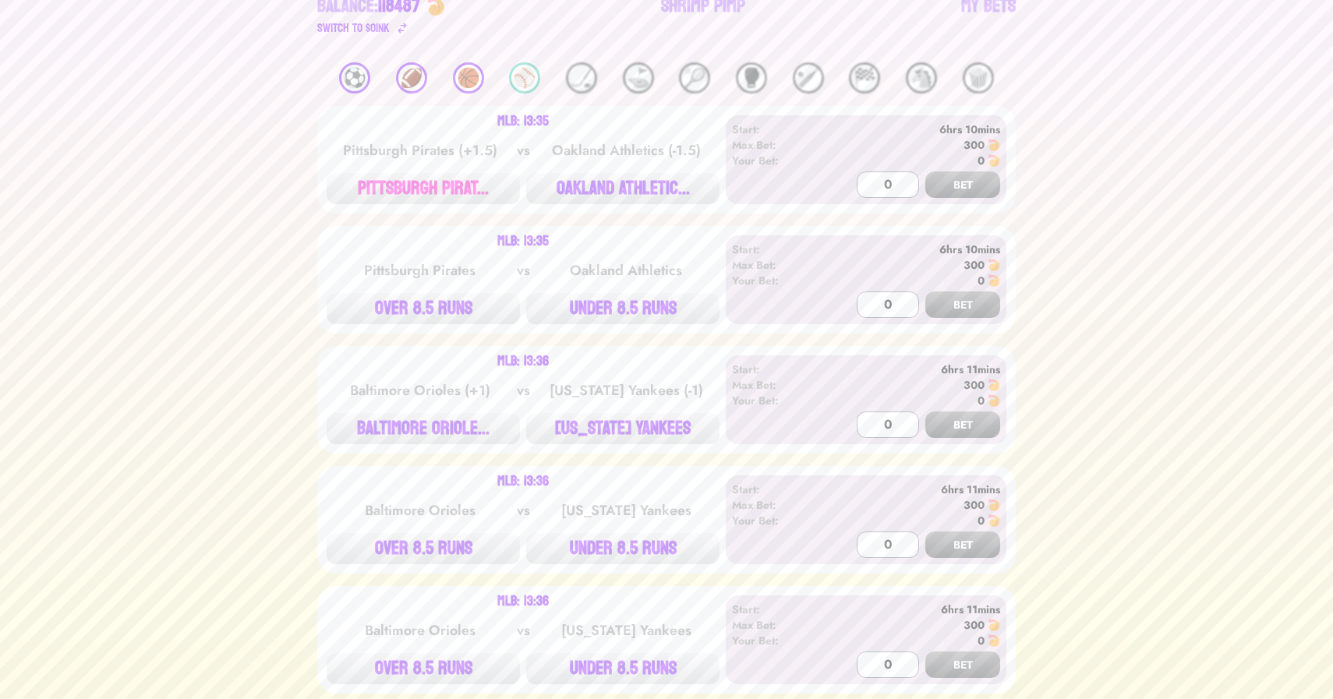
click at [426, 188] on button "PITTSBURGH PIRAT..." at bounding box center [423, 188] width 193 height 31
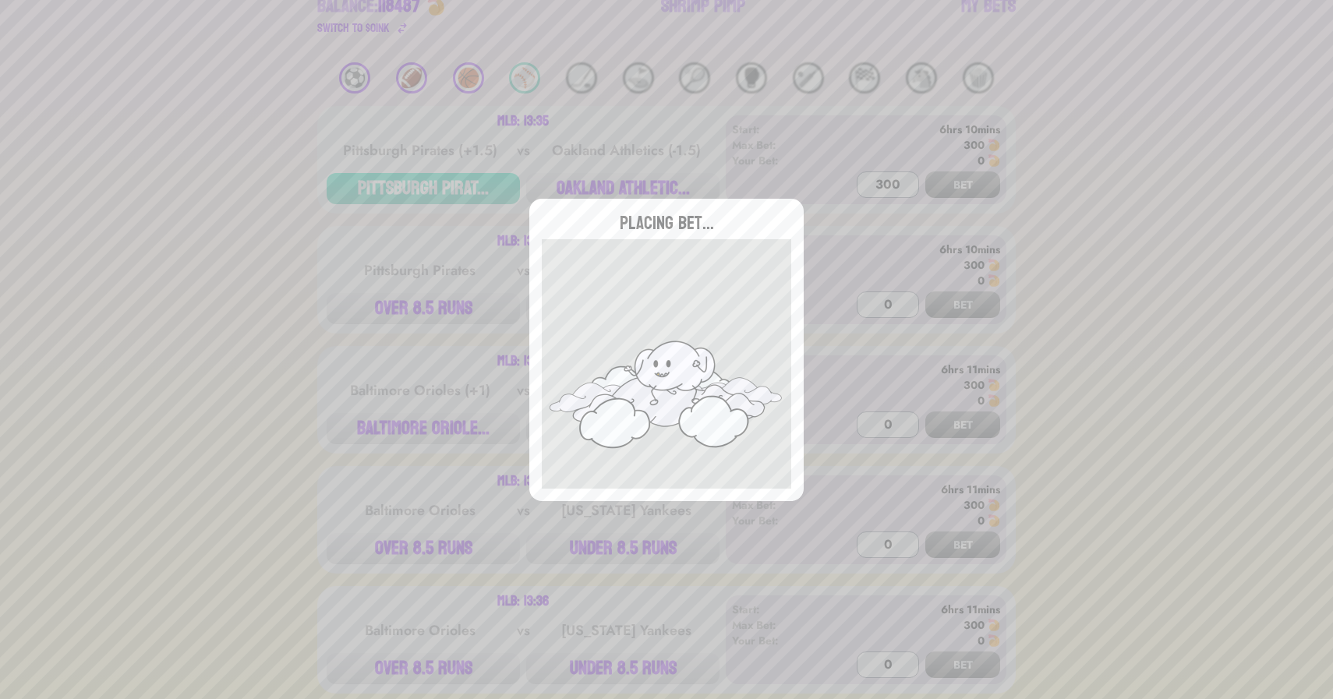
type input "0"
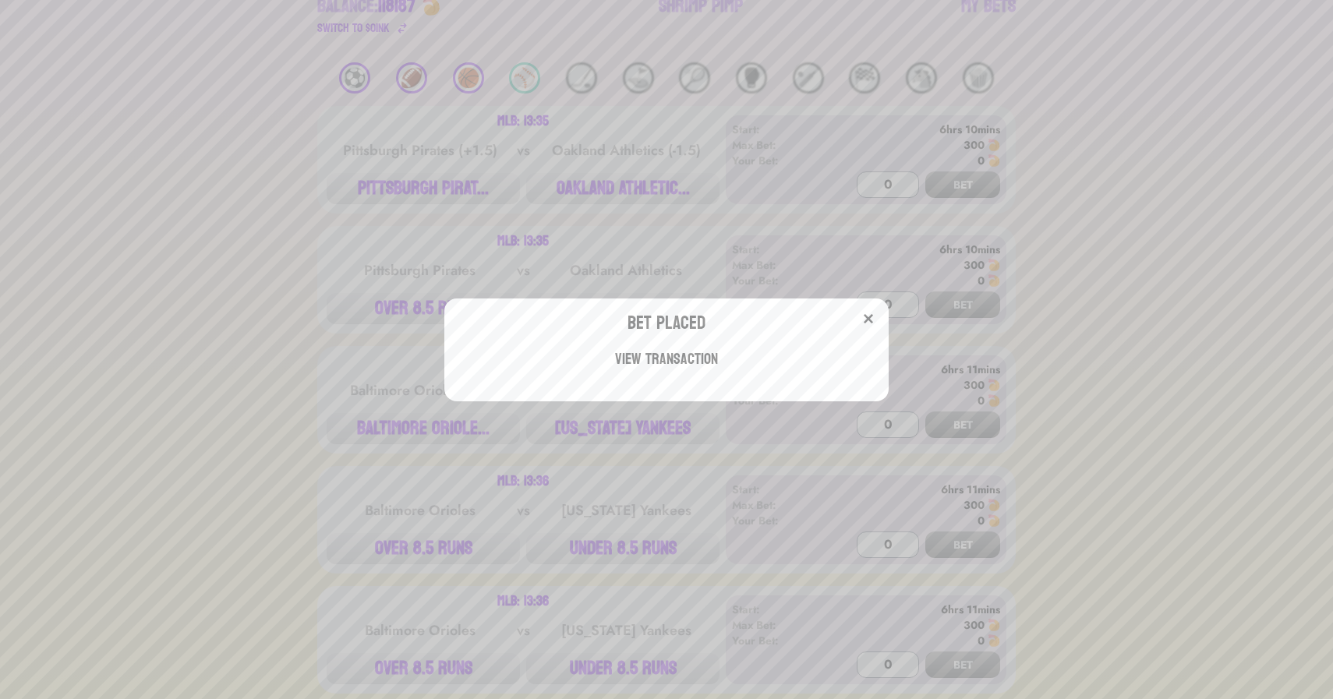
click at [364, 313] on div "Bet Placed View Transaction" at bounding box center [666, 349] width 1333 height 699
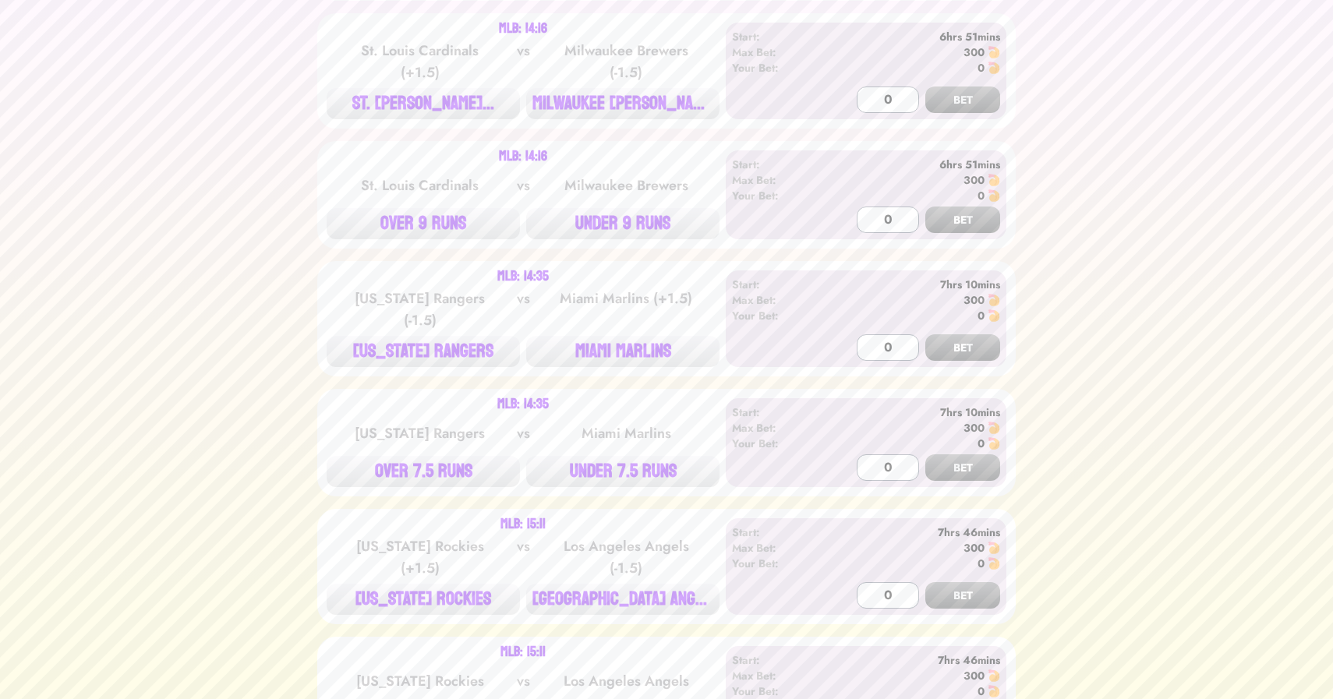
scroll to position [2366, 0]
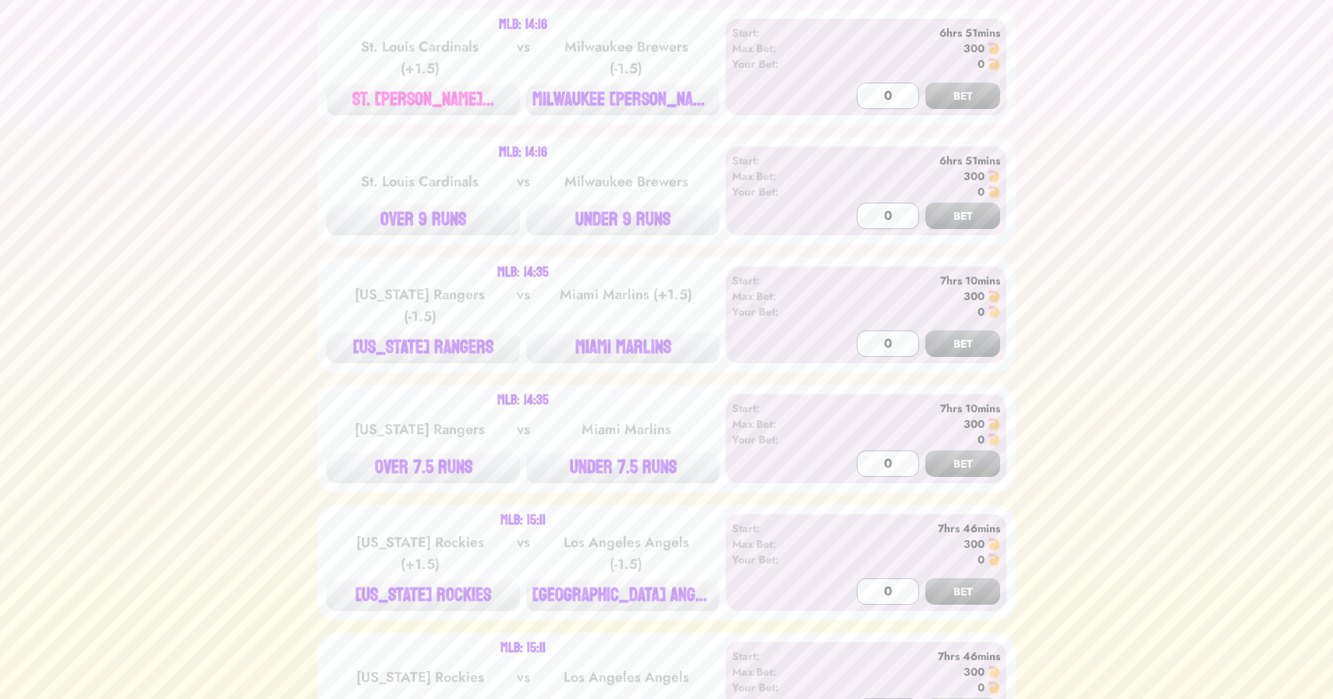
click at [436, 108] on button "ST. [PERSON_NAME]..." at bounding box center [423, 99] width 193 height 31
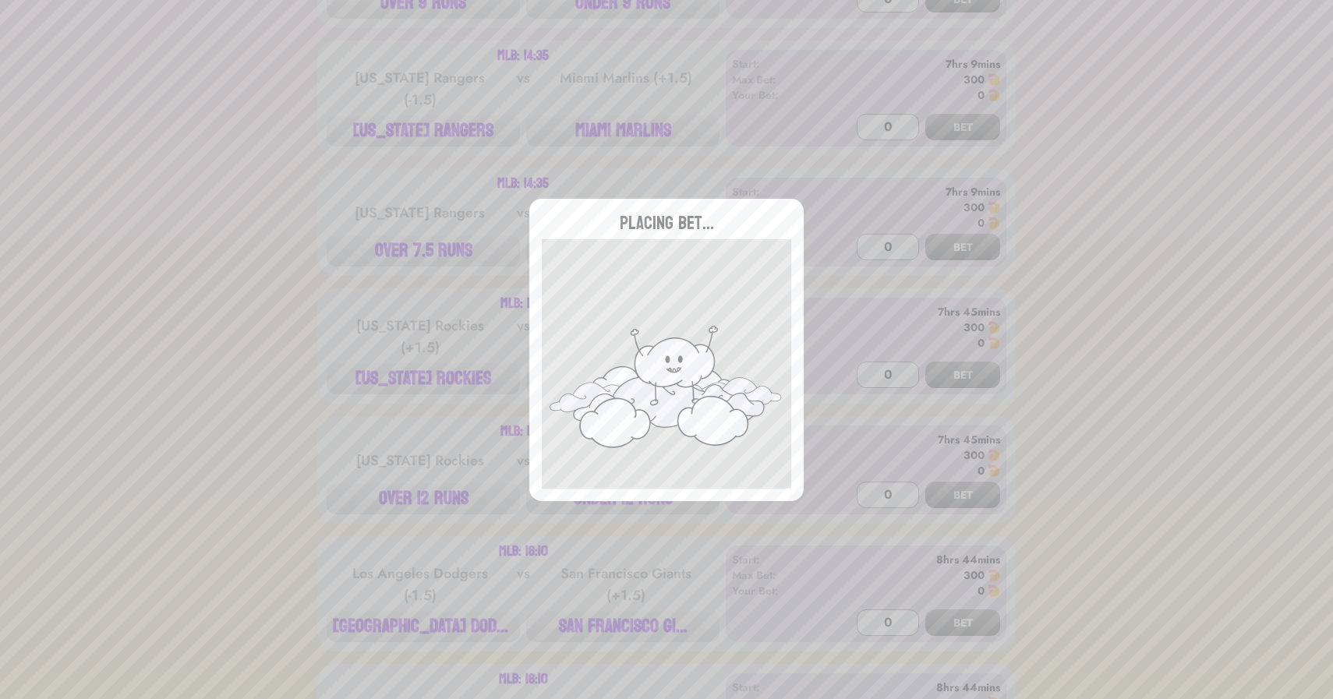
scroll to position [2587, 0]
type input "0"
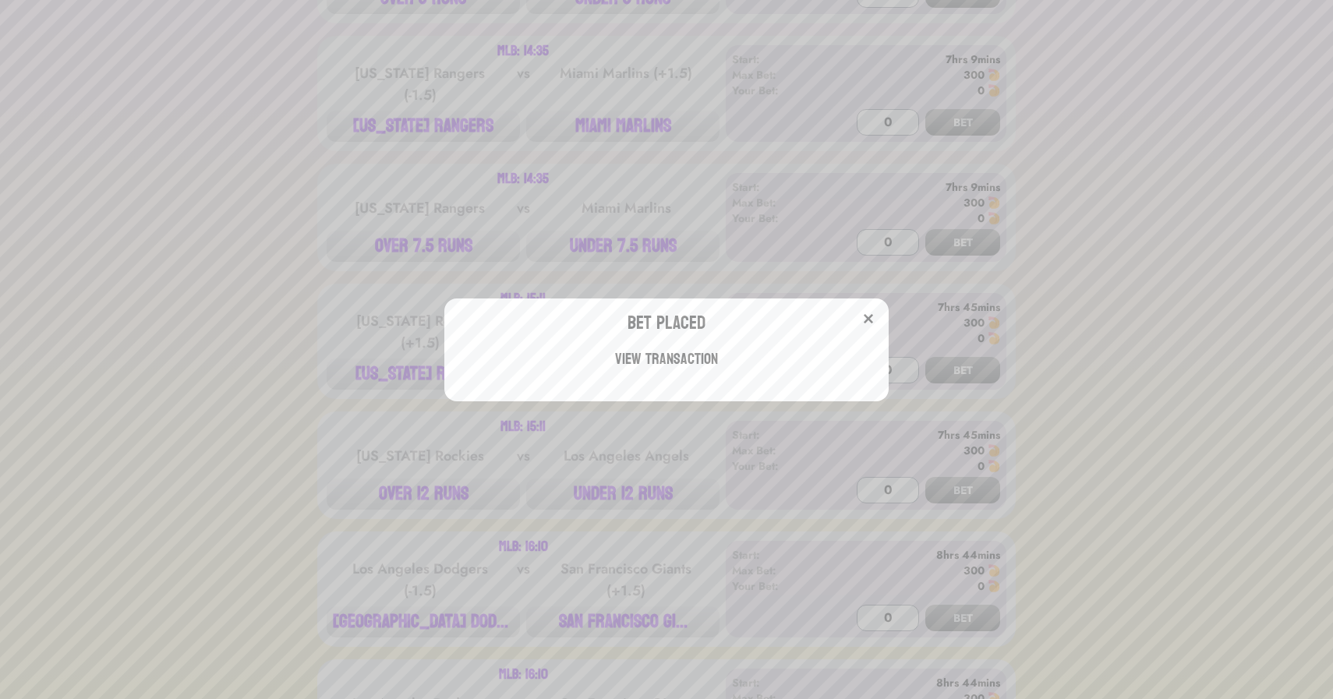
click at [439, 78] on div "Bet Placed View Transaction" at bounding box center [666, 349] width 1333 height 699
click at [439, 78] on div "[US_STATE] Rangers (-1.5)" at bounding box center [419, 84] width 157 height 44
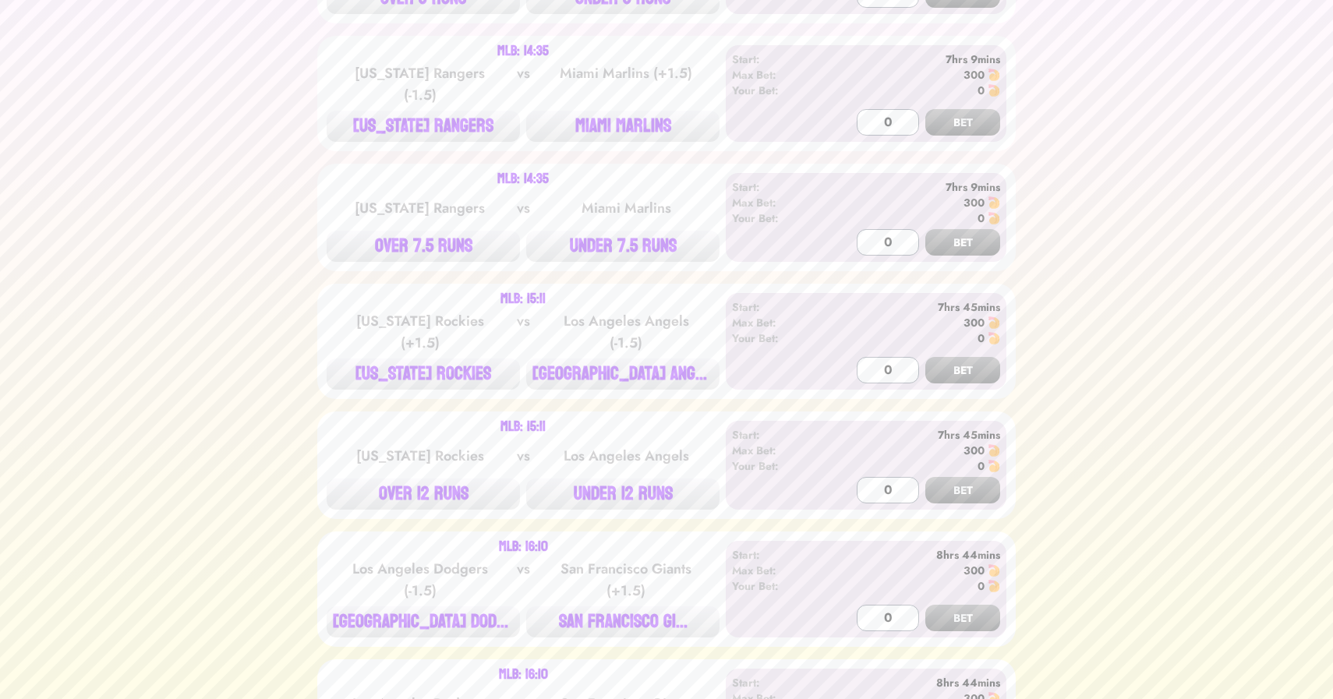
click at [635, 135] on div "MLB: 14:35 Texas Rangers (-1.5) vs Miami Marlins (+1.5) TEXAS RANGERS MIAMI MAR…" at bounding box center [666, 93] width 699 height 115
click at [642, 121] on button "MIAMI MARLINS" at bounding box center [622, 126] width 193 height 31
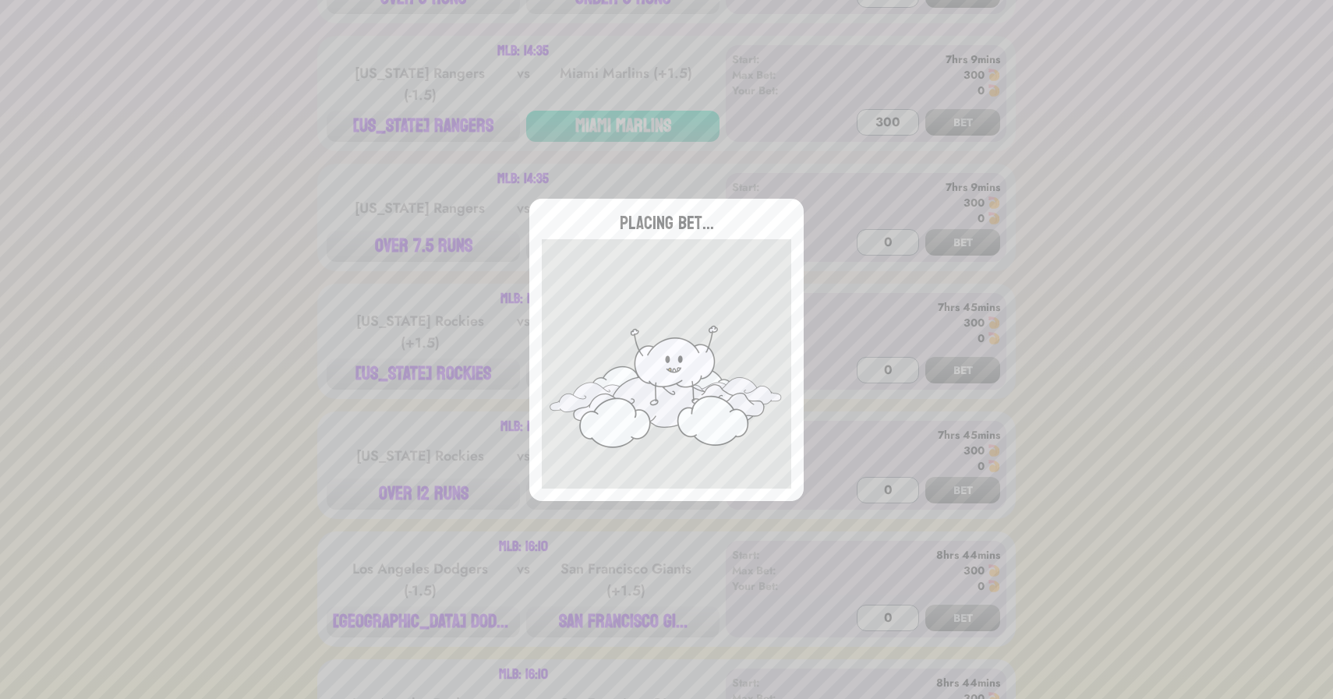
type input "0"
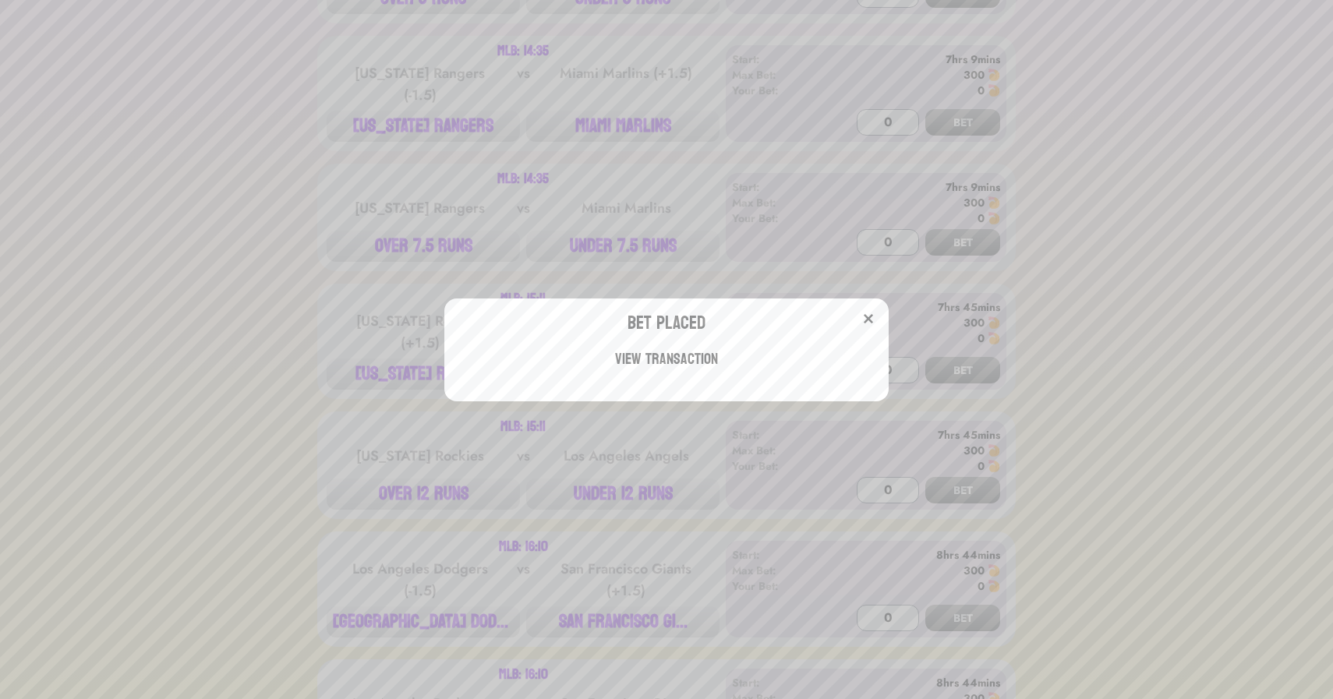
click at [446, 224] on div "Bet Placed View Transaction" at bounding box center [666, 349] width 1333 height 699
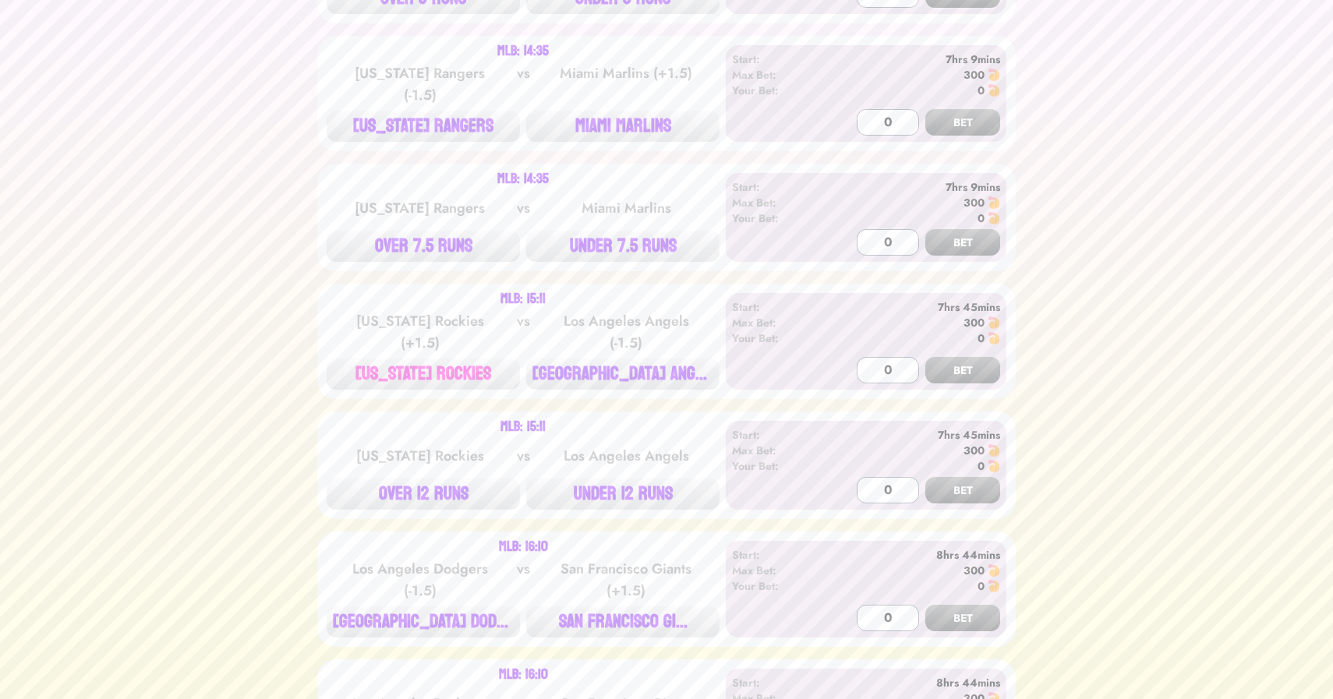
click at [478, 370] on button "[US_STATE] ROCKIES" at bounding box center [423, 374] width 193 height 31
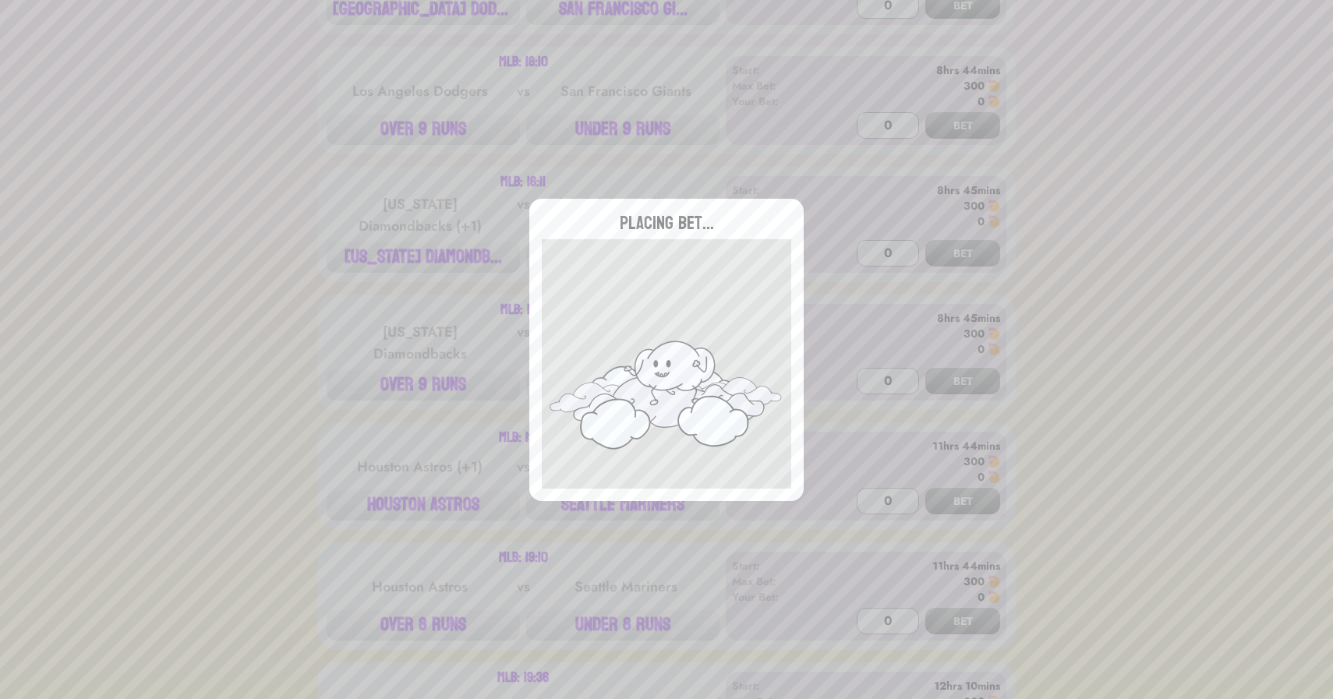
type input "0"
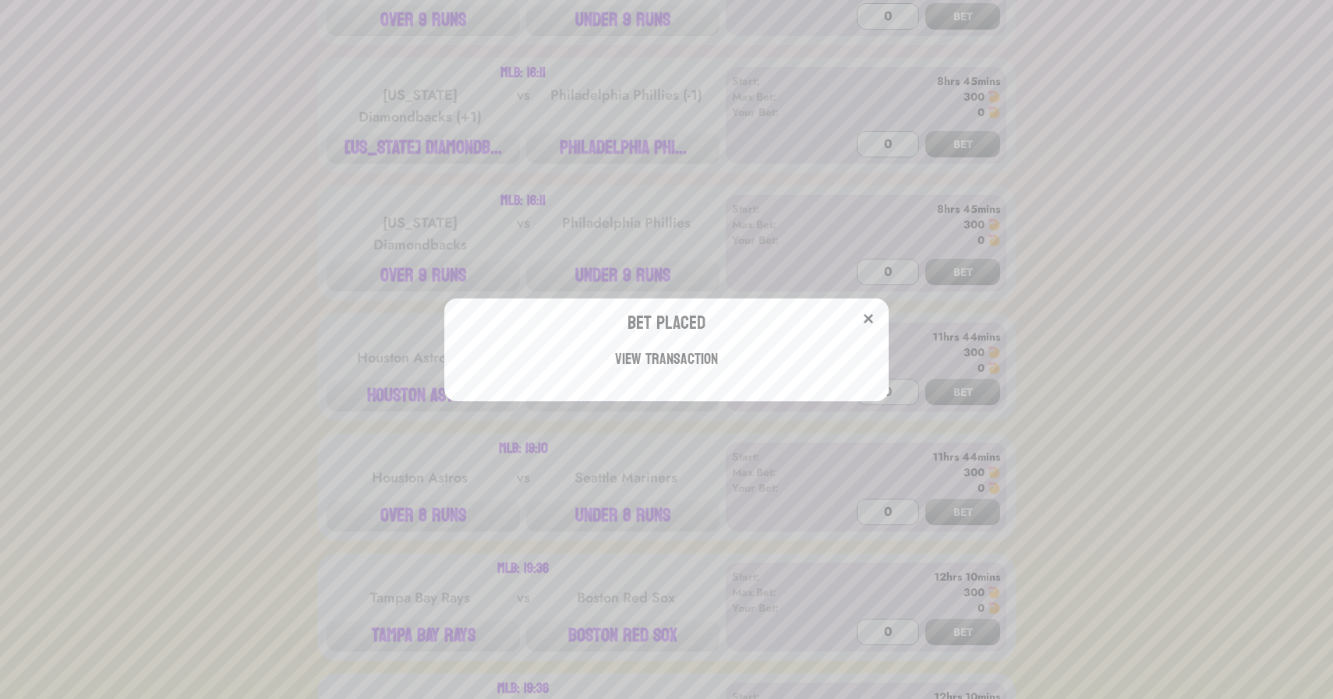
scroll to position [3325, 0]
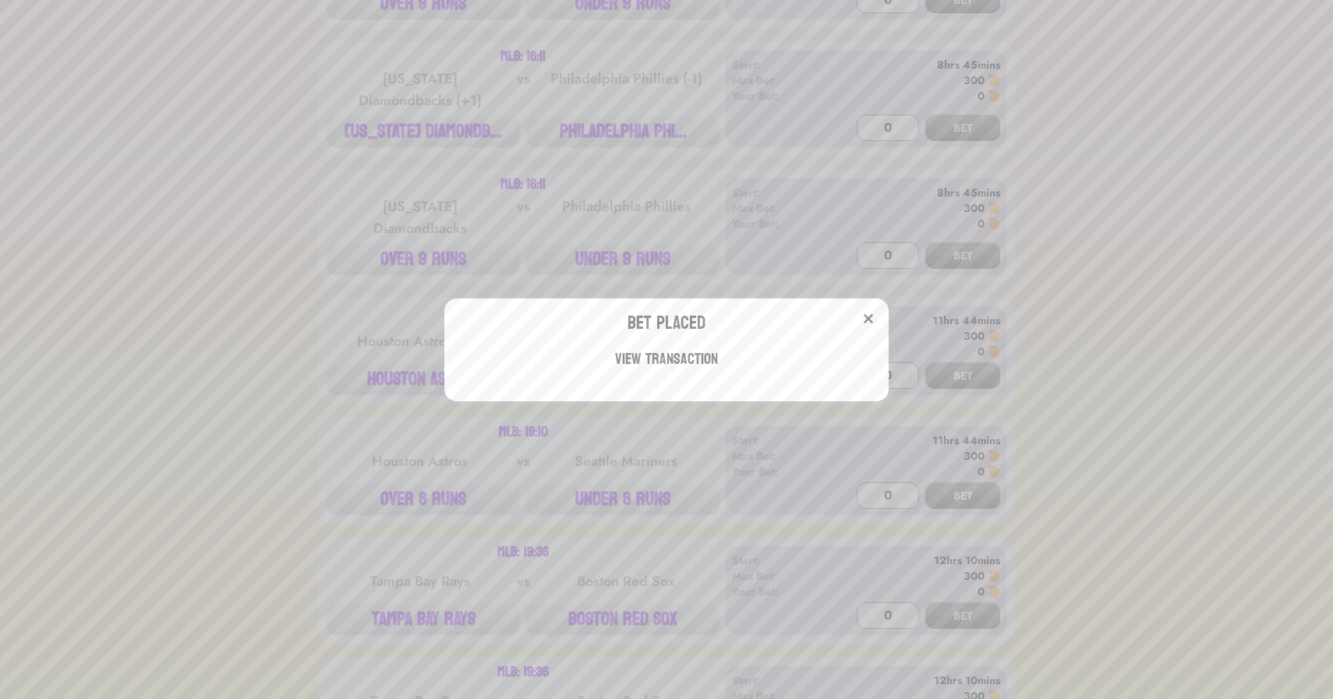
click at [253, 412] on div "Bet Placed View Transaction" at bounding box center [666, 349] width 1333 height 699
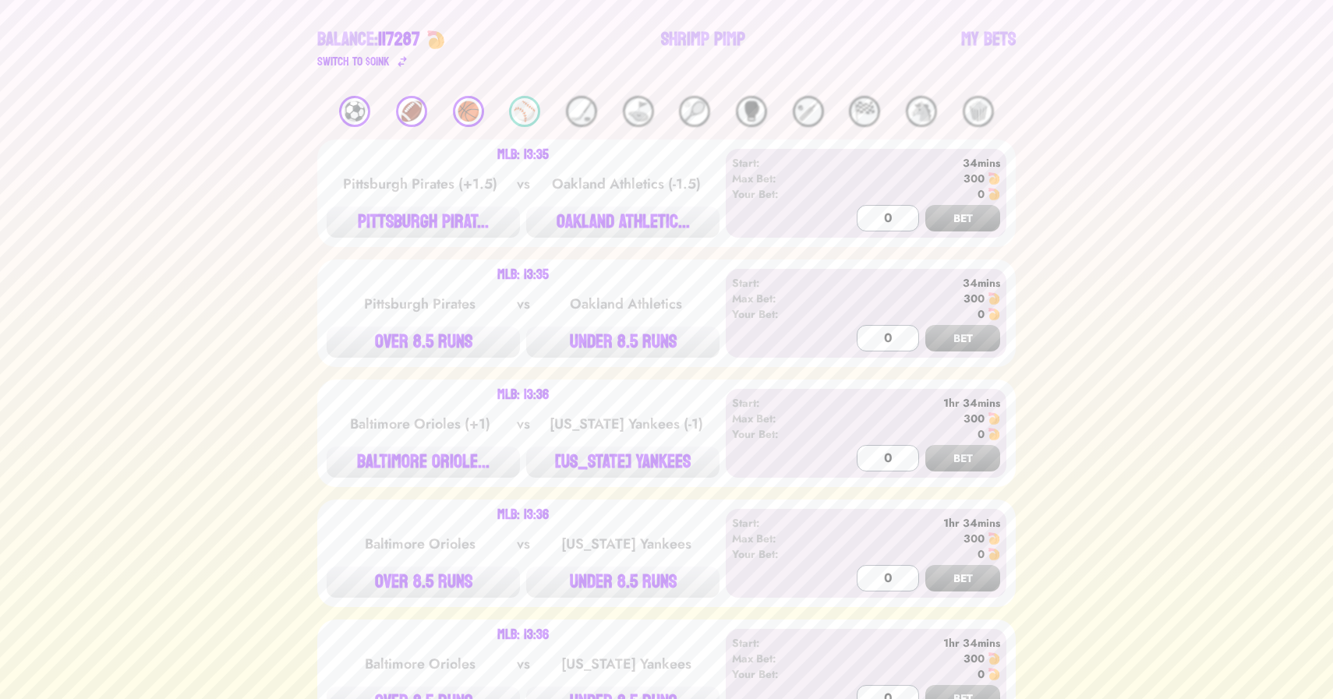
scroll to position [0, 0]
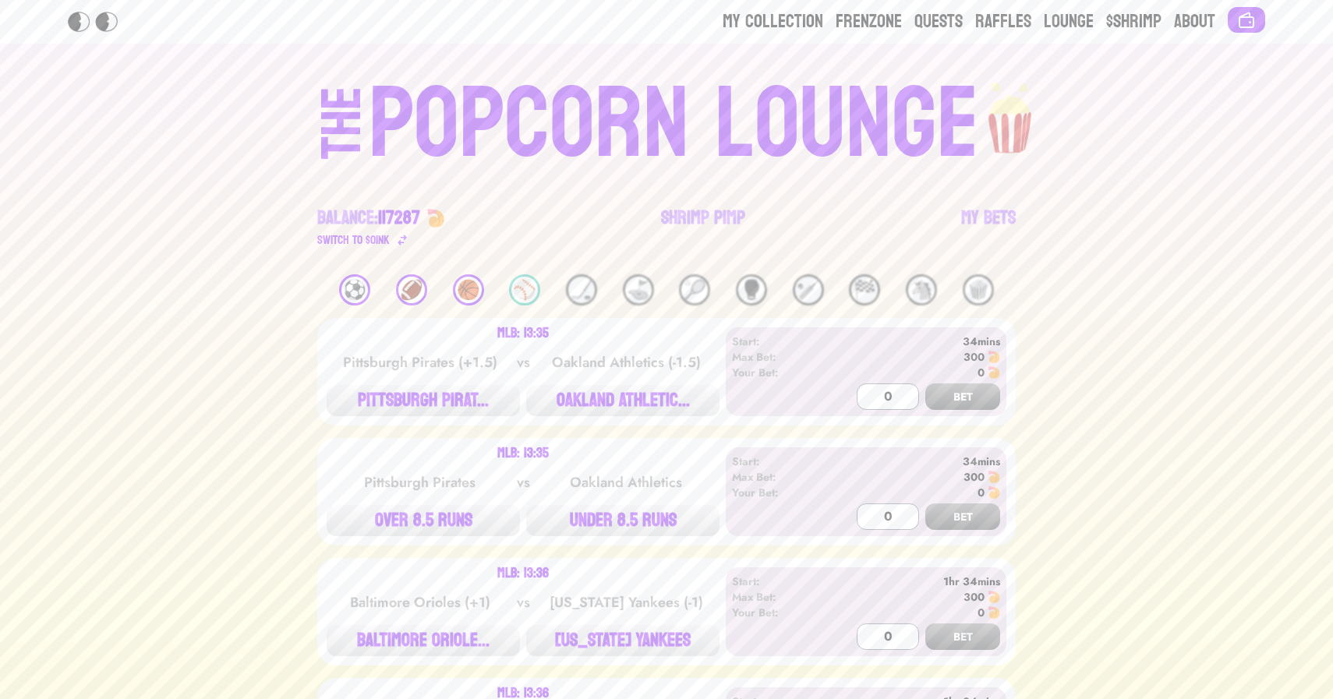
click at [411, 288] on div "🏈" at bounding box center [411, 289] width 31 height 31
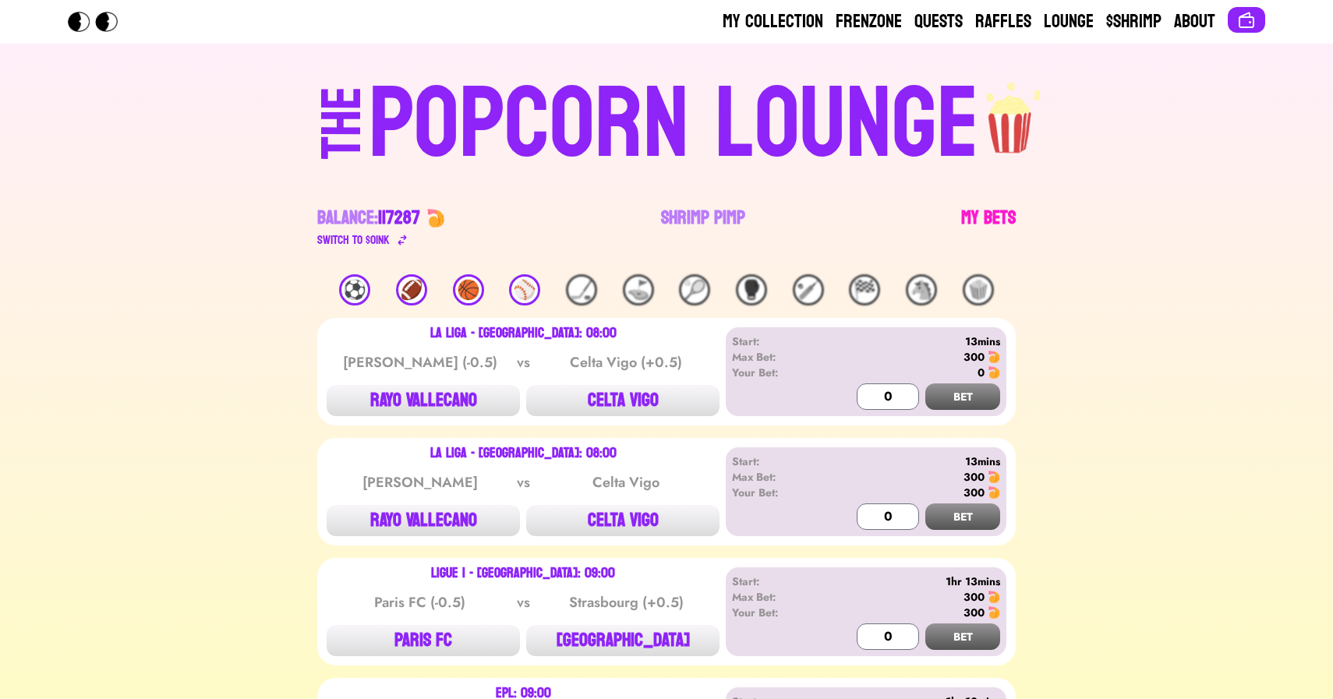
click at [992, 230] on link "My Bets" at bounding box center [988, 228] width 55 height 44
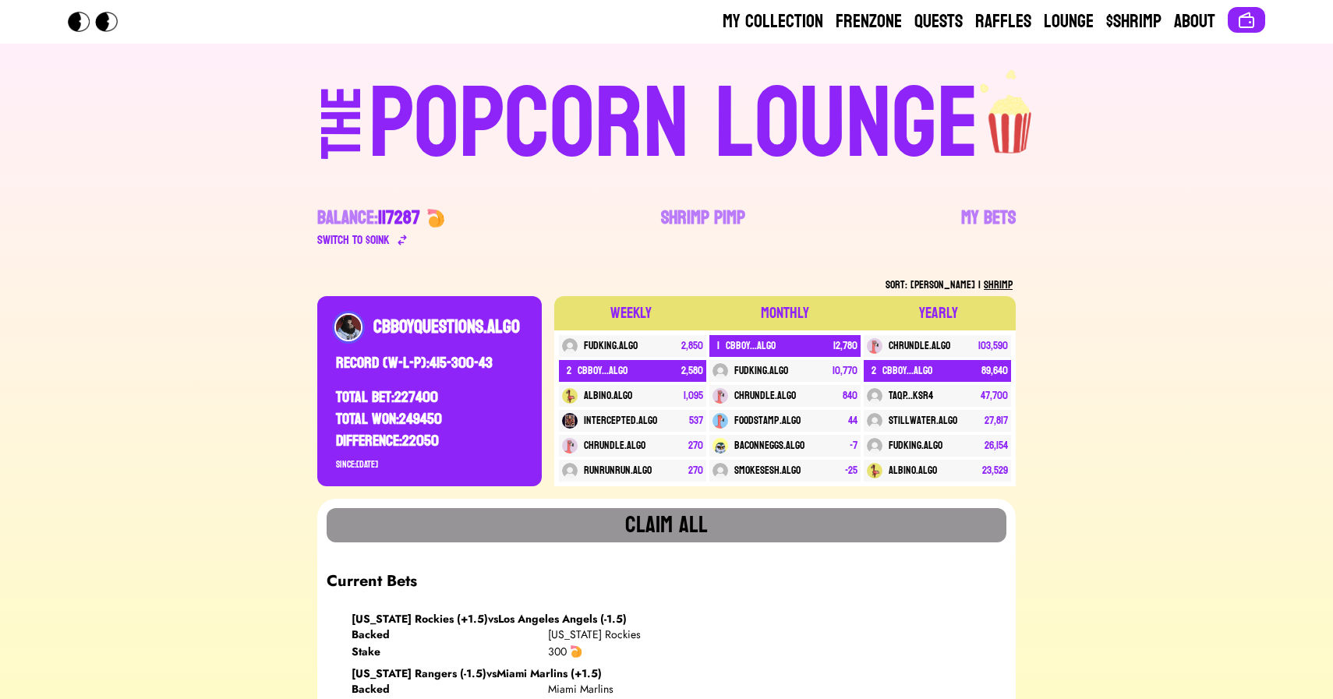
click at [625, 148] on div "POPCORN LOUNGE" at bounding box center [674, 125] width 610 height 100
